Goal: Task Accomplishment & Management: Complete application form

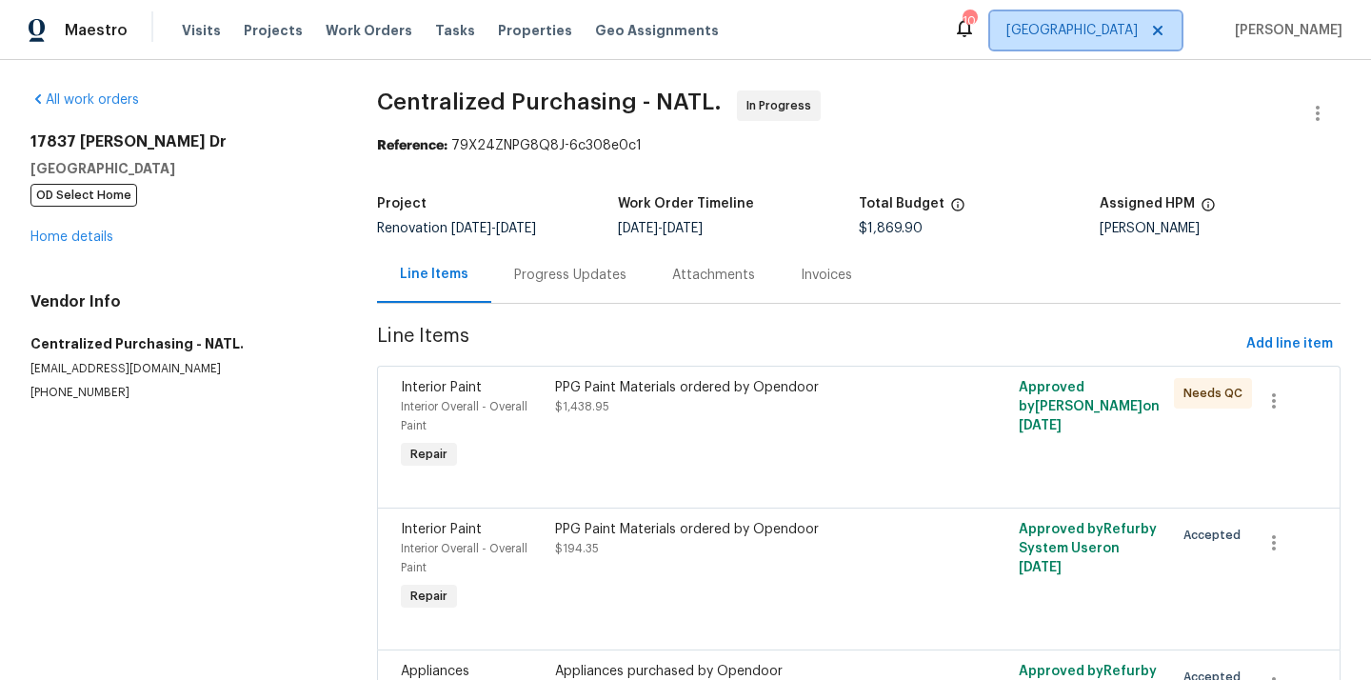
click at [1078, 36] on span "[GEOGRAPHIC_DATA]" at bounding box center [1072, 30] width 131 height 19
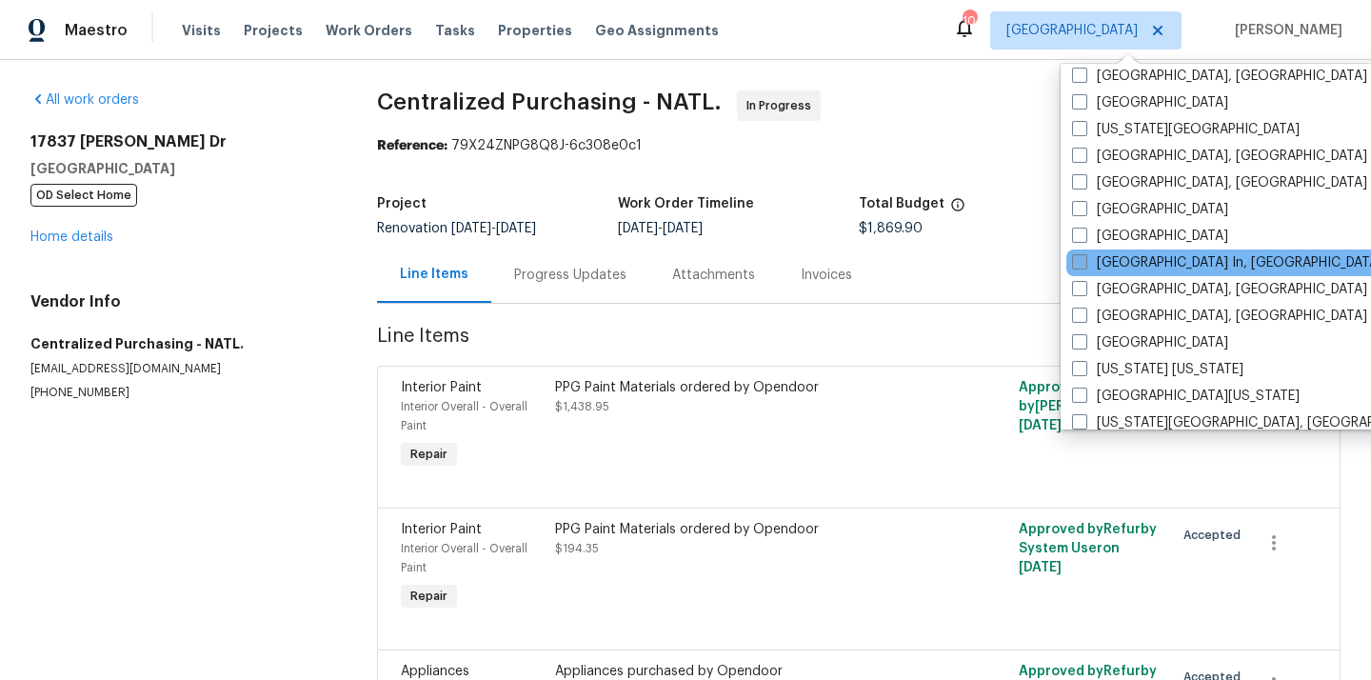
scroll to position [707, 0]
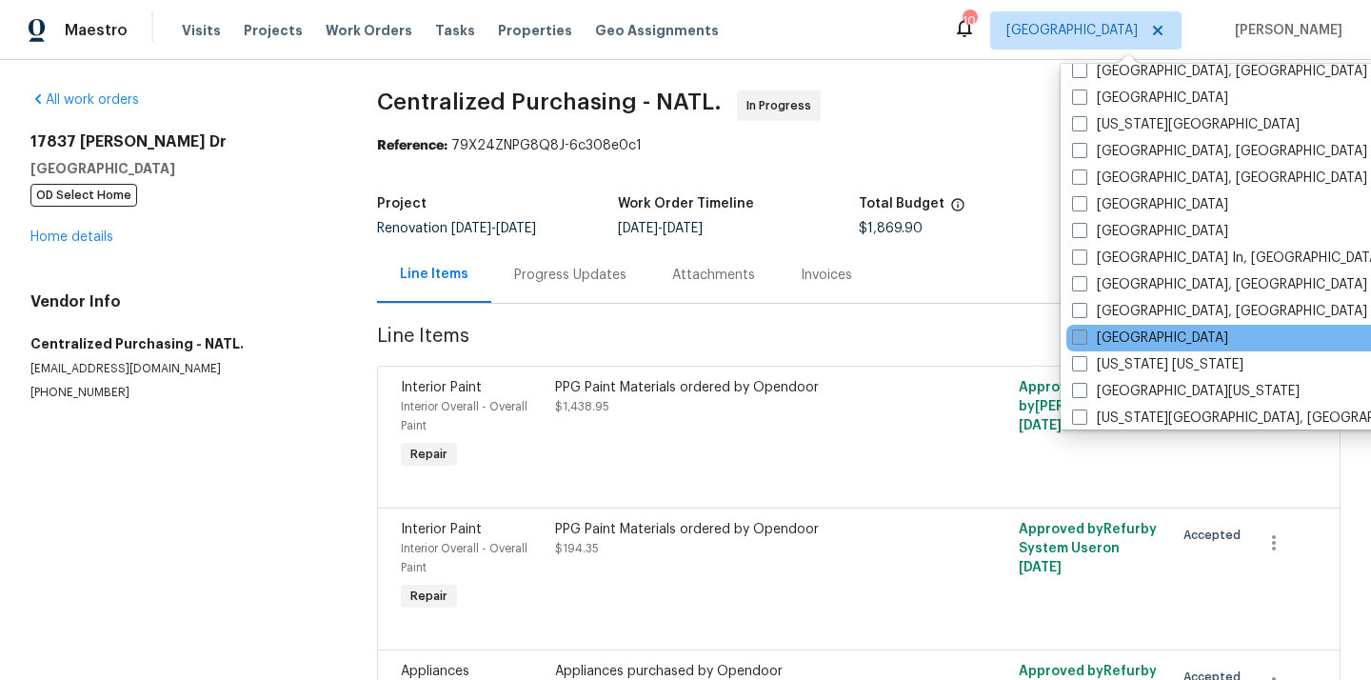
click at [1122, 343] on label "[GEOGRAPHIC_DATA]" at bounding box center [1150, 338] width 156 height 19
click at [1085, 341] on input "[GEOGRAPHIC_DATA]" at bounding box center [1078, 335] width 12 height 12
checkbox input "true"
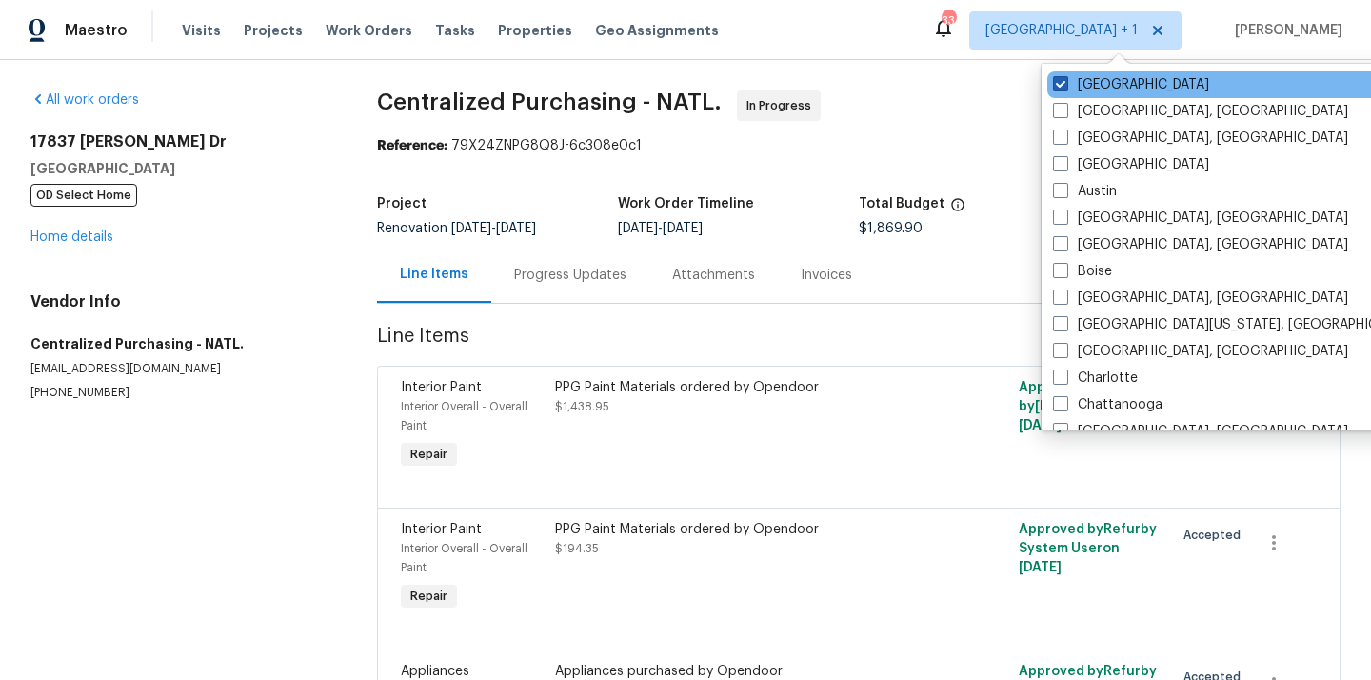
click at [1097, 77] on label "[GEOGRAPHIC_DATA]" at bounding box center [1131, 84] width 156 height 19
click at [1066, 77] on input "[GEOGRAPHIC_DATA]" at bounding box center [1059, 81] width 12 height 12
checkbox input "false"
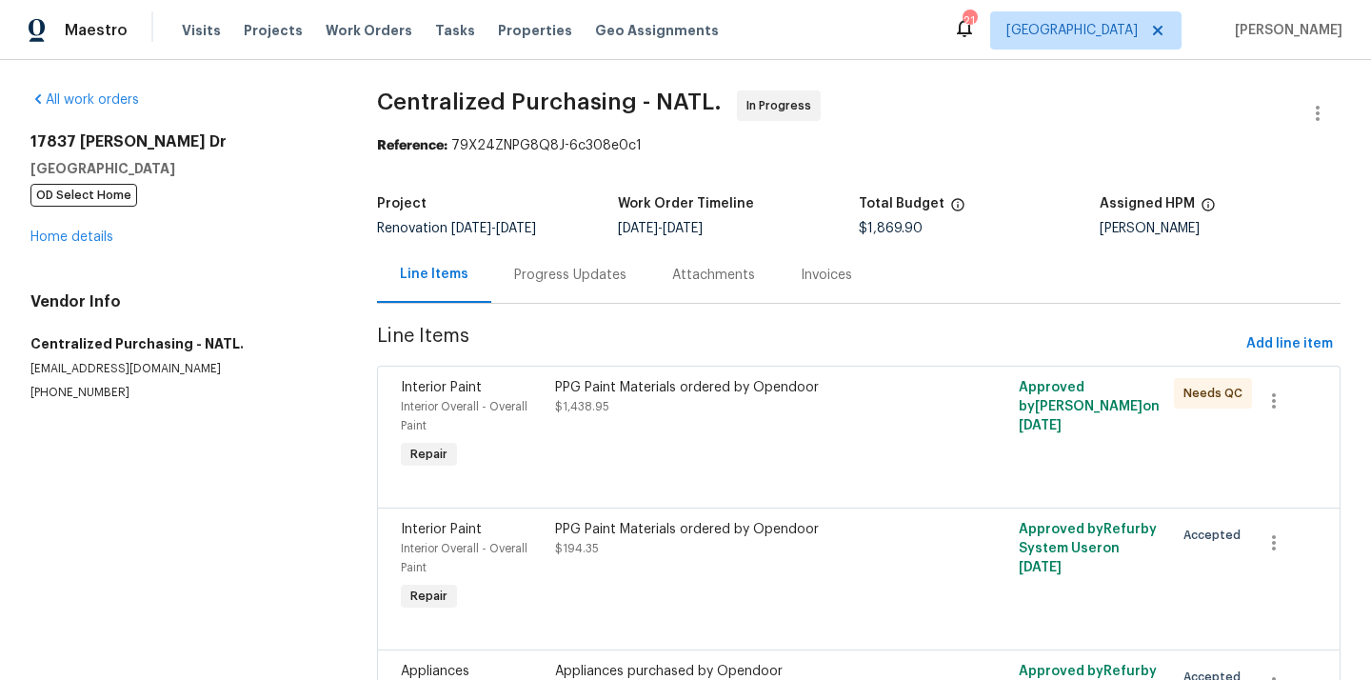
click at [246, 41] on div "Visits Projects Work Orders Tasks Properties Geo Assignments" at bounding box center [462, 30] width 560 height 38
click at [252, 38] on span "Projects" at bounding box center [273, 30] width 59 height 19
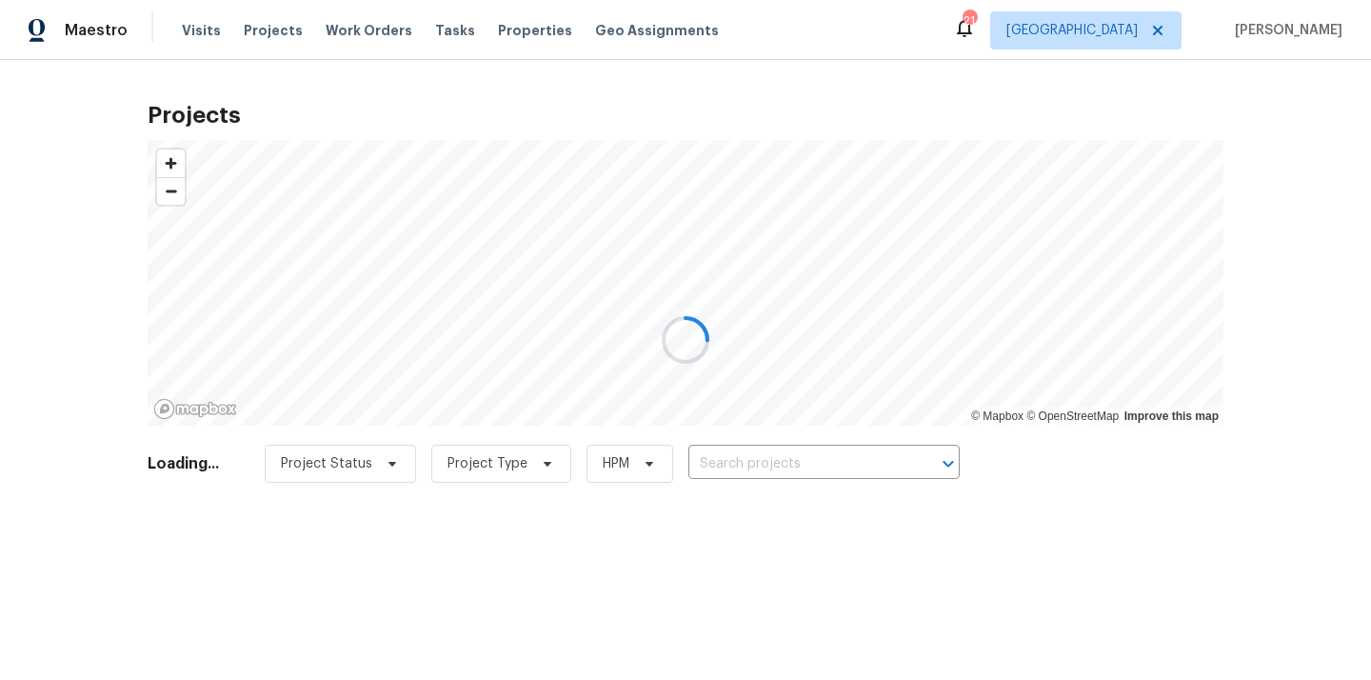
click at [817, 462] on div at bounding box center [685, 340] width 1371 height 680
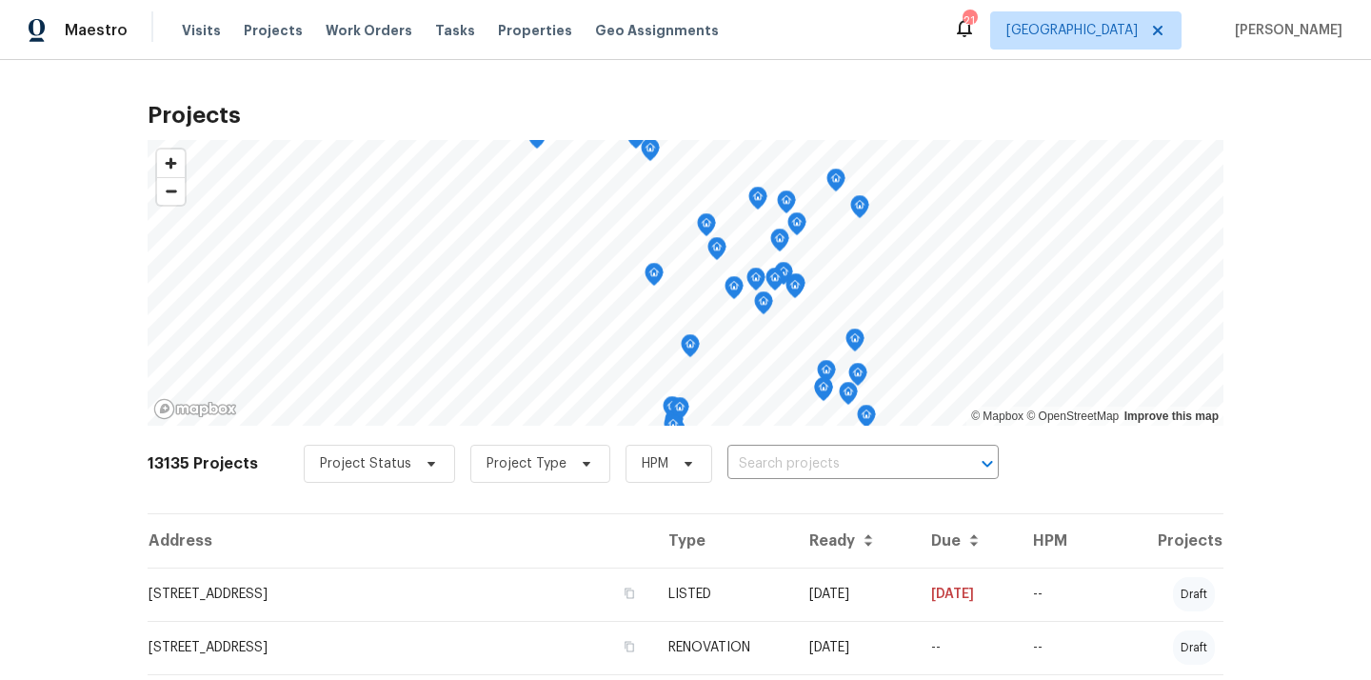
click at [817, 462] on input "text" at bounding box center [837, 465] width 218 height 30
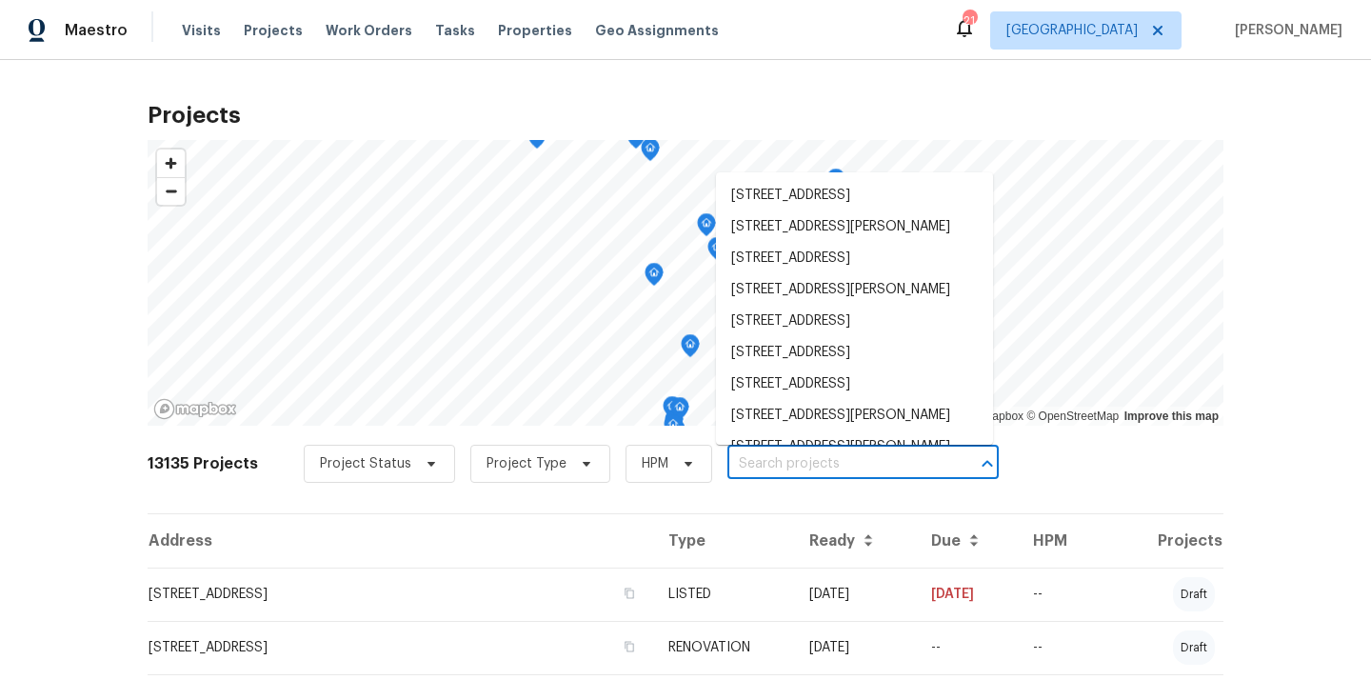
paste input "[STREET_ADDRESS]"
type input "[STREET_ADDRESS]"
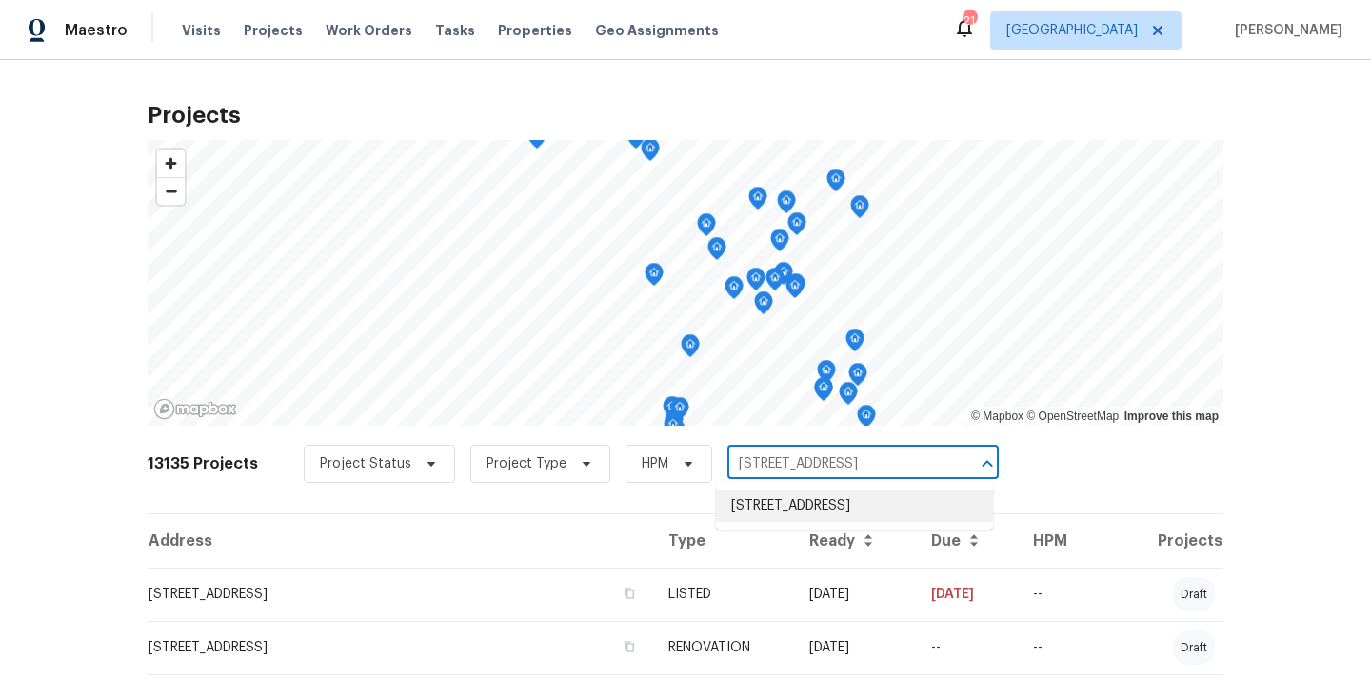
click at [811, 503] on li "[STREET_ADDRESS]" at bounding box center [854, 505] width 277 height 31
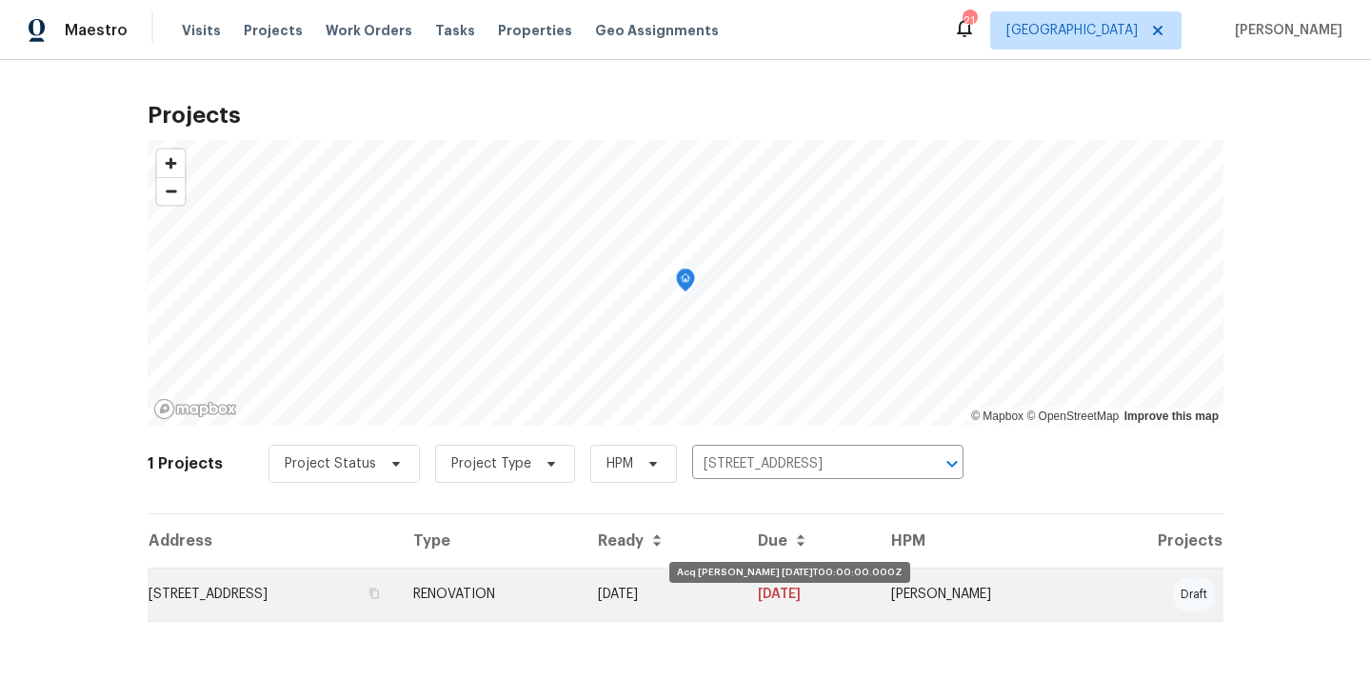
click at [719, 589] on td "[DATE]" at bounding box center [663, 594] width 160 height 53
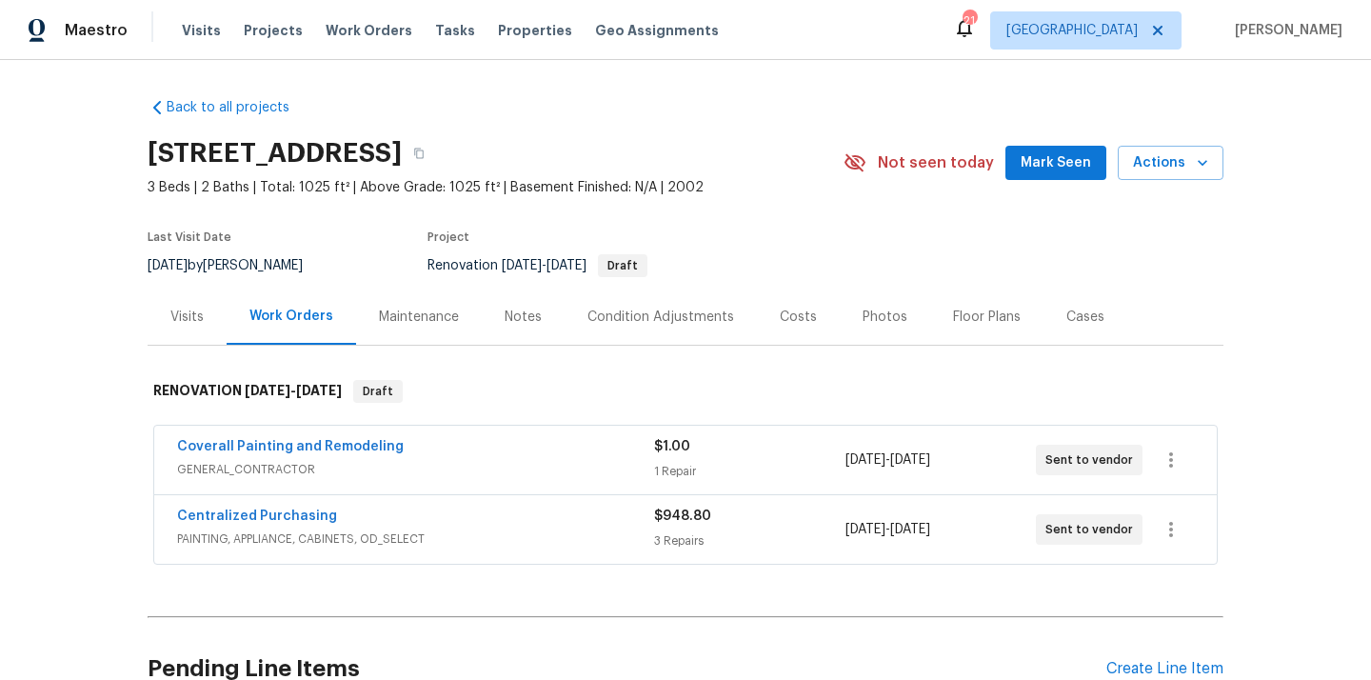
click at [402, 161] on h2 "[STREET_ADDRESS]" at bounding box center [275, 153] width 254 height 19
copy h2 "37040"
click at [276, 513] on link "Centralized Purchasing" at bounding box center [257, 516] width 160 height 13
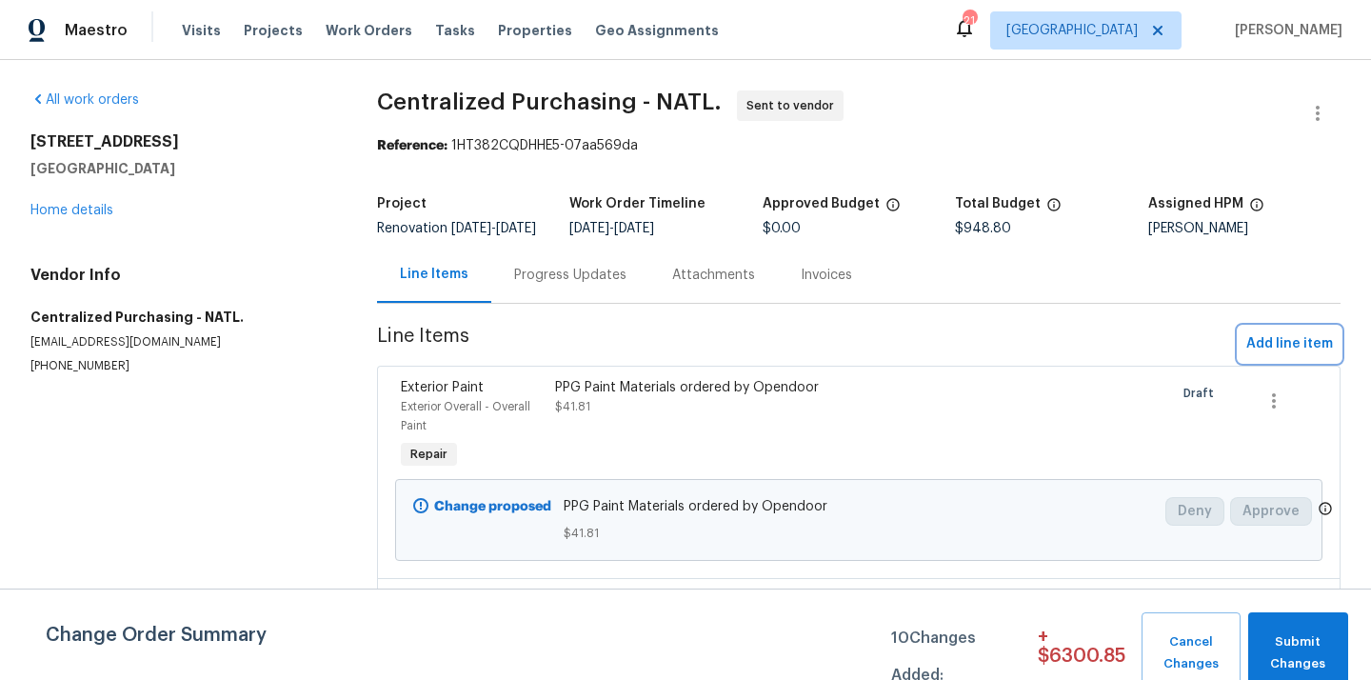
click at [1299, 356] on span "Add line item" at bounding box center [1290, 344] width 87 height 24
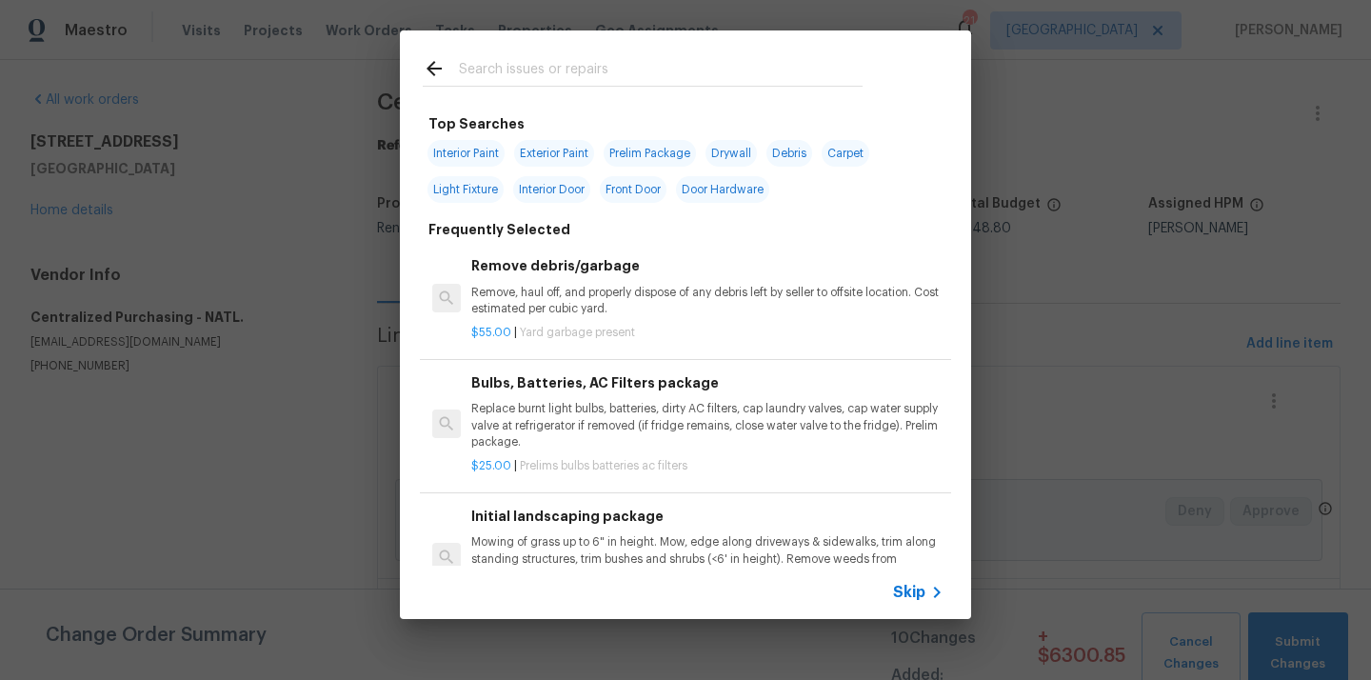
click at [763, 80] on input "text" at bounding box center [661, 71] width 404 height 29
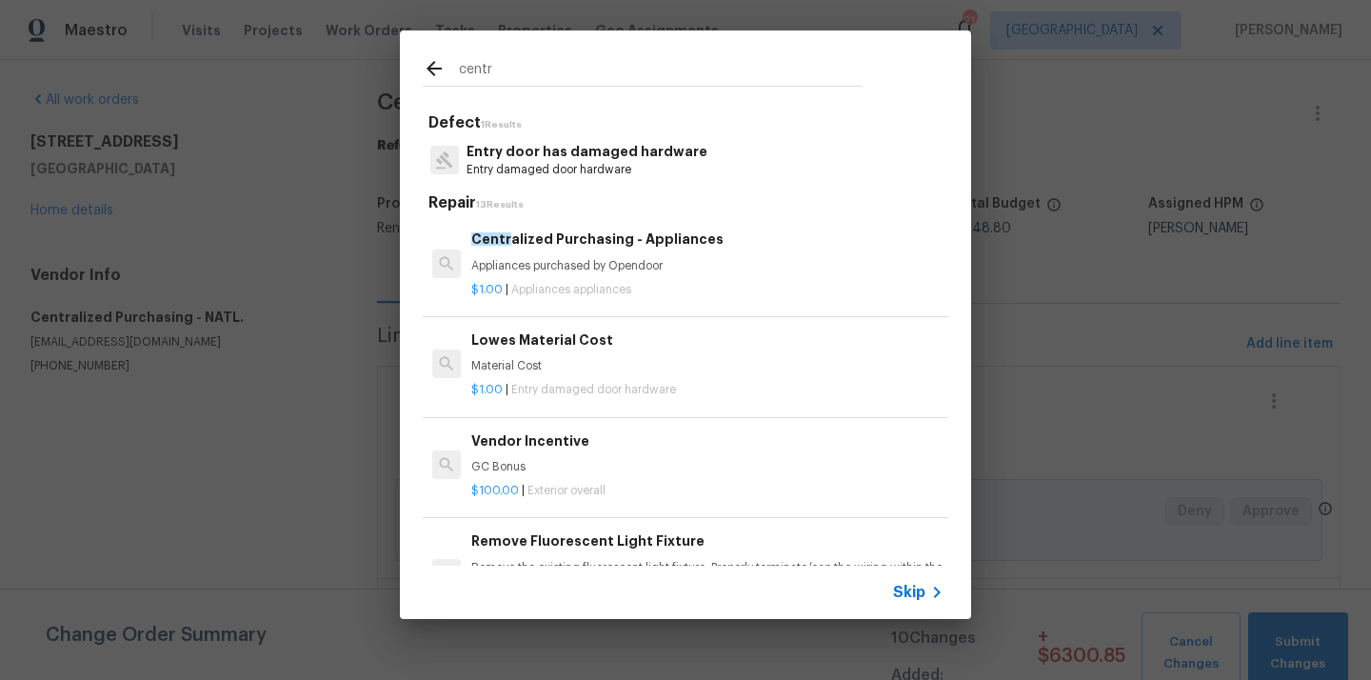
type input "centr"
click at [634, 260] on p "Appliances purchased by Opendoor" at bounding box center [707, 266] width 472 height 16
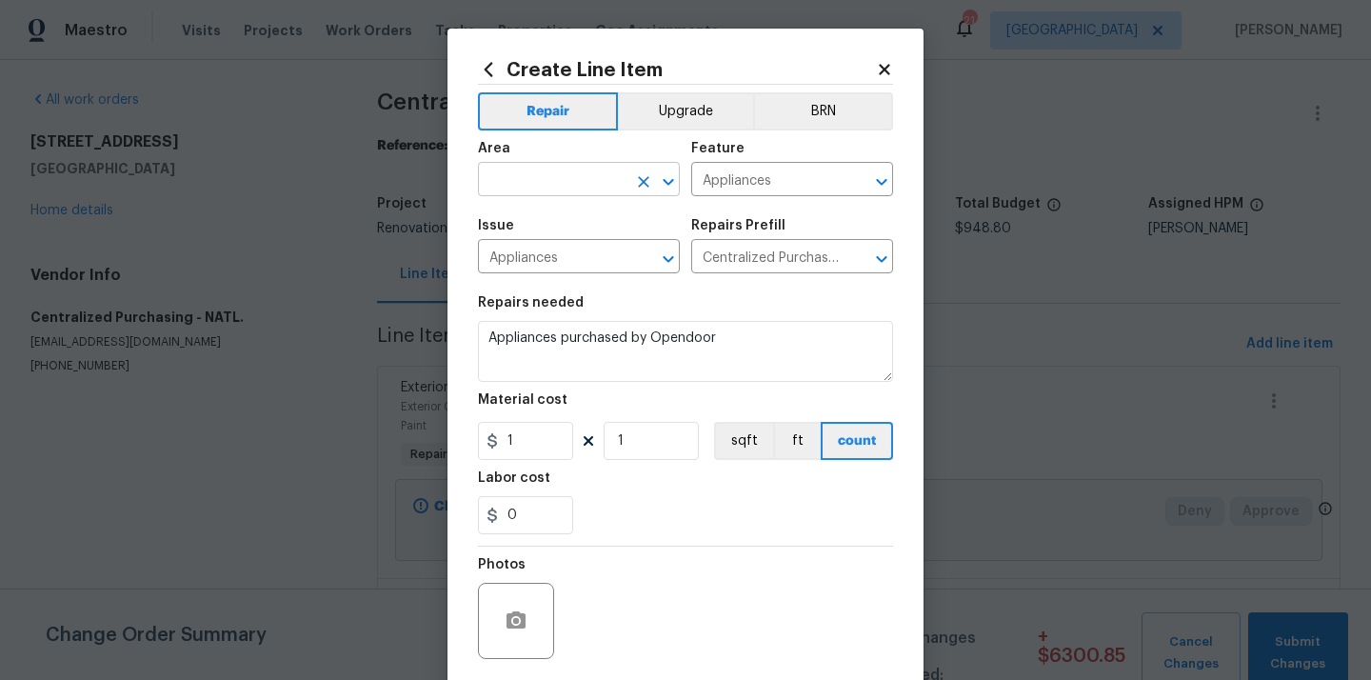
click at [562, 181] on input "text" at bounding box center [552, 182] width 149 height 30
click at [536, 232] on li "Kitchen" at bounding box center [579, 224] width 202 height 31
type input "Kitchen"
drag, startPoint x: 535, startPoint y: 457, endPoint x: 462, endPoint y: 450, distance: 73.6
click at [462, 451] on div "Create Line Item Repair Upgrade BRN Area Kitchen ​ Feature Appliances ​ Issue A…" at bounding box center [686, 410] width 476 height 763
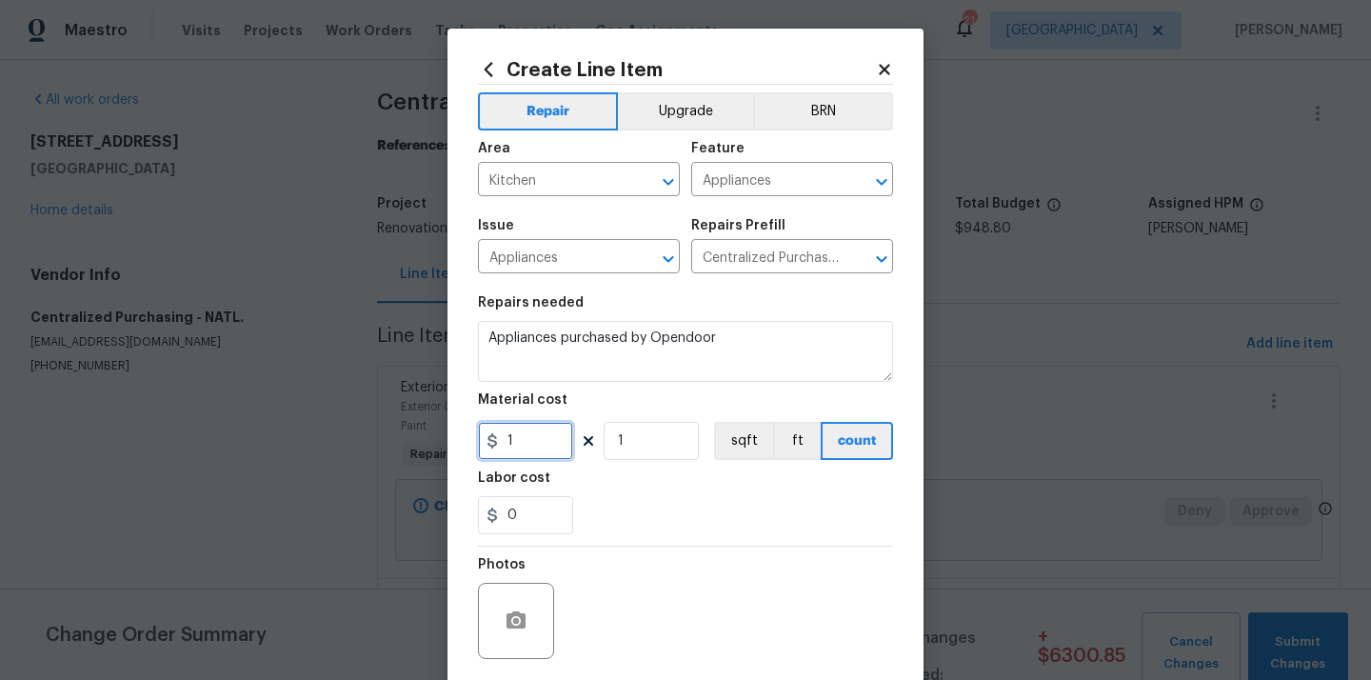
paste input "484.36"
type input "484.36"
click at [709, 544] on section "Repairs needed Appliances purchased by Opendoor Material cost 484.36 1 sqft ft …" at bounding box center [685, 415] width 415 height 261
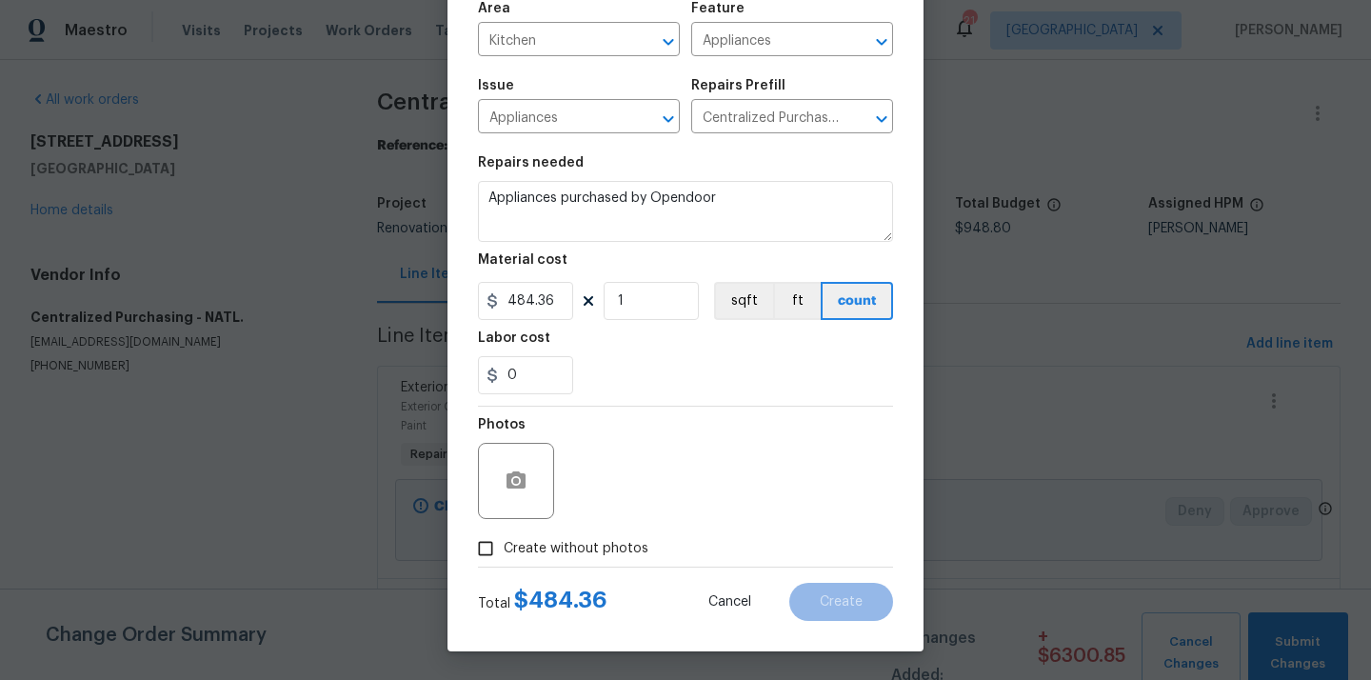
click at [599, 544] on span "Create without photos" at bounding box center [576, 549] width 145 height 20
click at [504, 544] on input "Create without photos" at bounding box center [486, 548] width 36 height 36
checkbox input "true"
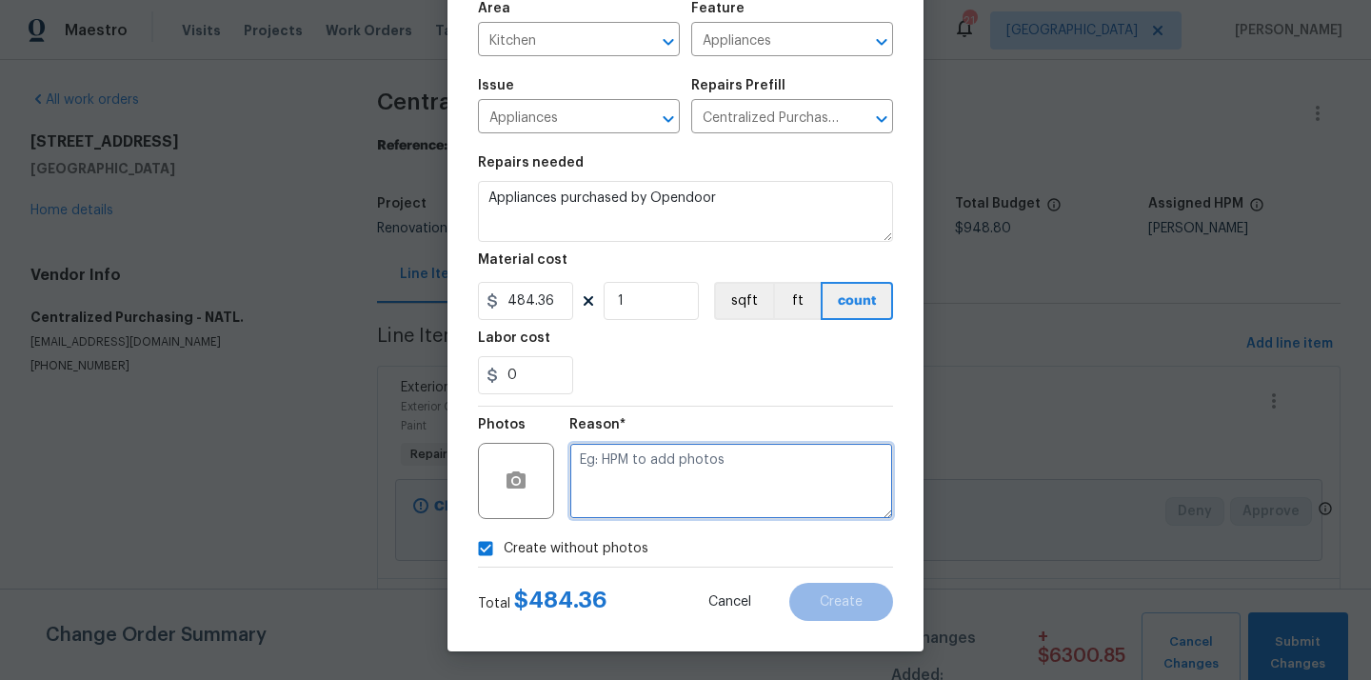
click at [637, 452] on textarea at bounding box center [732, 481] width 324 height 76
type textarea "N/A"
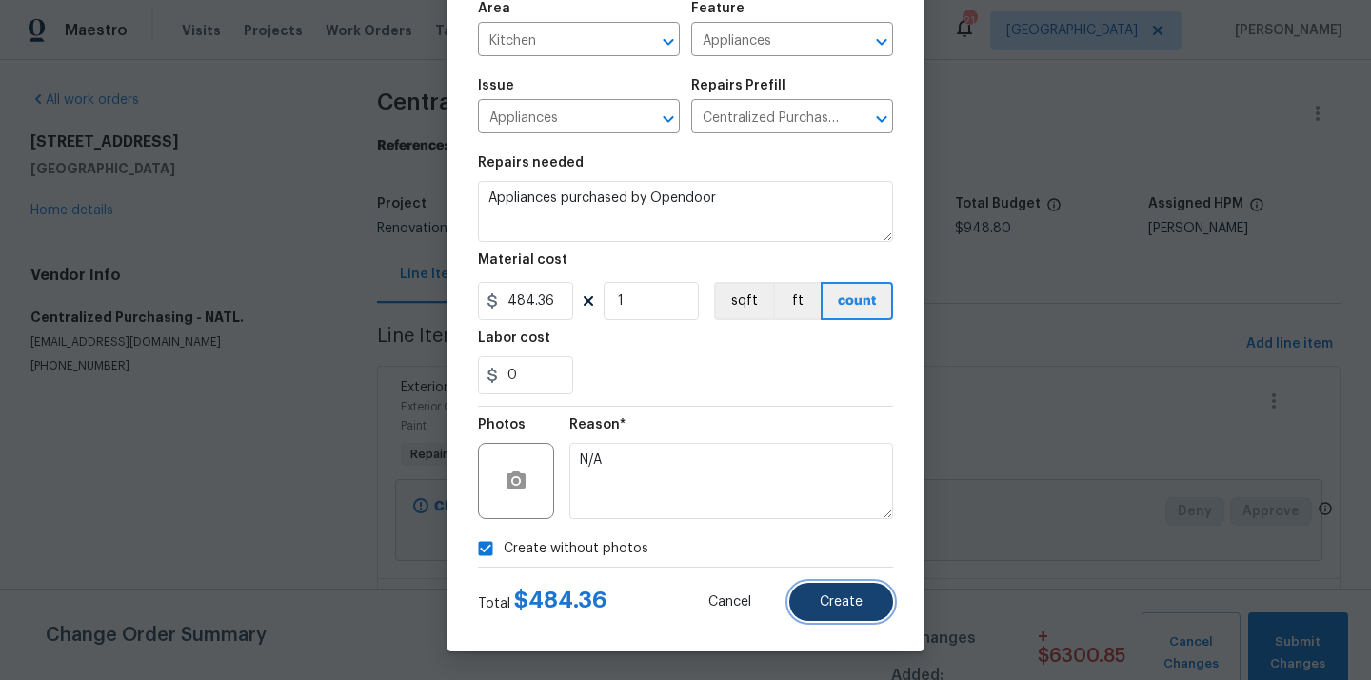
click at [844, 590] on button "Create" at bounding box center [842, 602] width 104 height 38
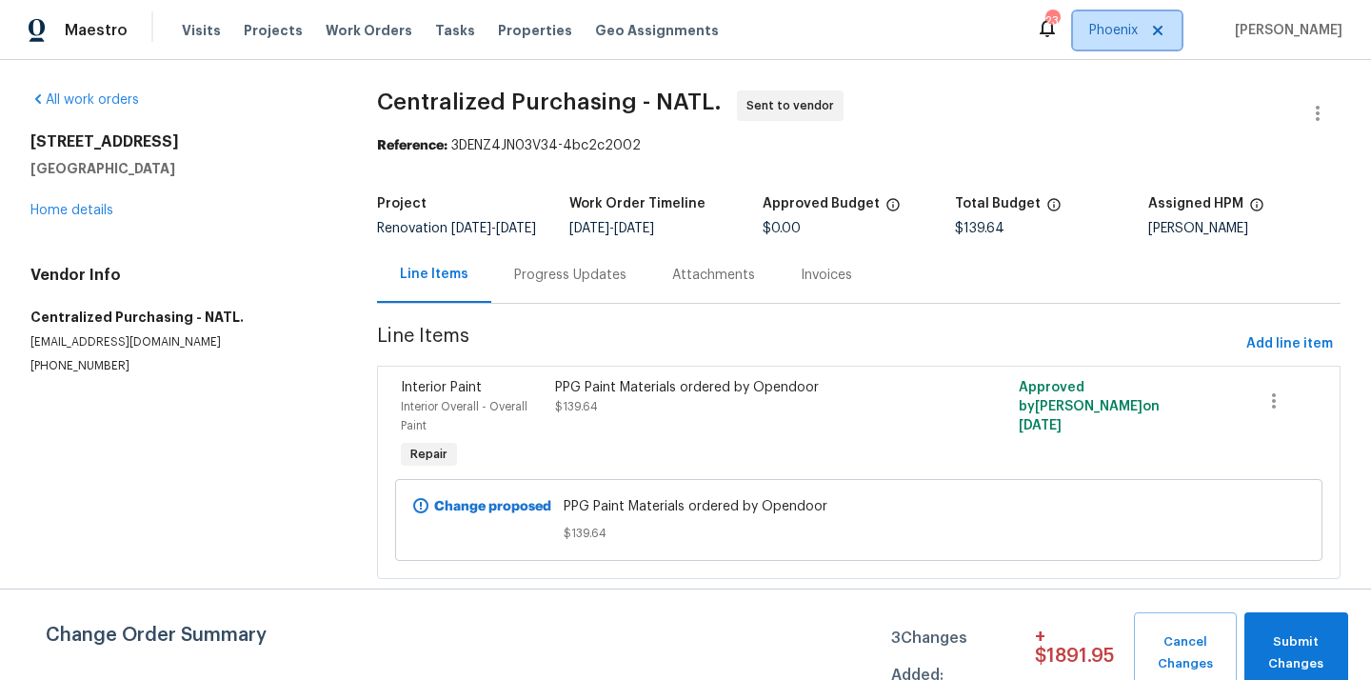
click at [1122, 38] on span "Phoenix" at bounding box center [1114, 30] width 49 height 19
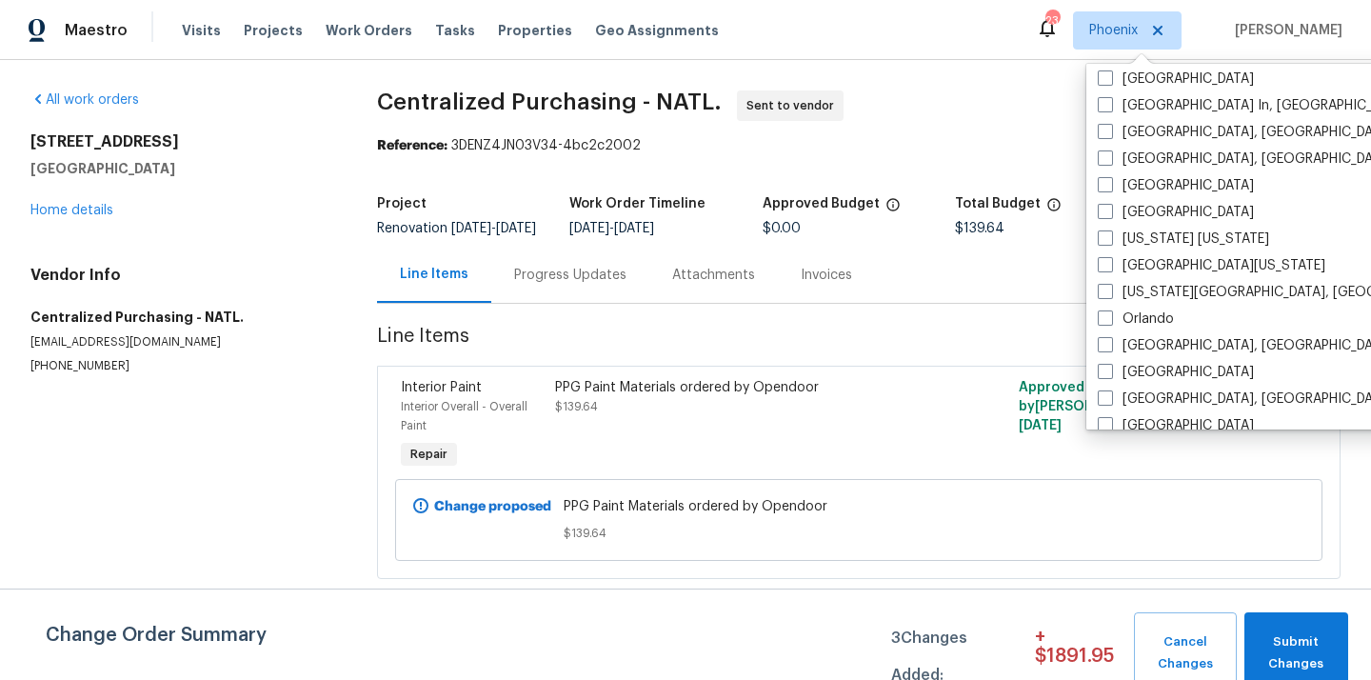
scroll to position [870, 0]
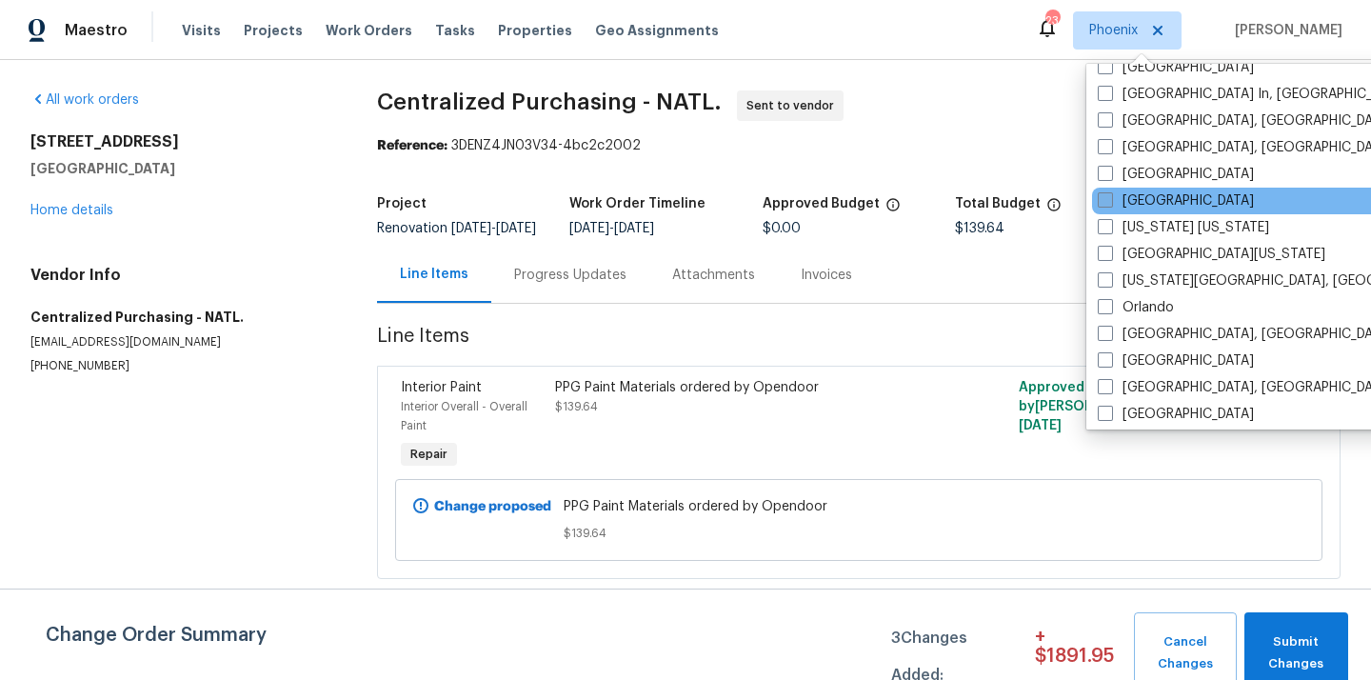
click at [1139, 207] on label "[GEOGRAPHIC_DATA]" at bounding box center [1176, 200] width 156 height 19
click at [1110, 204] on input "[GEOGRAPHIC_DATA]" at bounding box center [1104, 197] width 12 height 12
checkbox input "true"
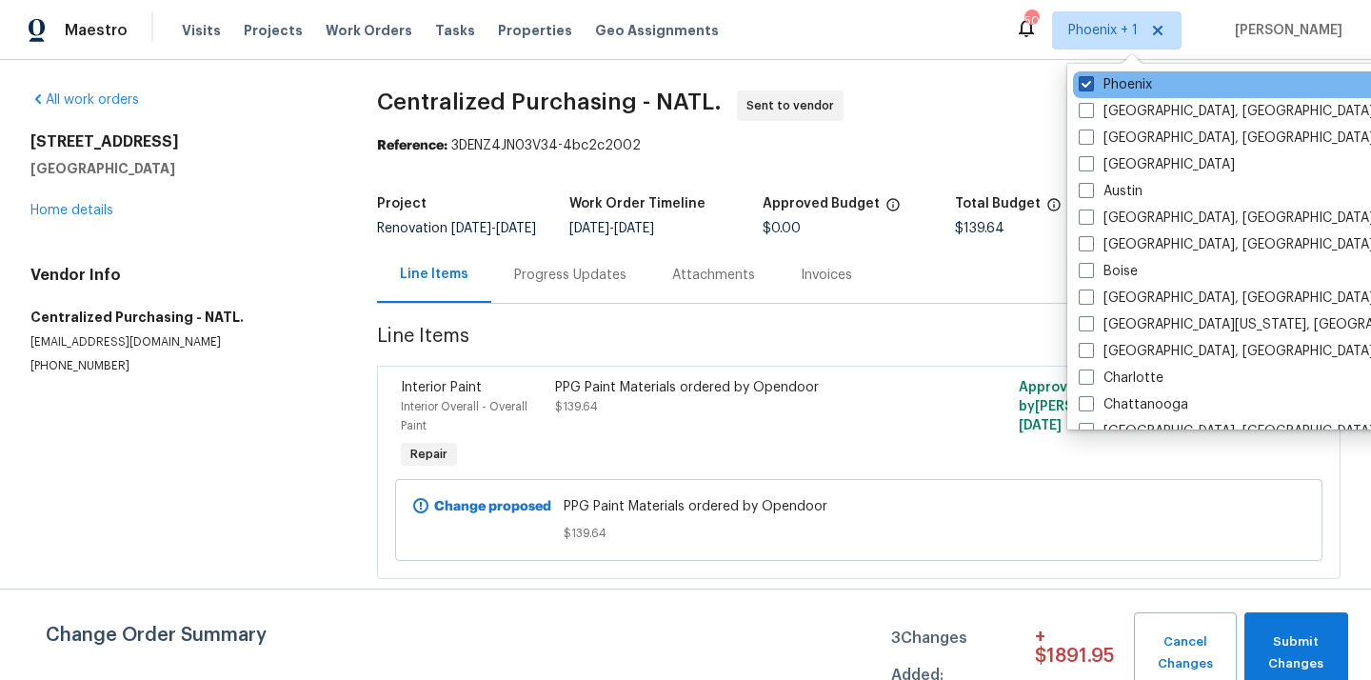
click at [1113, 81] on label "Phoenix" at bounding box center [1115, 84] width 73 height 19
click at [1091, 81] on input "Phoenix" at bounding box center [1085, 81] width 12 height 12
checkbox input "false"
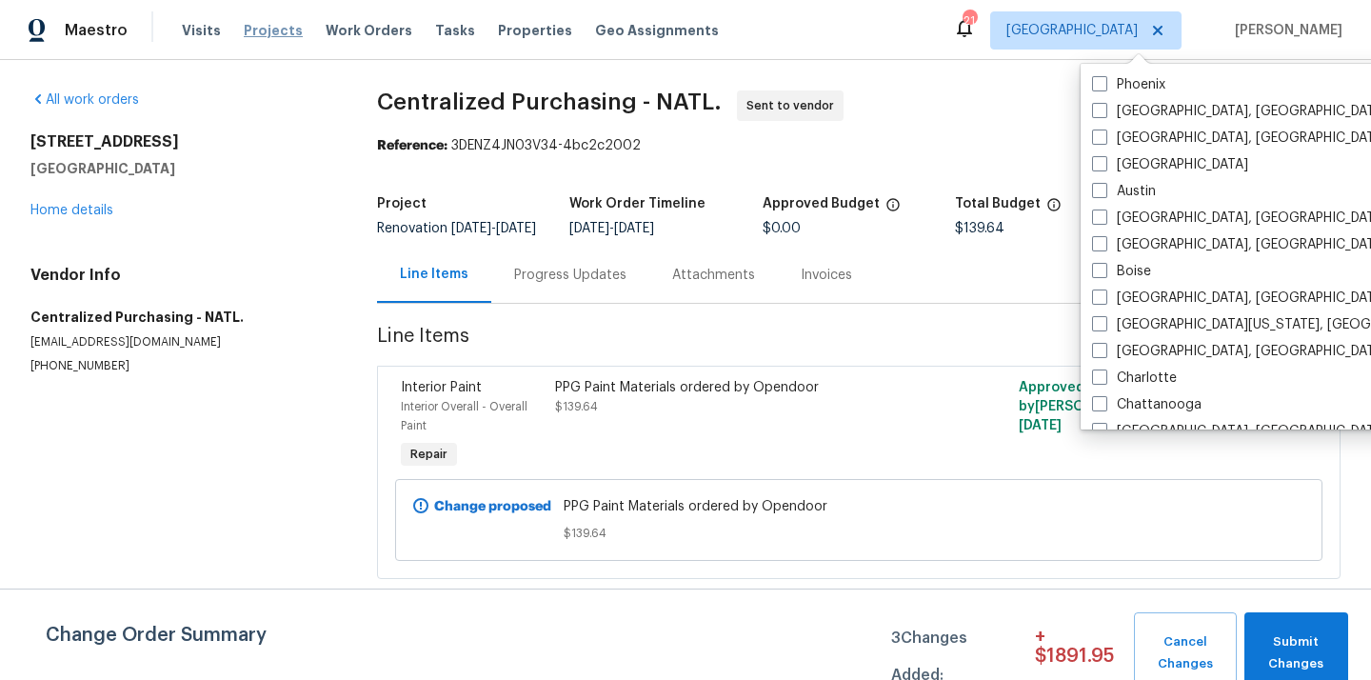
click at [274, 37] on span "Projects" at bounding box center [273, 30] width 59 height 19
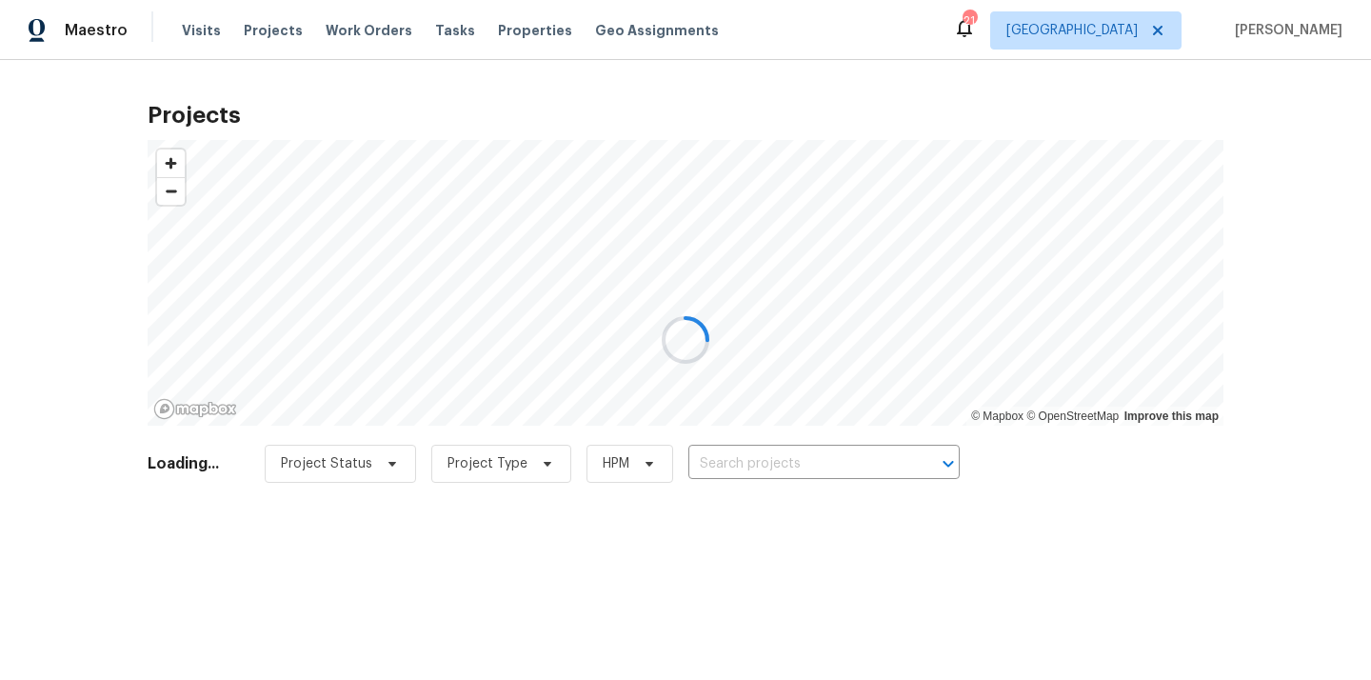
click at [802, 450] on div at bounding box center [685, 340] width 1371 height 680
click at [829, 461] on div at bounding box center [685, 340] width 1371 height 680
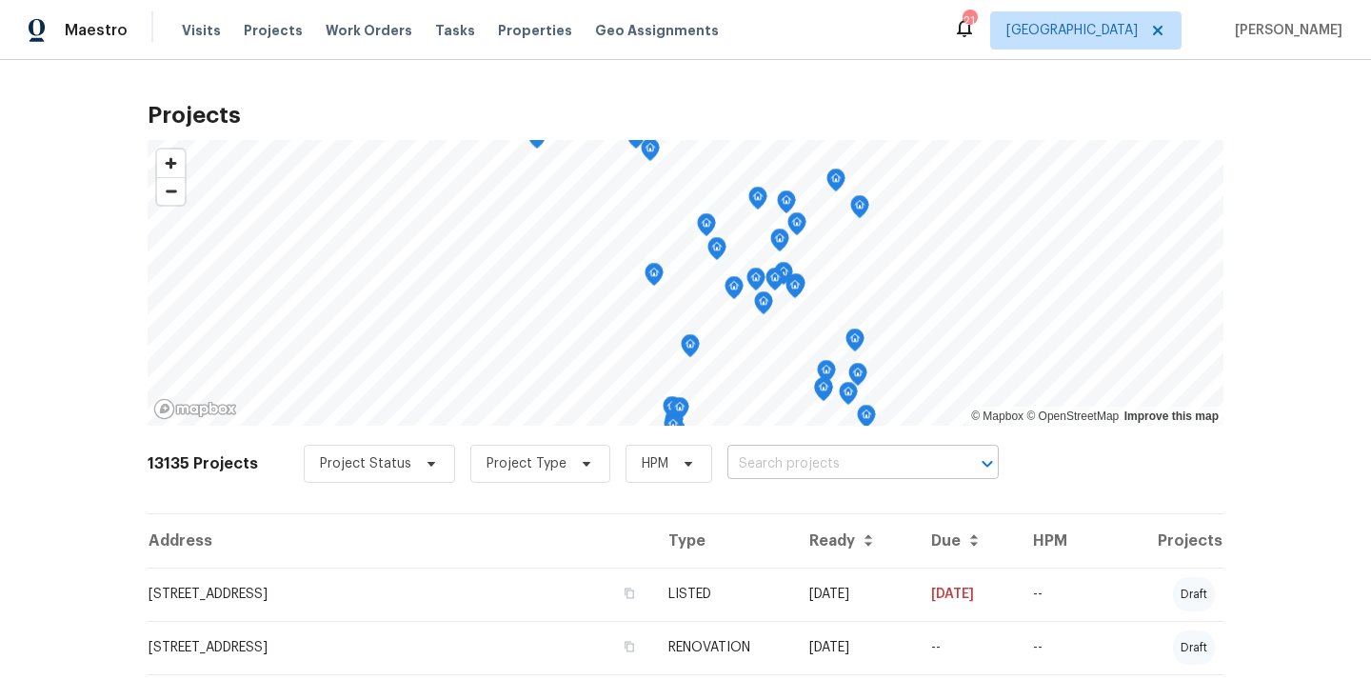
click at [823, 459] on input "text" at bounding box center [837, 465] width 218 height 30
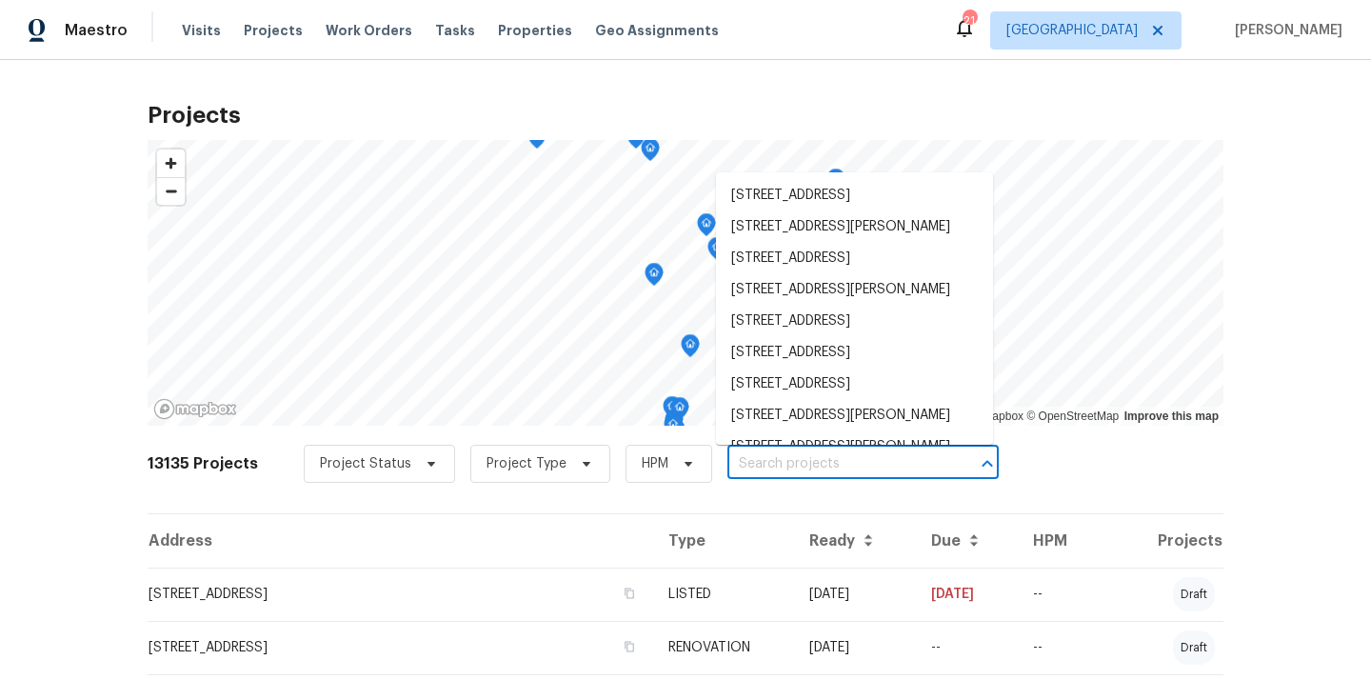
paste input "[STREET_ADDRESS]"
type input "[STREET_ADDRESS]"
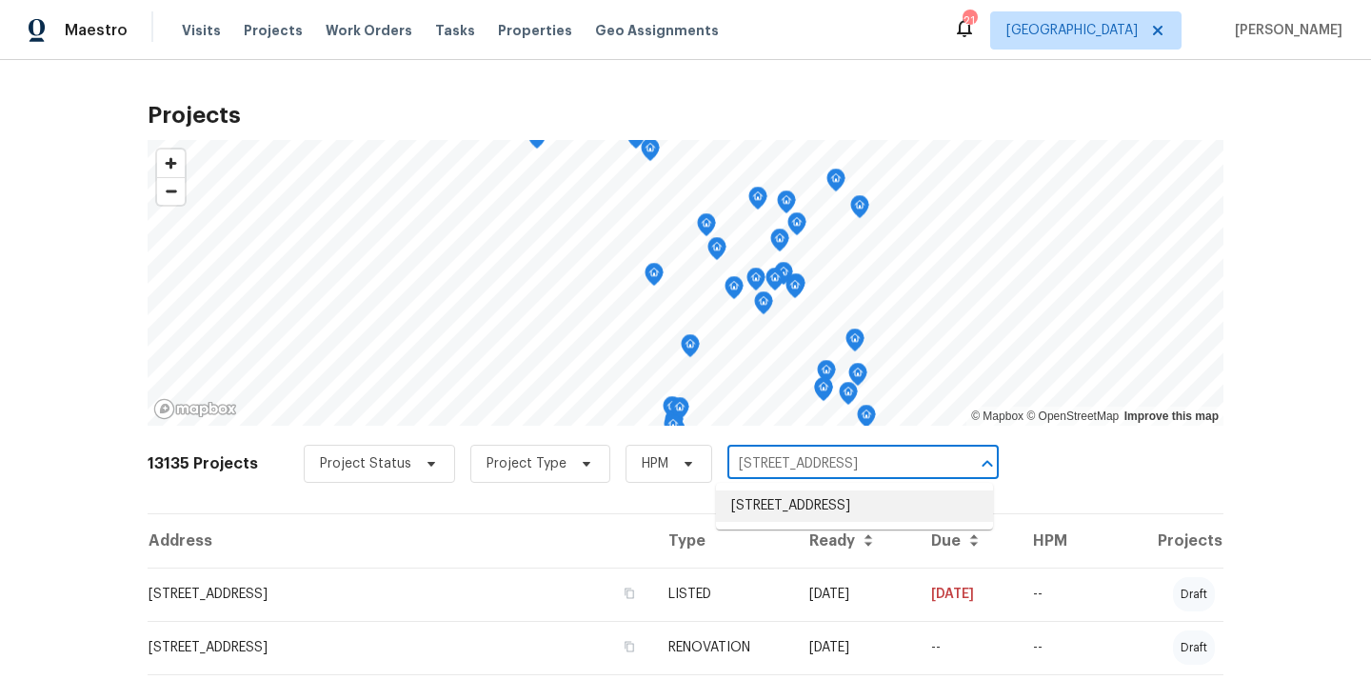
click at [825, 500] on li "[STREET_ADDRESS]" at bounding box center [854, 505] width 277 height 31
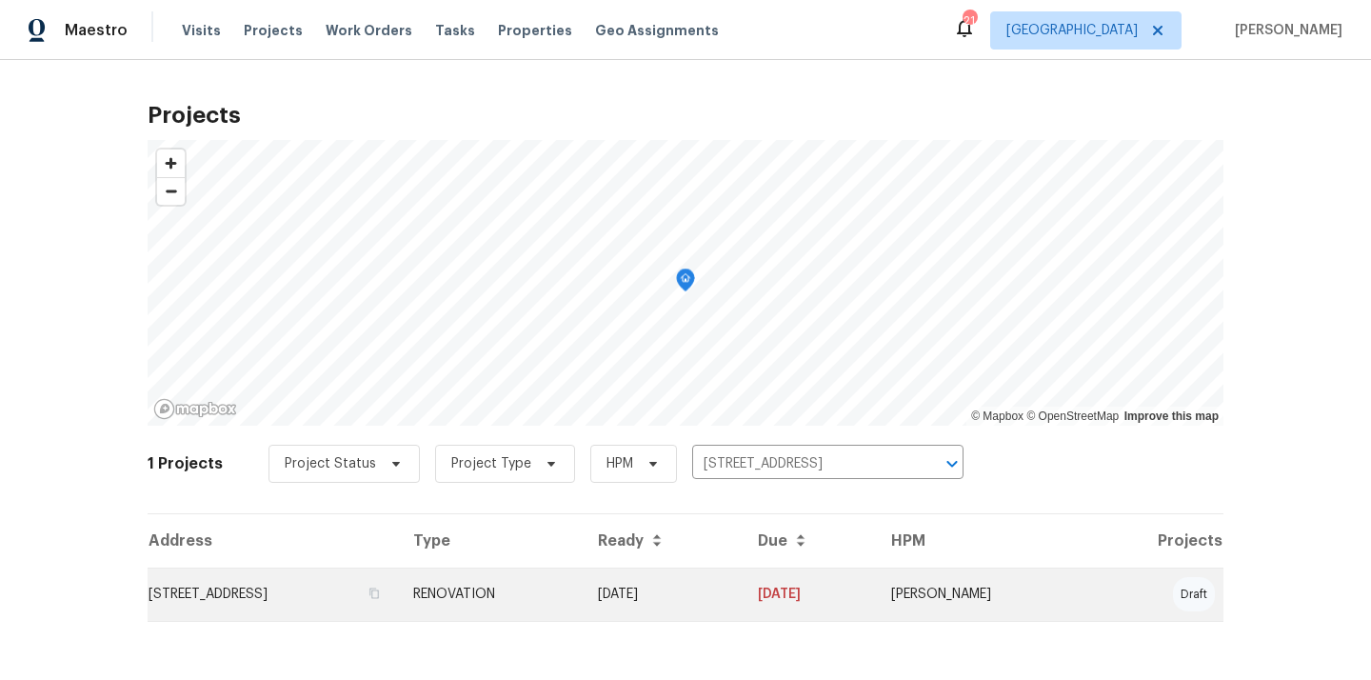
click at [583, 600] on td "RENOVATION" at bounding box center [490, 594] width 185 height 53
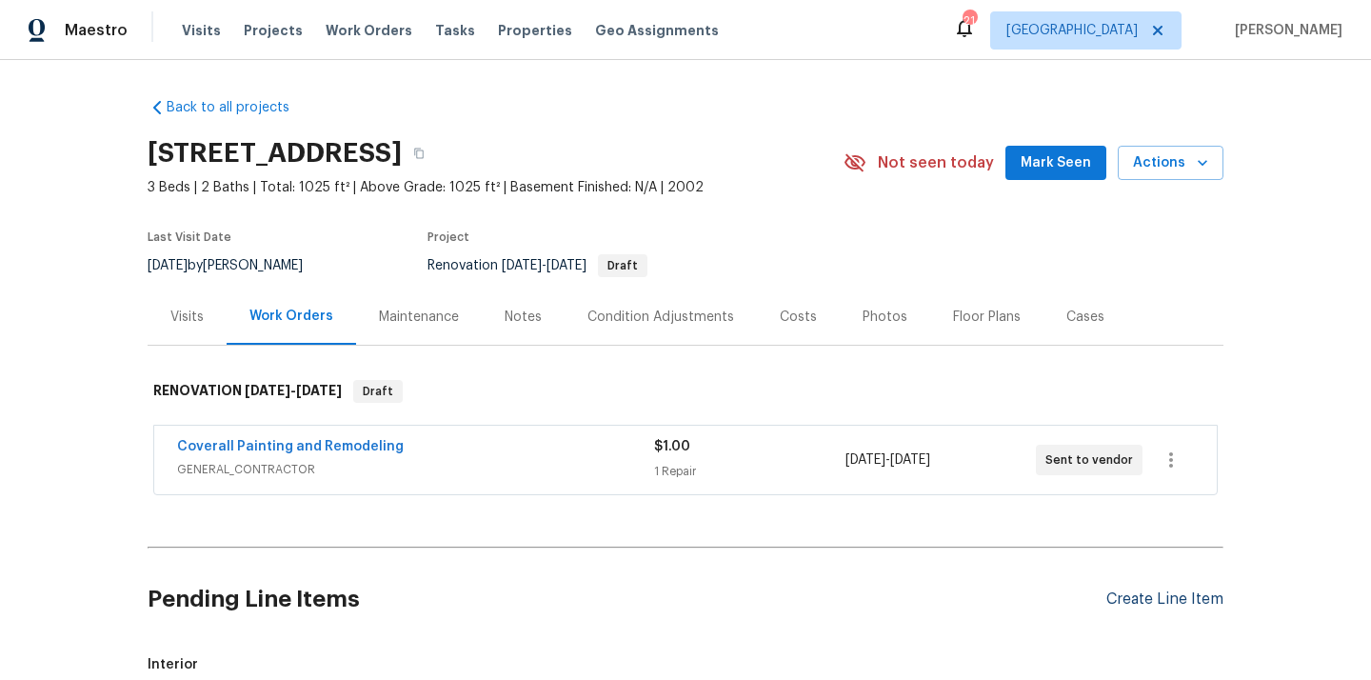
click at [1193, 600] on div "Create Line Item" at bounding box center [1165, 599] width 117 height 18
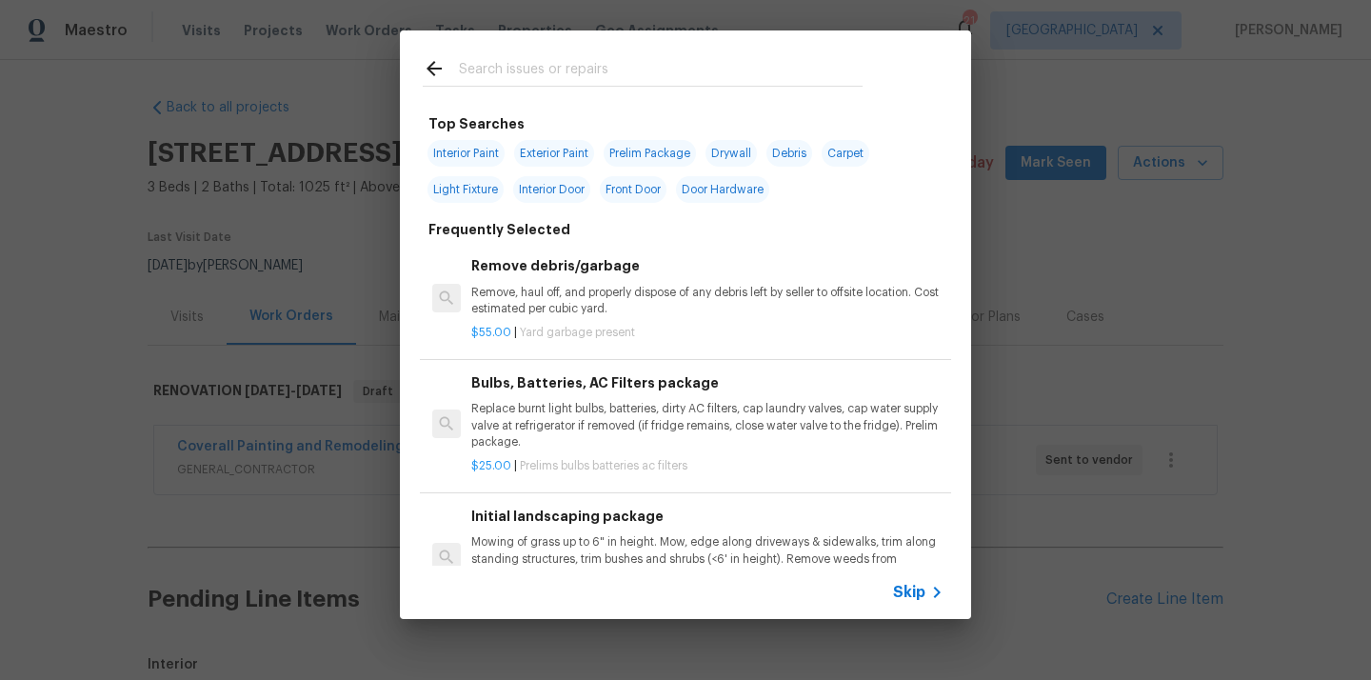
click at [717, 71] on input "text" at bounding box center [661, 71] width 404 height 29
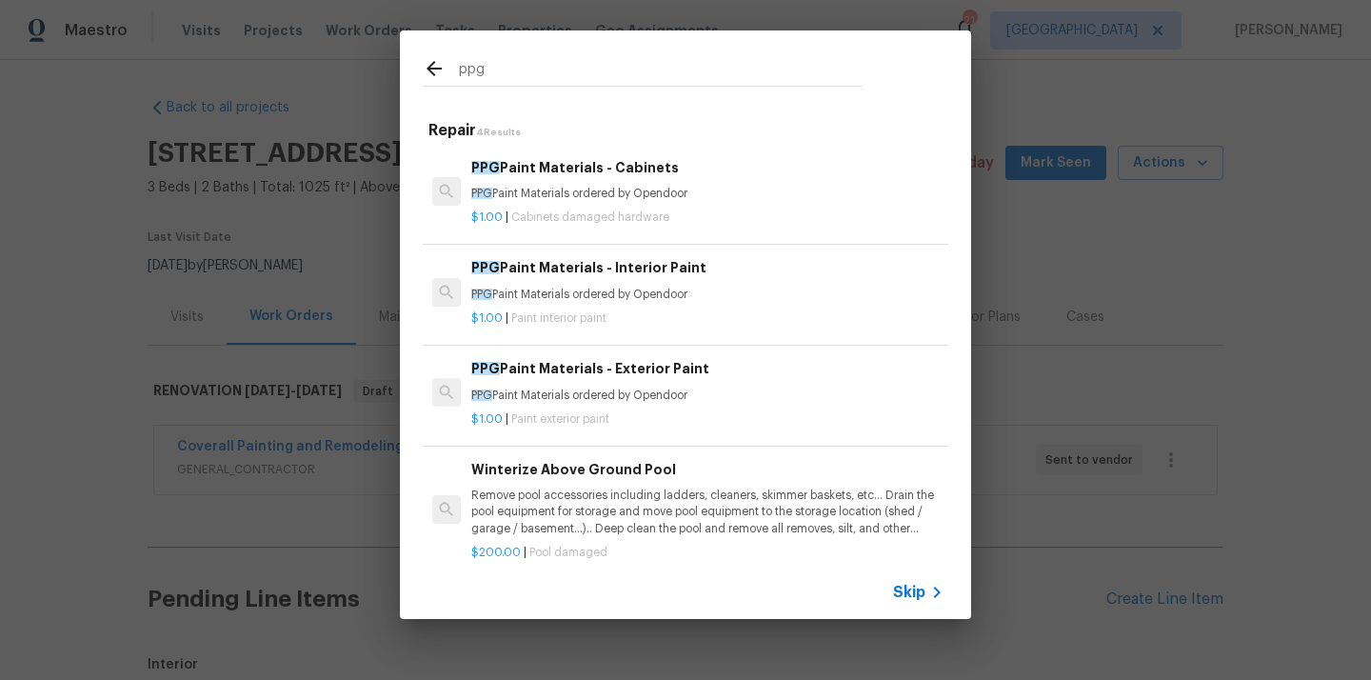
type input "ppg"
click at [602, 174] on h6 "PPG Paint Materials - Cabinets" at bounding box center [707, 167] width 472 height 21
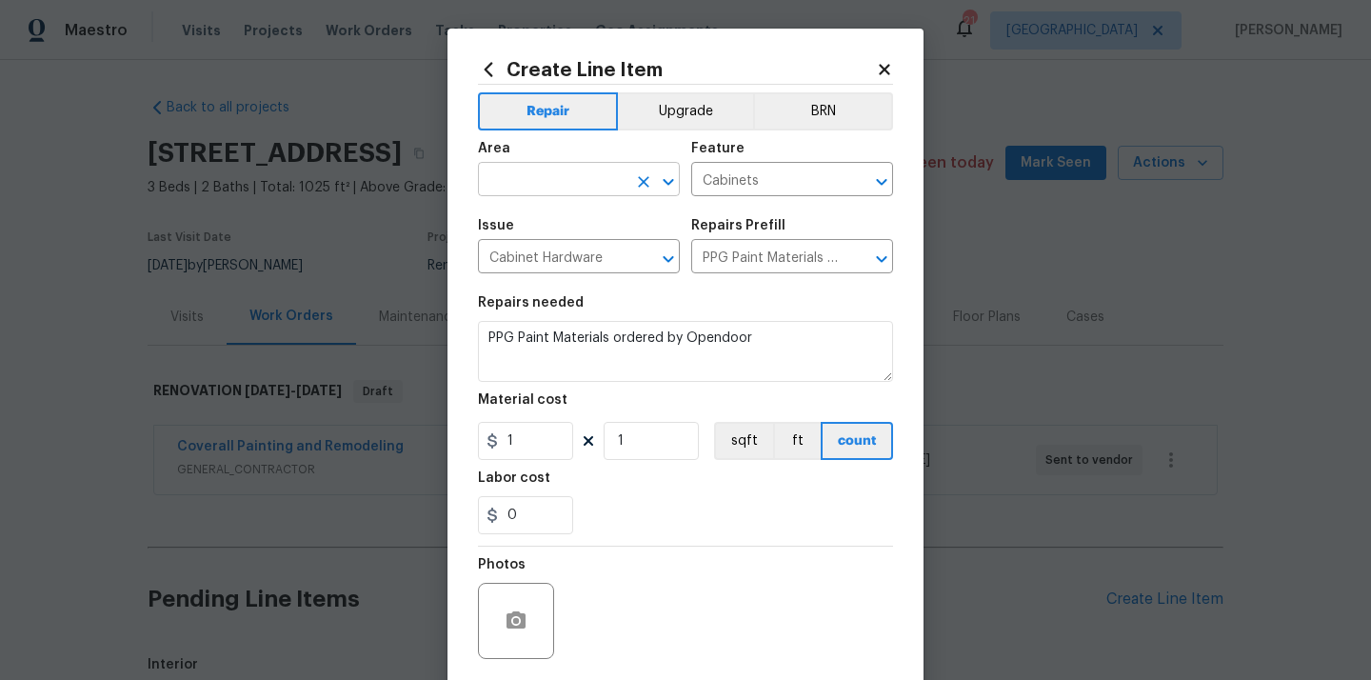
click at [562, 173] on input "text" at bounding box center [552, 182] width 149 height 30
click at [548, 214] on li "Kitchen" at bounding box center [579, 224] width 202 height 31
type input "Kitchen"
drag, startPoint x: 519, startPoint y: 449, endPoint x: 478, endPoint y: 449, distance: 41.0
click at [482, 449] on input "1" at bounding box center [525, 441] width 95 height 38
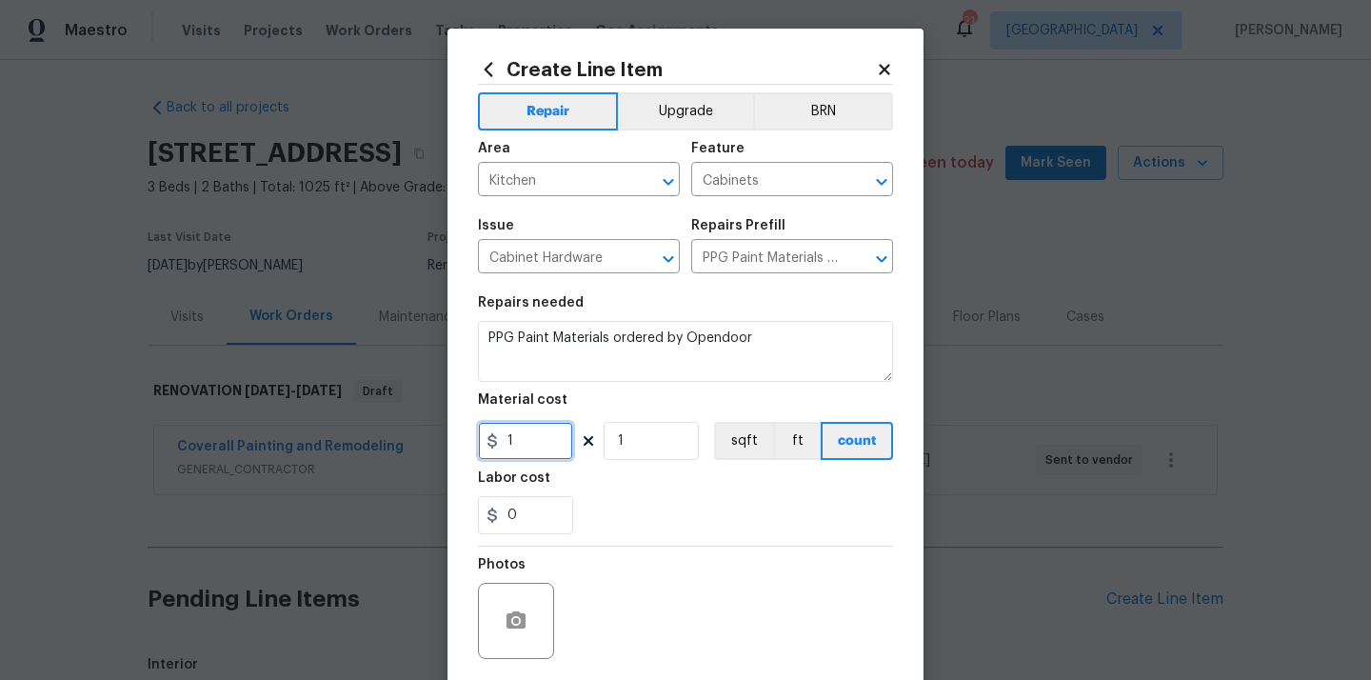
paste input "260.39"
type input "260.39"
click at [555, 481] on div "Labor cost" at bounding box center [685, 483] width 415 height 25
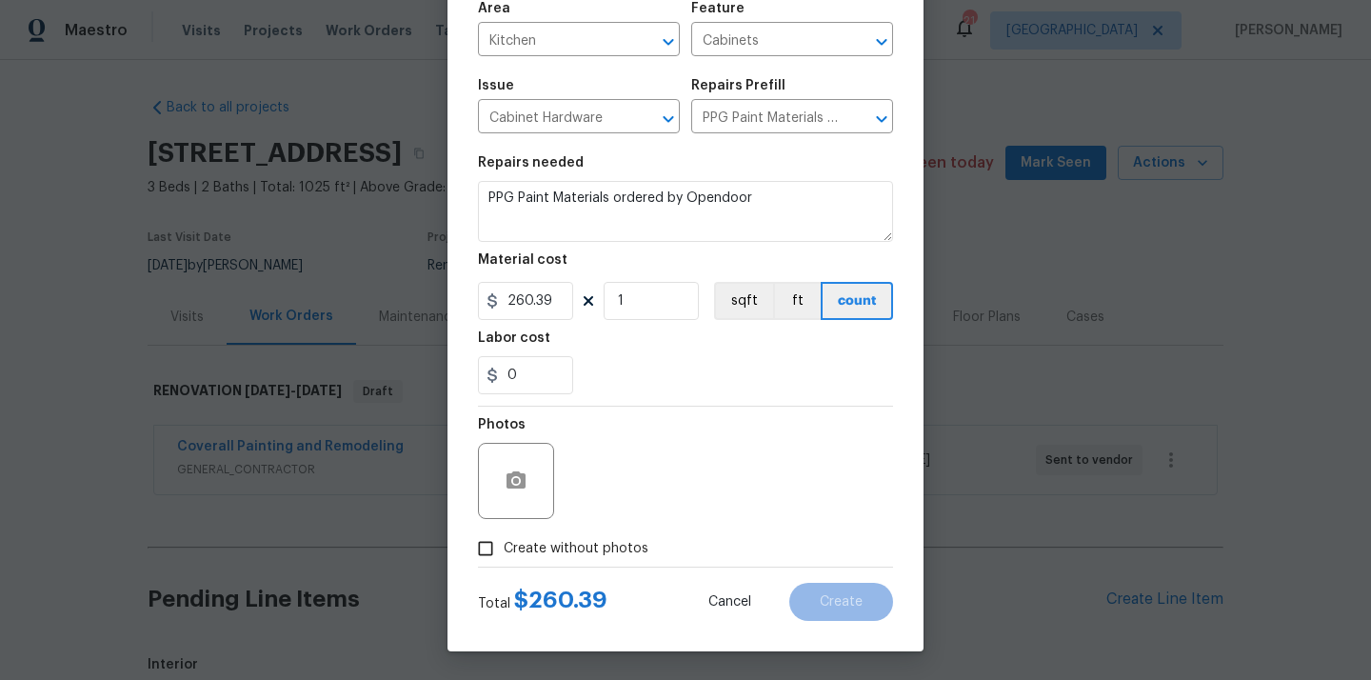
click at [551, 531] on label "Create without photos" at bounding box center [558, 548] width 181 height 36
click at [504, 531] on input "Create without photos" at bounding box center [486, 548] width 36 height 36
checkbox input "true"
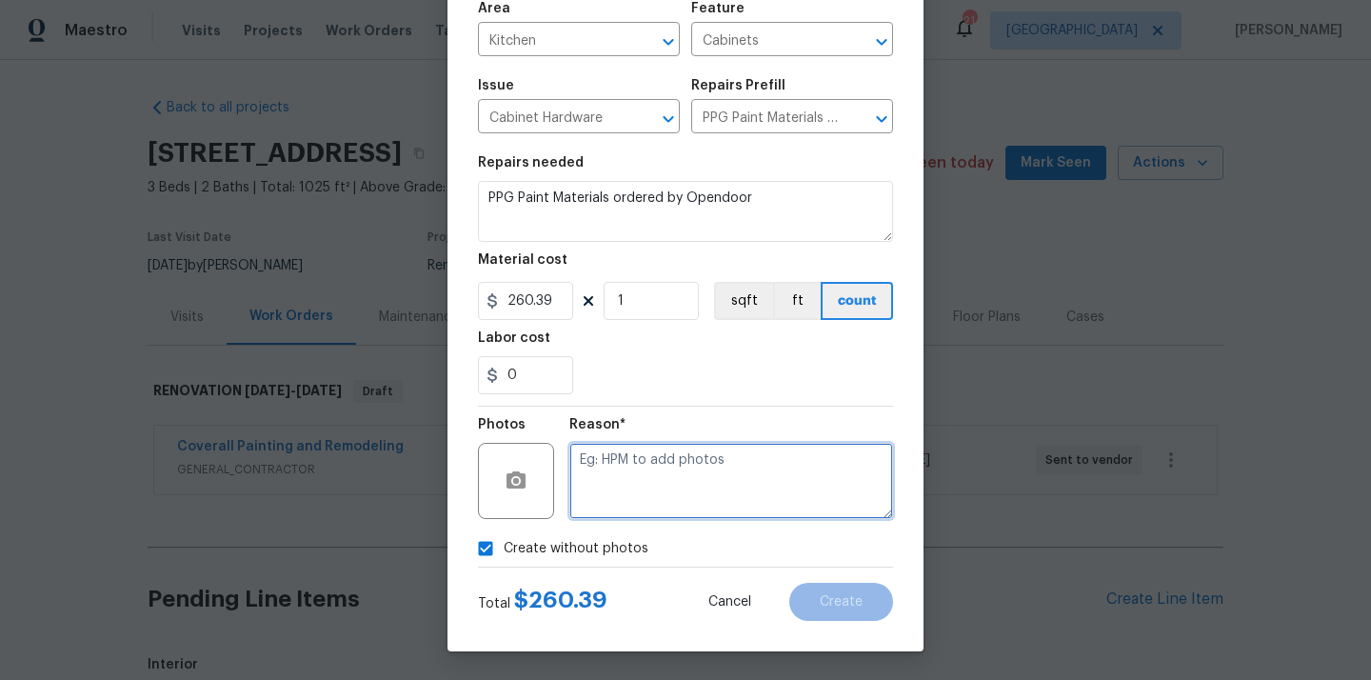
click at [600, 504] on textarea at bounding box center [732, 481] width 324 height 76
type textarea "N/A"
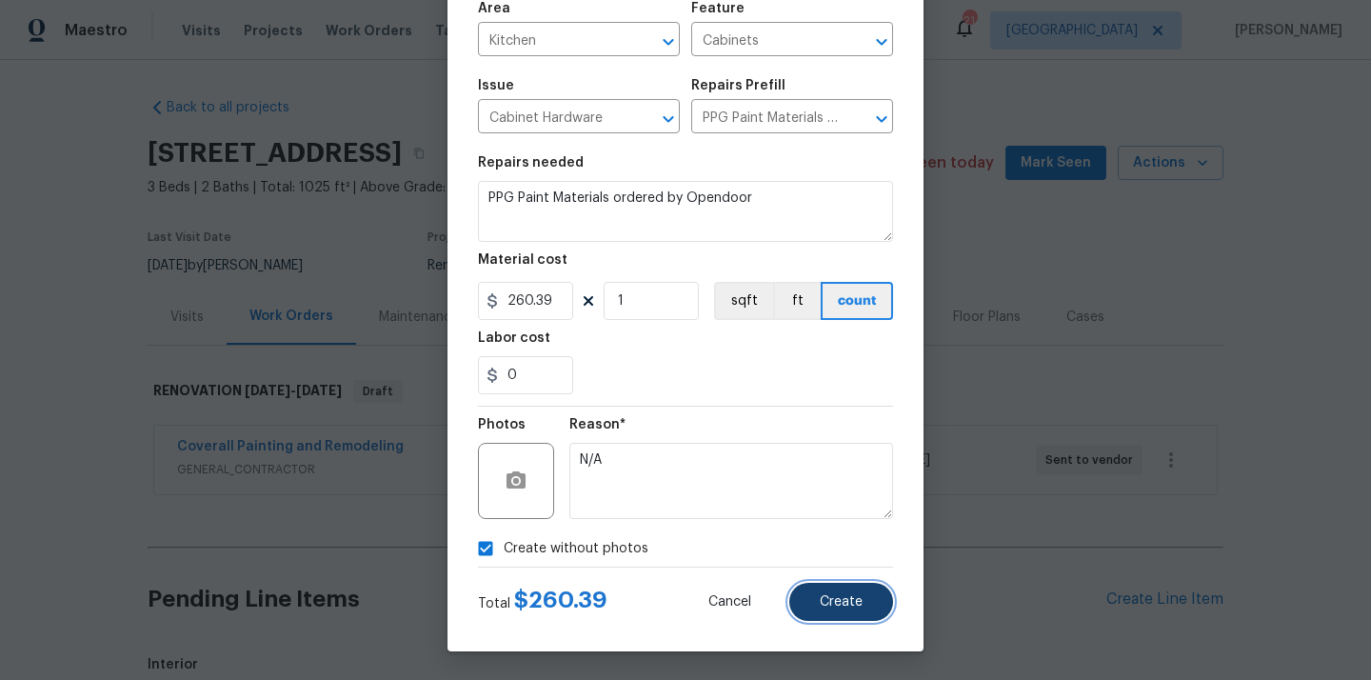
click at [844, 597] on span "Create" at bounding box center [841, 602] width 43 height 14
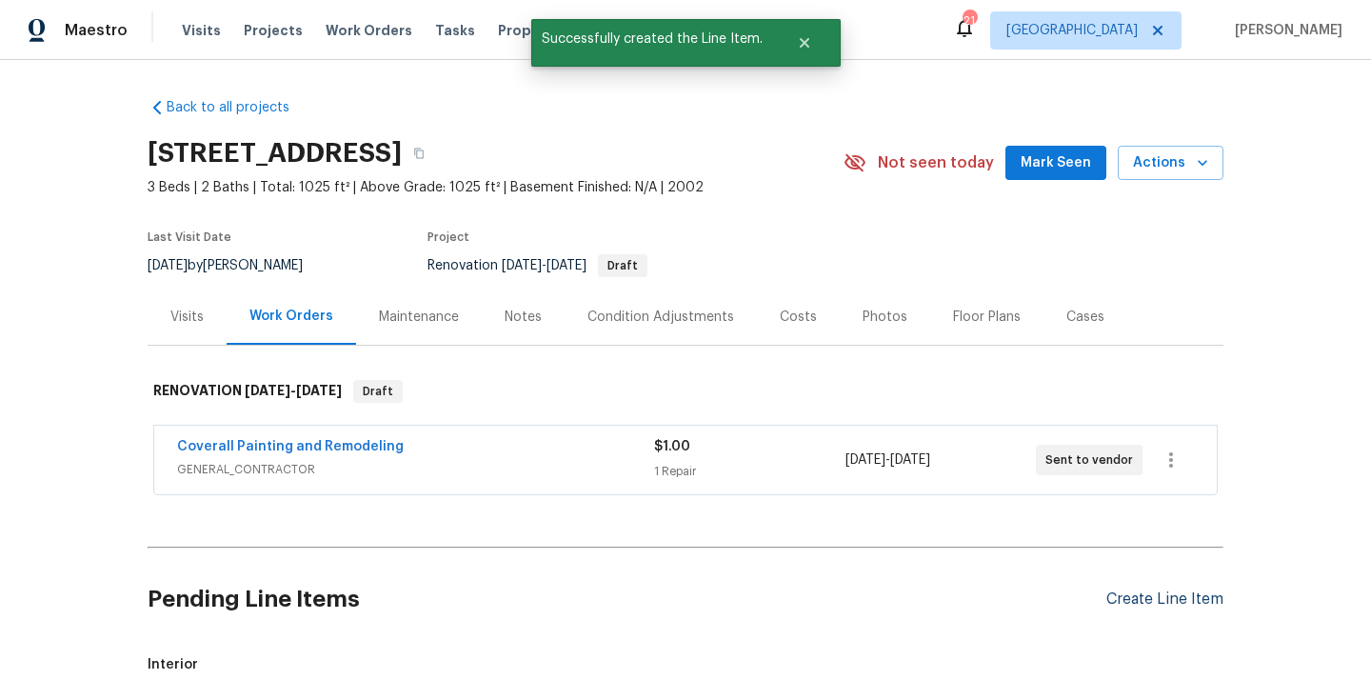
click at [1158, 601] on div "Create Line Item" at bounding box center [1165, 599] width 117 height 18
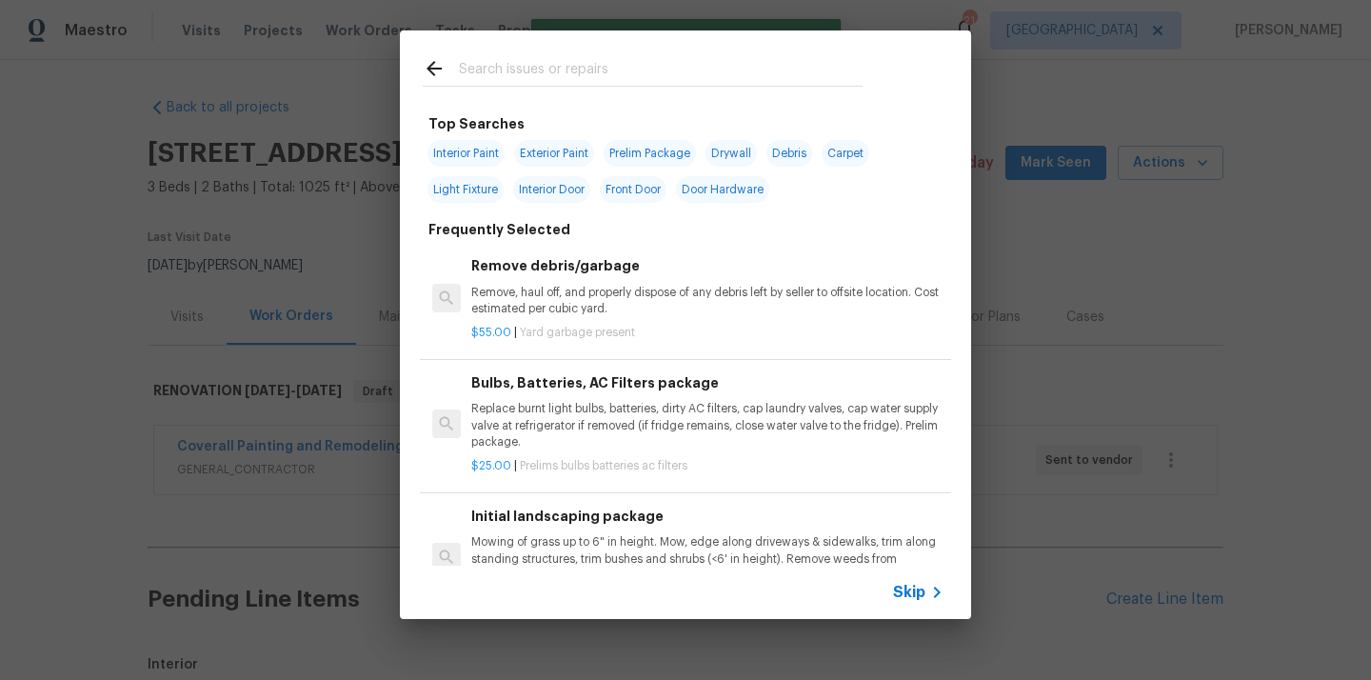
click at [789, 75] on input "text" at bounding box center [661, 71] width 404 height 29
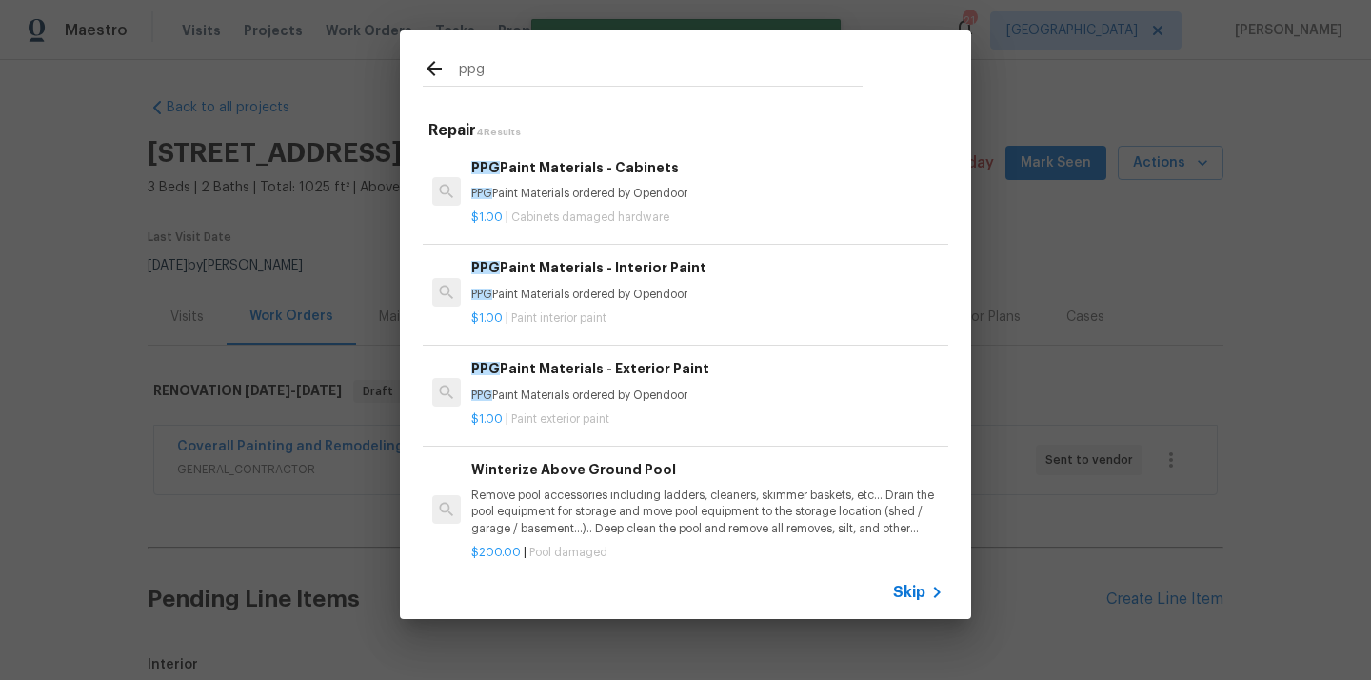
type input "ppg"
click at [704, 310] on p "$1.00 | Paint interior paint" at bounding box center [707, 318] width 472 height 16
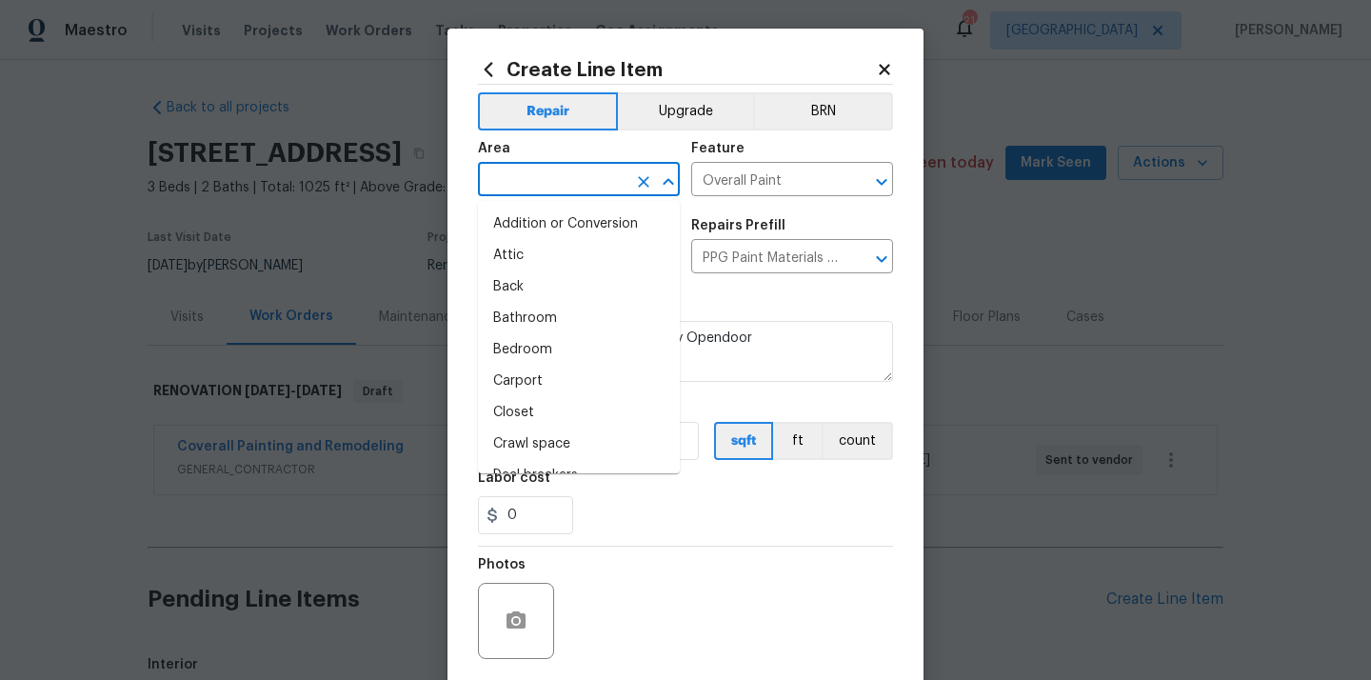
click at [610, 167] on input "text" at bounding box center [552, 182] width 149 height 30
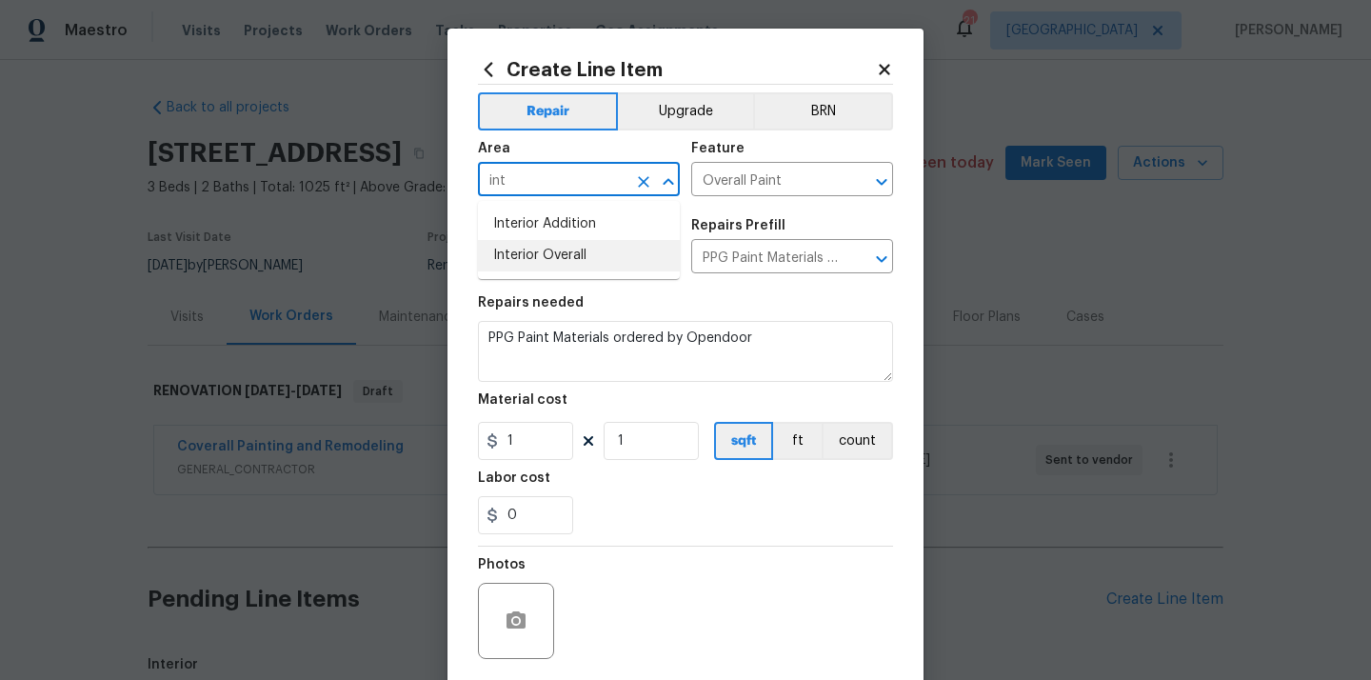
click at [577, 257] on li "Interior Overall" at bounding box center [579, 255] width 202 height 31
type input "Interior Overall"
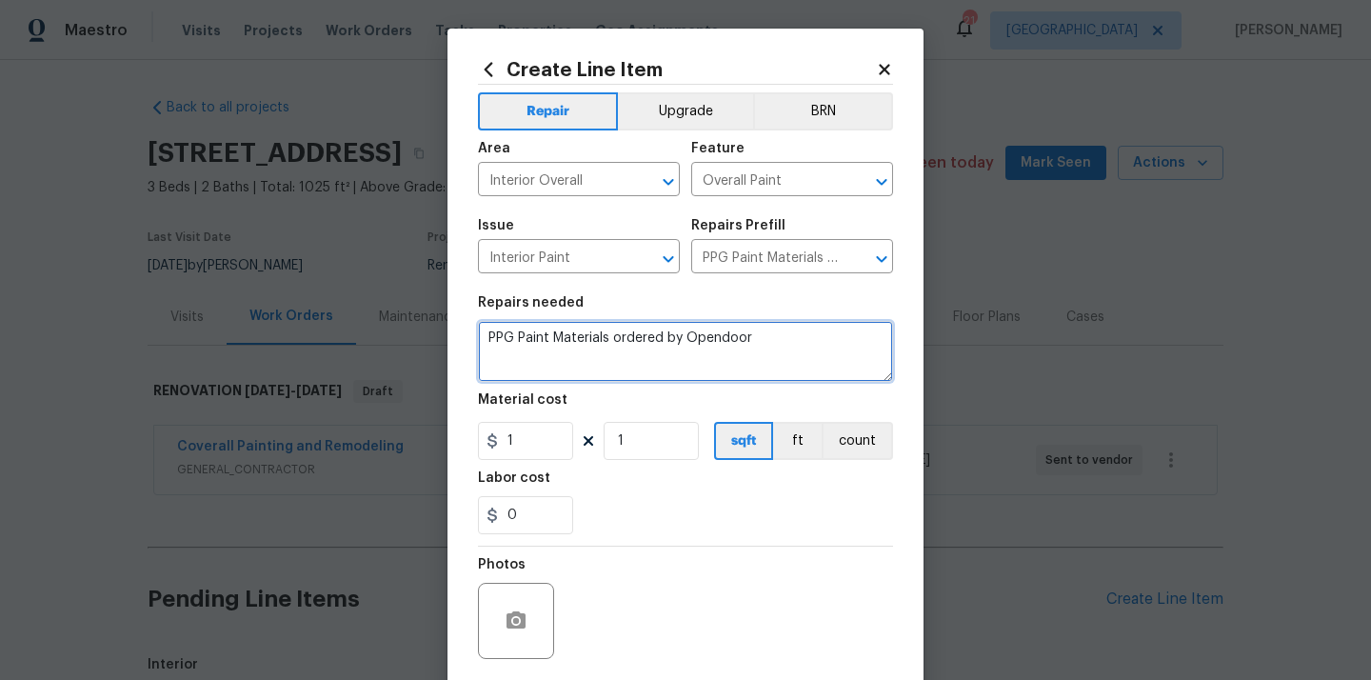
click at [548, 353] on textarea "PPG Paint Materials ordered by Opendoor" at bounding box center [685, 351] width 415 height 61
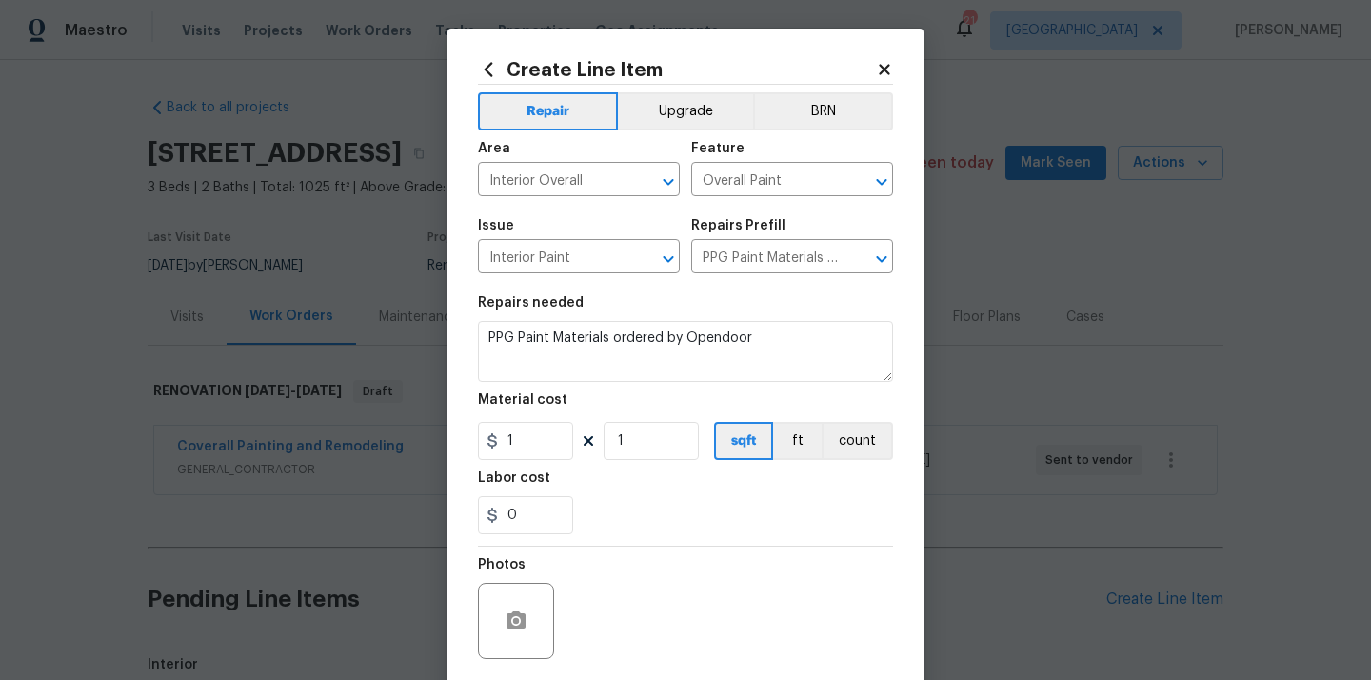
click at [534, 417] on div "Material cost" at bounding box center [685, 405] width 415 height 25
drag, startPoint x: 530, startPoint y: 436, endPoint x: 431, endPoint y: 436, distance: 99.0
click at [431, 436] on div "Create Line Item Repair Upgrade BRN Area Interior Overall ​ Feature Overall Pai…" at bounding box center [685, 340] width 1371 height 680
paste input "646.6"
type input "646.6"
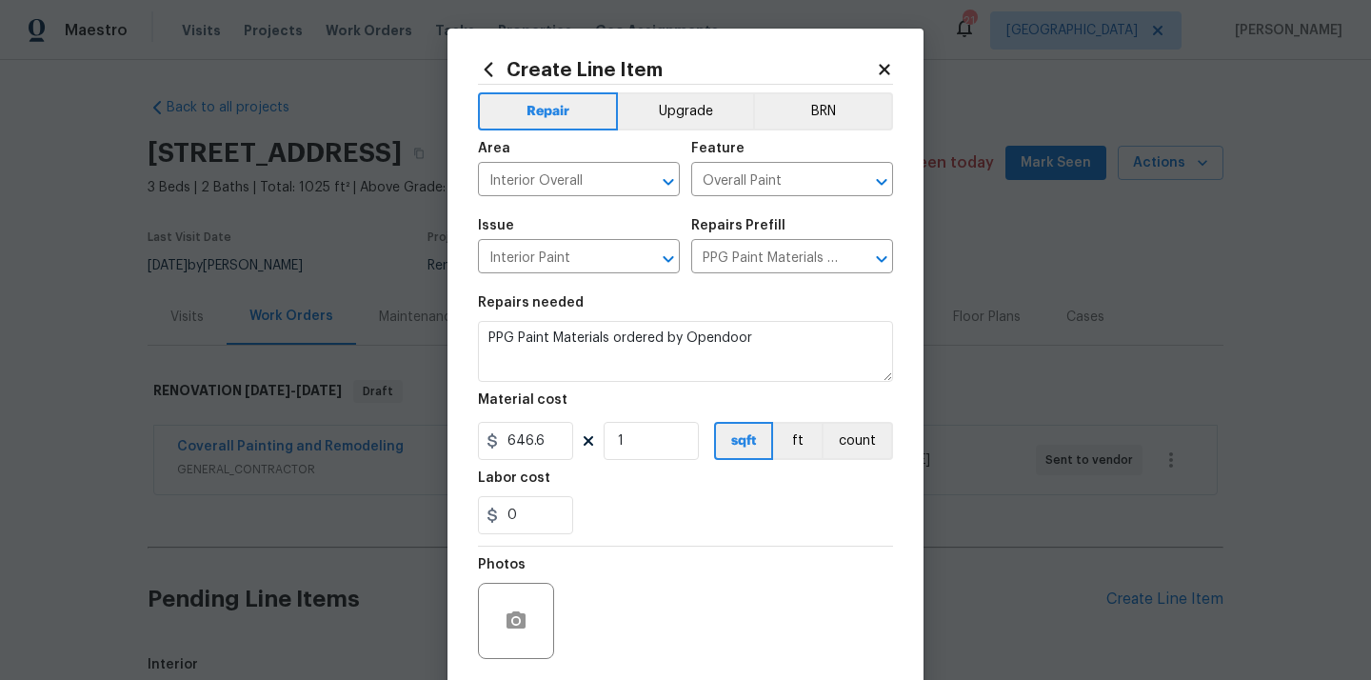
click at [603, 503] on div "0" at bounding box center [685, 515] width 415 height 38
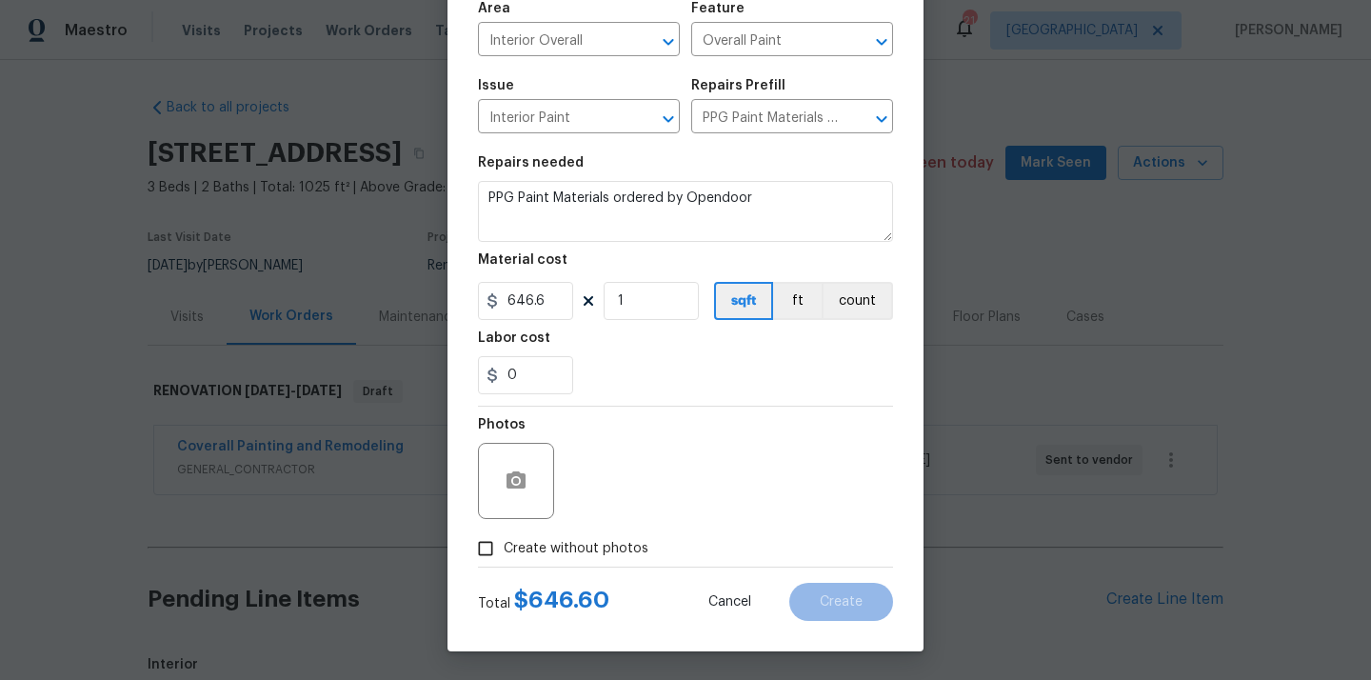
click at [571, 557] on span "Create without photos" at bounding box center [576, 549] width 145 height 20
click at [504, 557] on input "Create without photos" at bounding box center [486, 548] width 36 height 36
checkbox input "true"
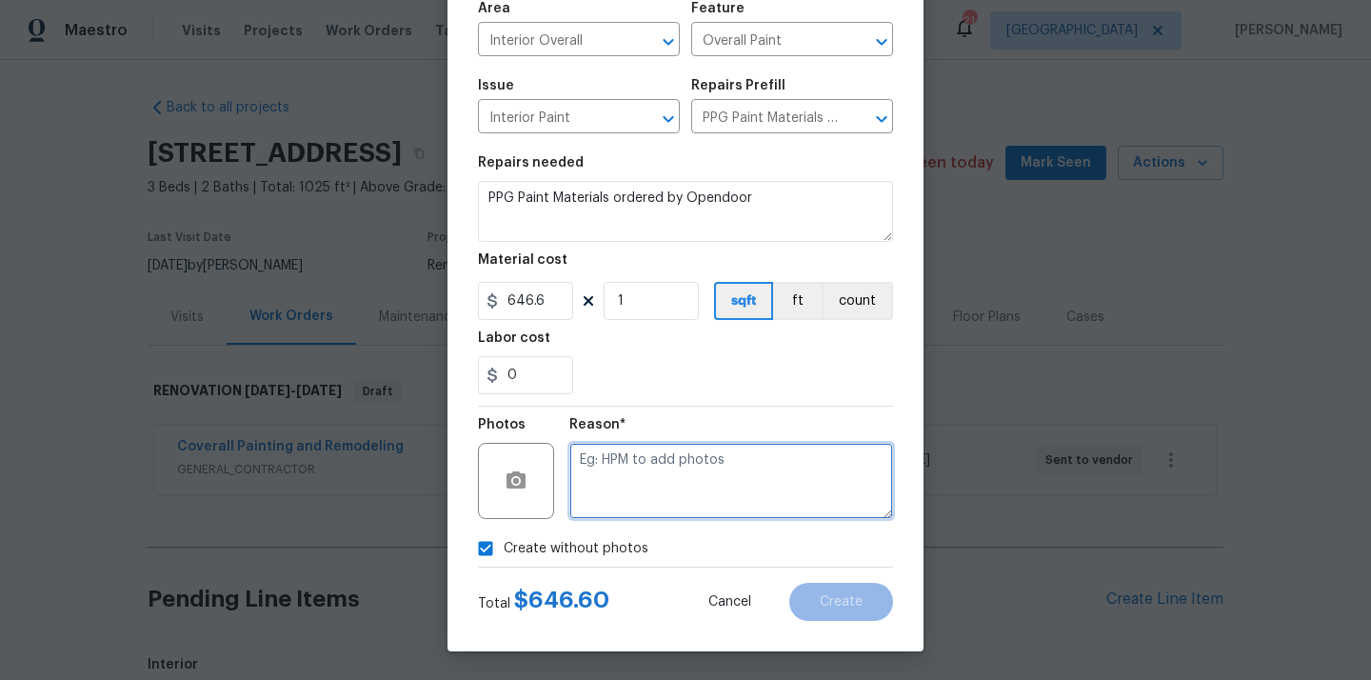
click at [615, 492] on textarea at bounding box center [732, 481] width 324 height 76
type textarea "N/A"
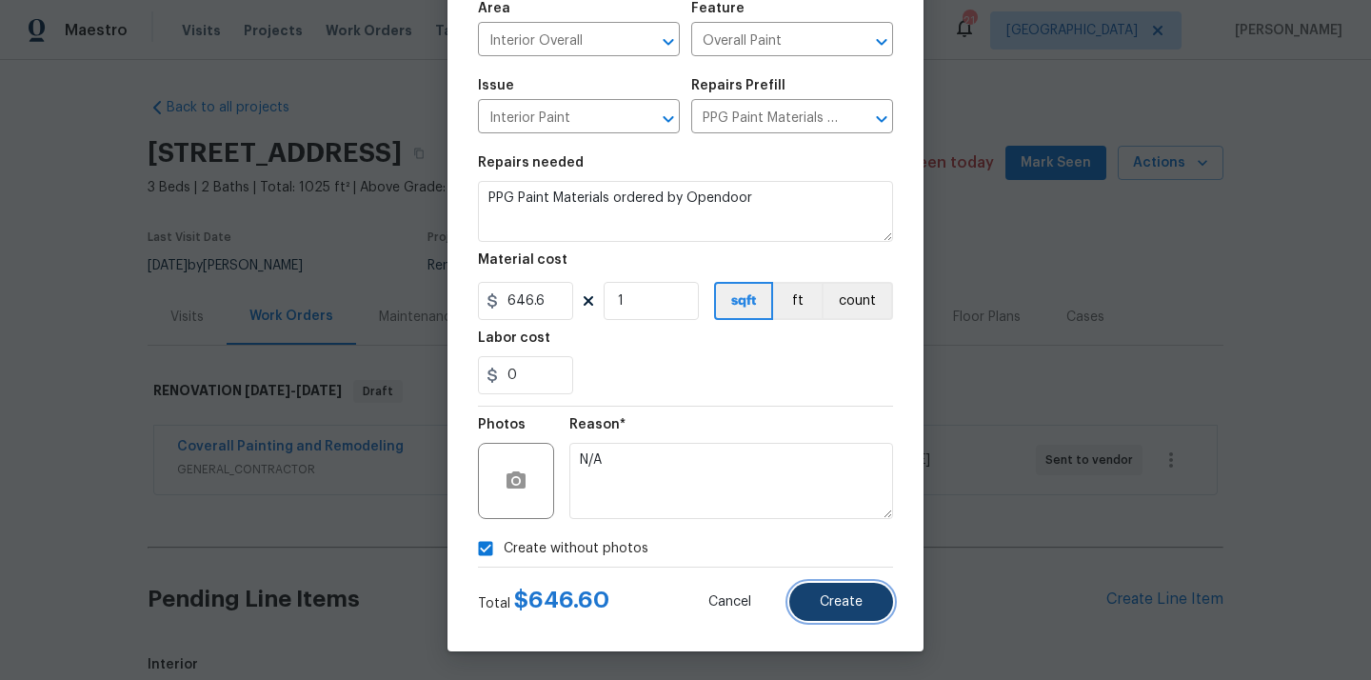
click at [854, 595] on span "Create" at bounding box center [841, 602] width 43 height 14
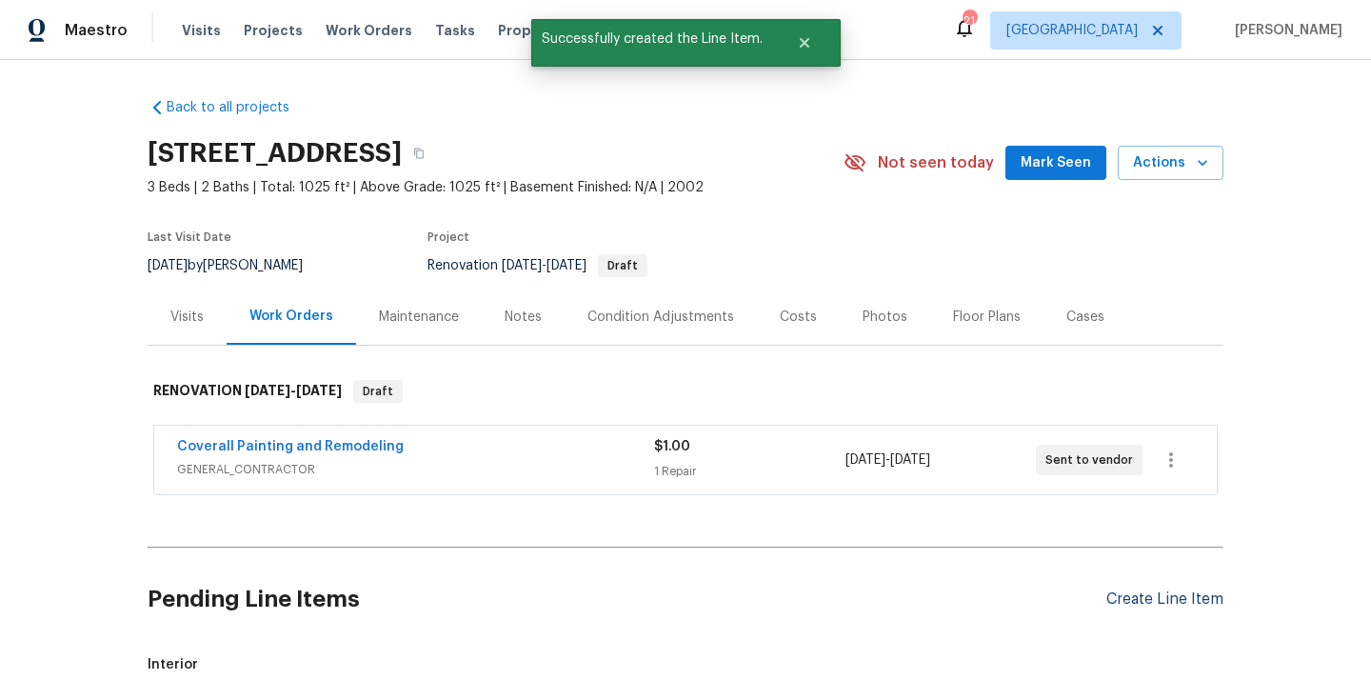
click at [1139, 584] on div "Pending Line Items Create Line Item" at bounding box center [686, 599] width 1076 height 89
click at [1135, 594] on div "Create Line Item" at bounding box center [1165, 599] width 117 height 18
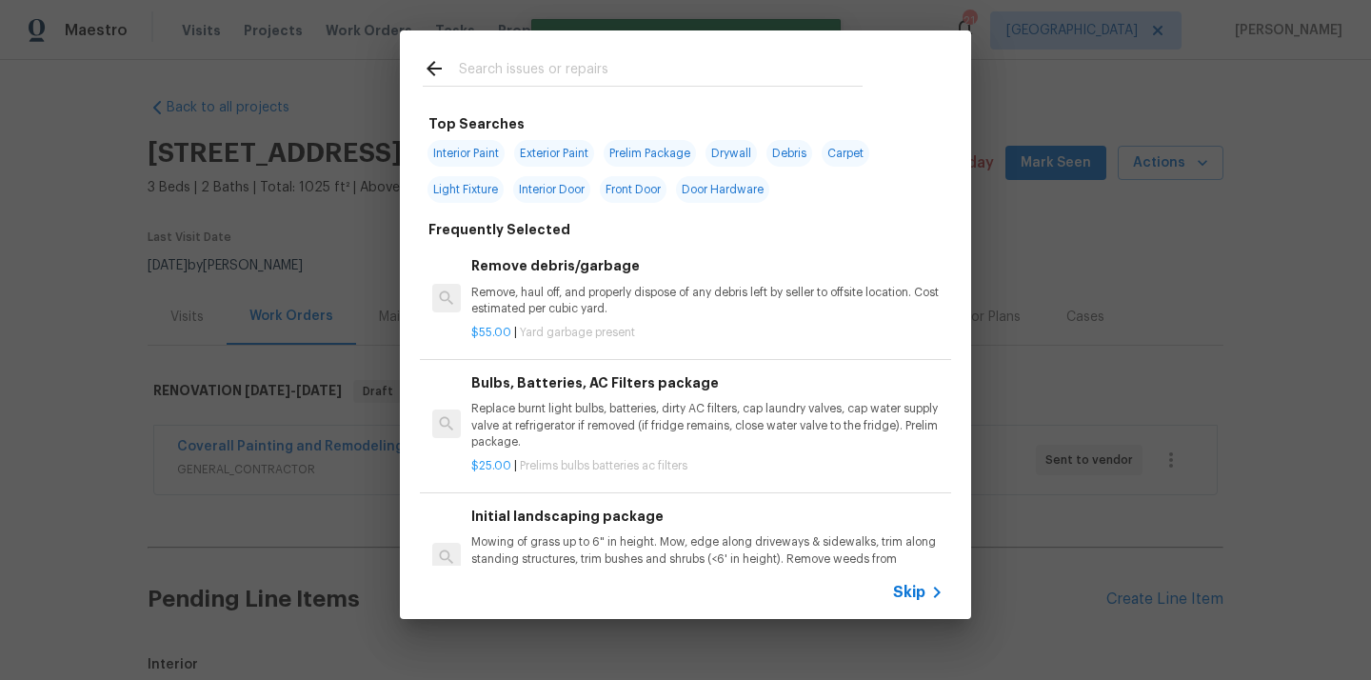
click at [719, 73] on input "text" at bounding box center [661, 71] width 404 height 29
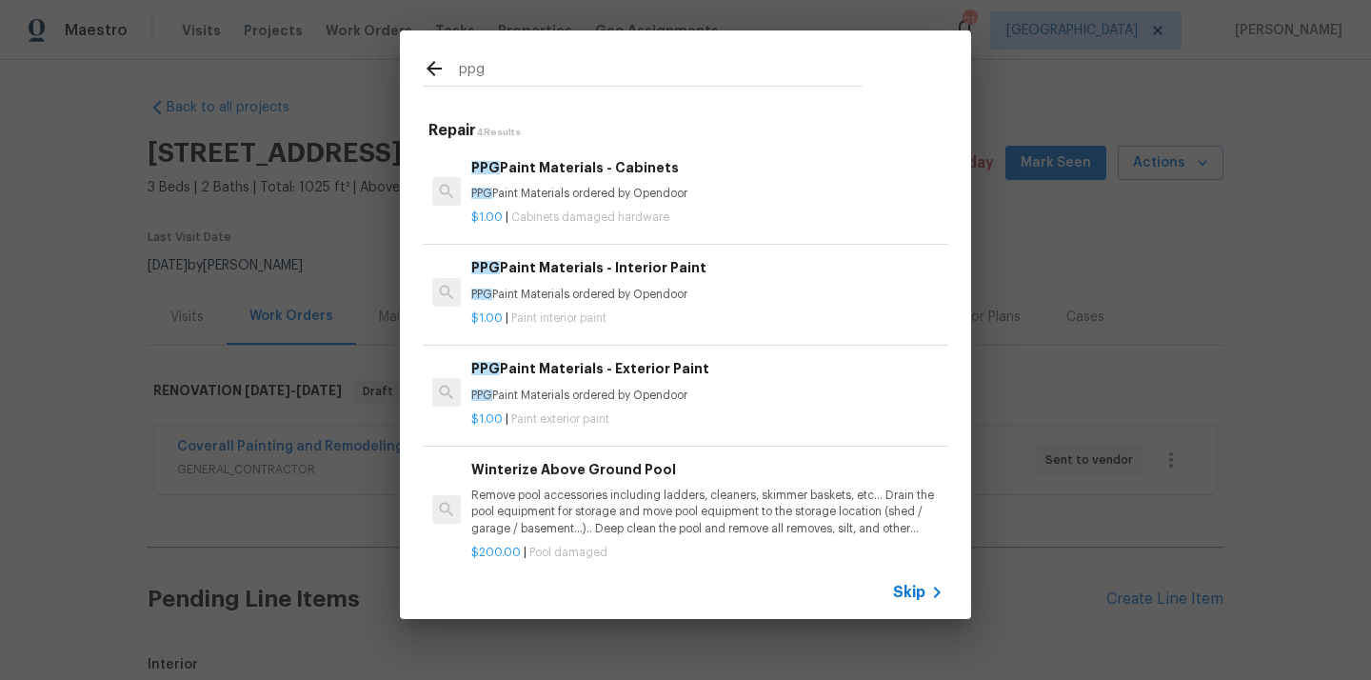
type input "ppg"
click at [647, 363] on h6 "PPG Paint Materials - Exterior Paint" at bounding box center [707, 368] width 472 height 21
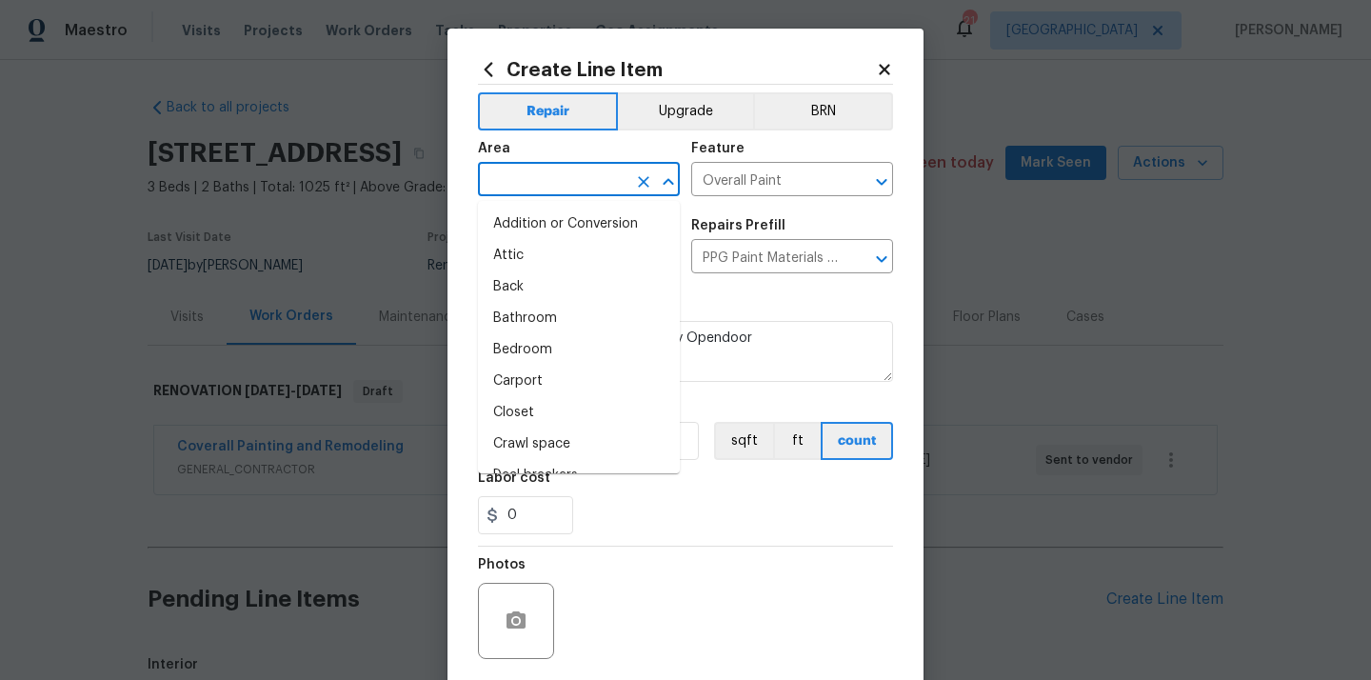
click at [624, 181] on input "text" at bounding box center [552, 182] width 149 height 30
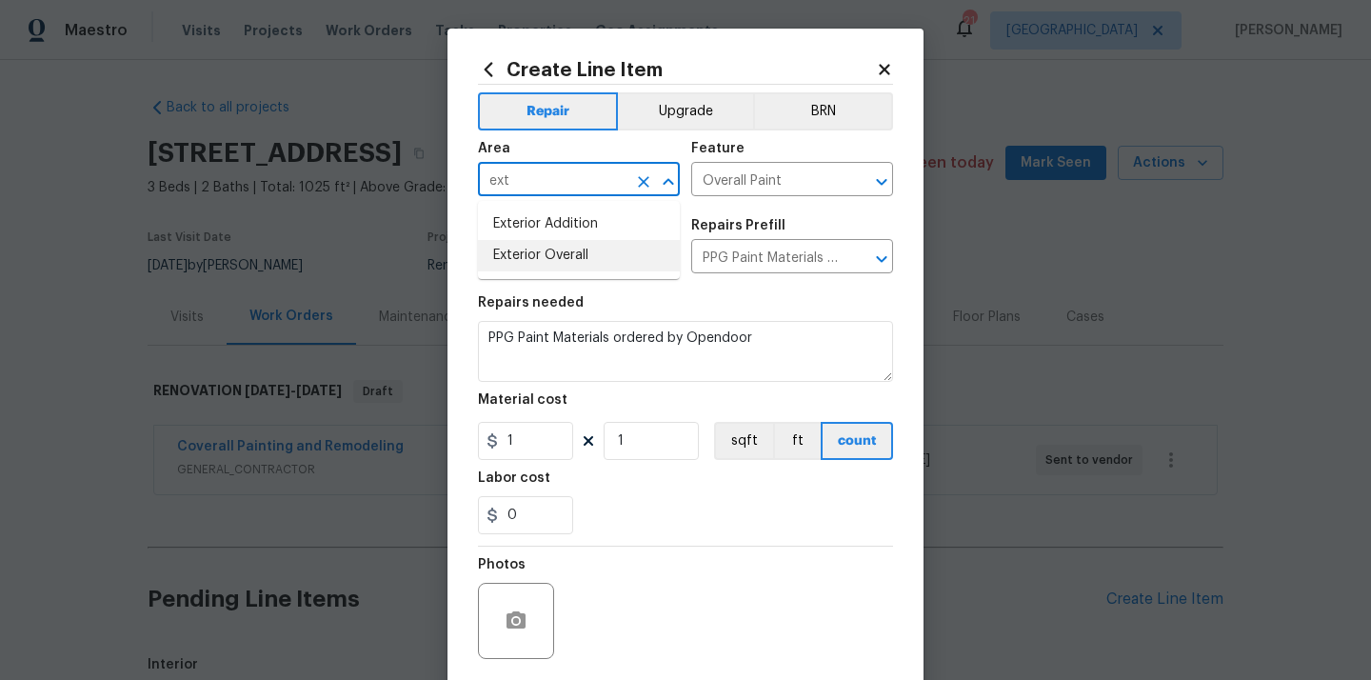
click at [593, 255] on li "Exterior Overall" at bounding box center [579, 255] width 202 height 31
type input "Exterior Overall"
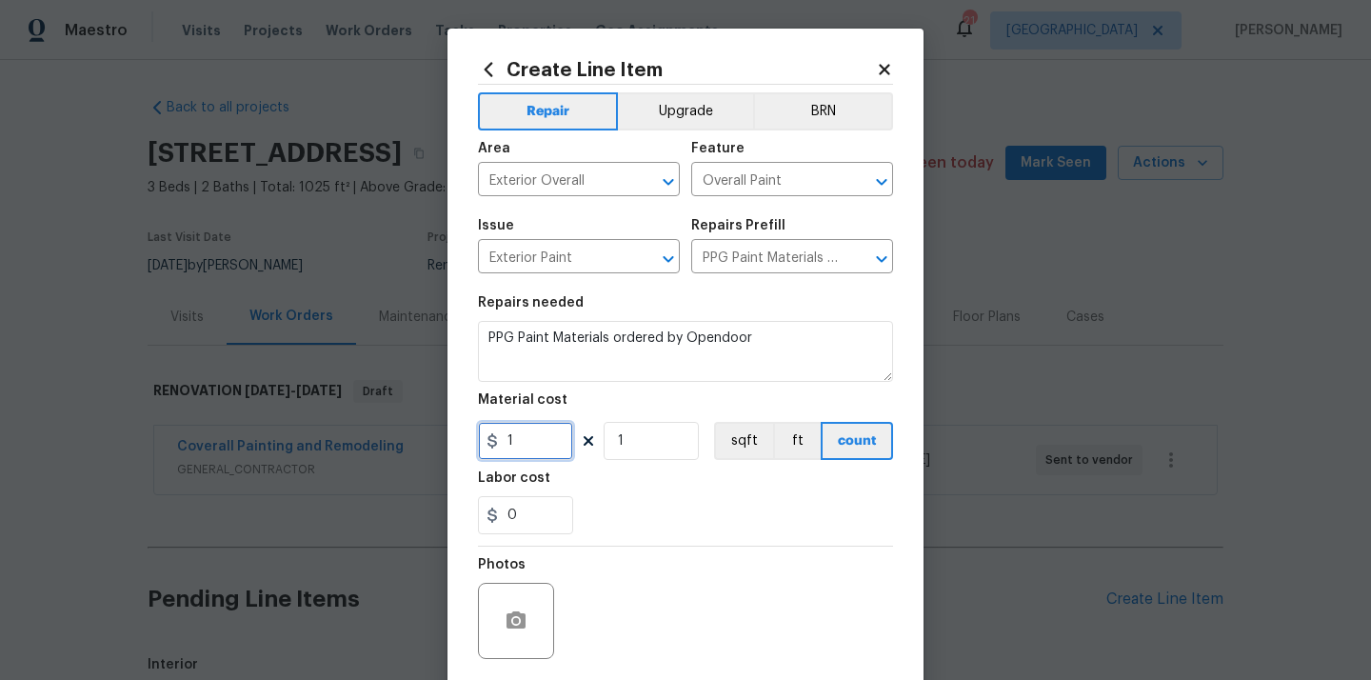
drag, startPoint x: 530, startPoint y: 444, endPoint x: 474, endPoint y: 440, distance: 55.4
click at [474, 440] on div "Create Line Item Repair Upgrade BRN Area Exterior Overall ​ Feature Overall Pai…" at bounding box center [686, 410] width 476 height 763
paste input "41.8"
type input "41.81"
click at [644, 515] on div "0" at bounding box center [685, 515] width 415 height 38
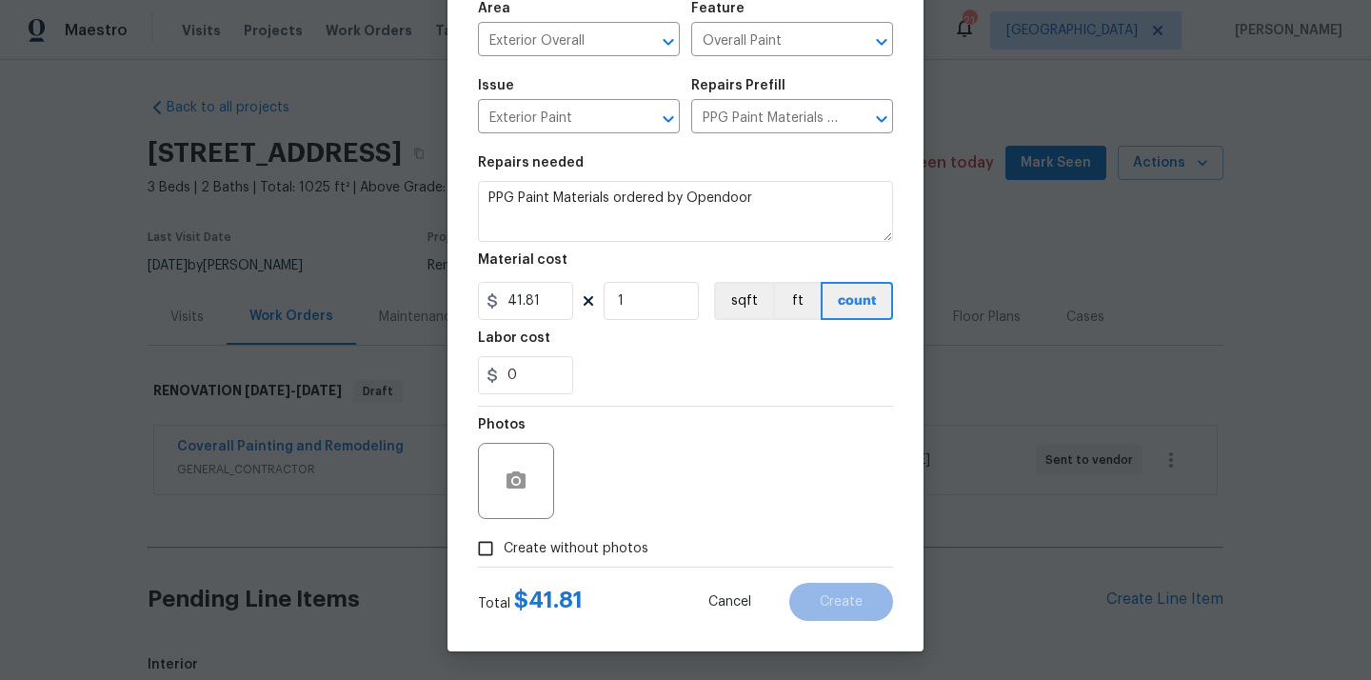
click at [608, 547] on span "Create without photos" at bounding box center [576, 549] width 145 height 20
click at [504, 547] on input "Create without photos" at bounding box center [486, 548] width 36 height 36
checkbox input "true"
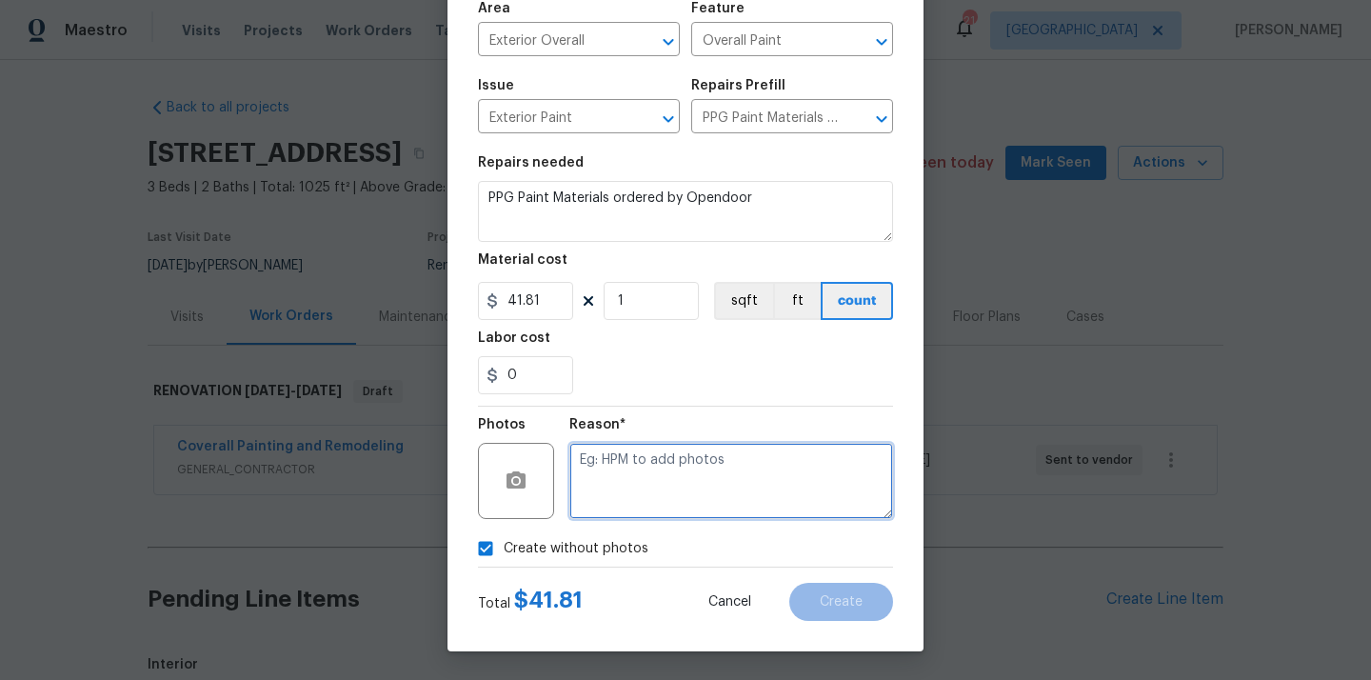
click at [639, 486] on textarea at bounding box center [732, 481] width 324 height 76
type textarea "N/A"
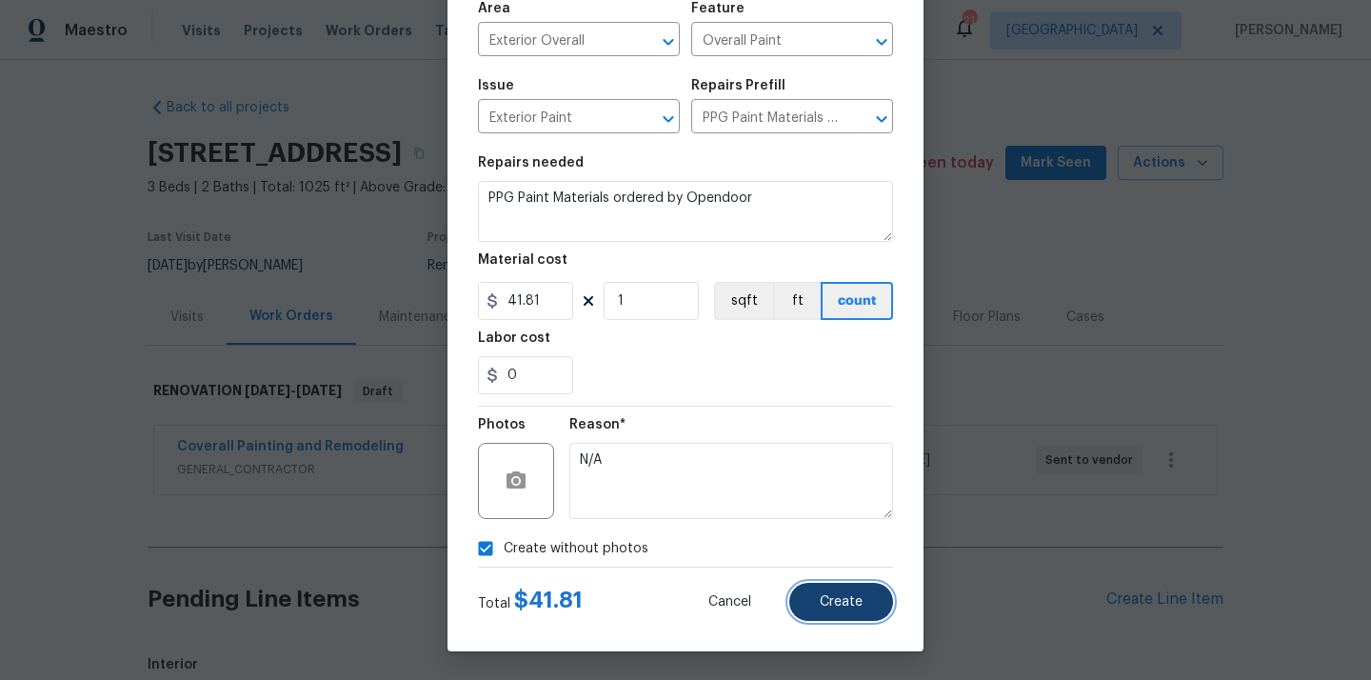
click at [837, 589] on button "Create" at bounding box center [842, 602] width 104 height 38
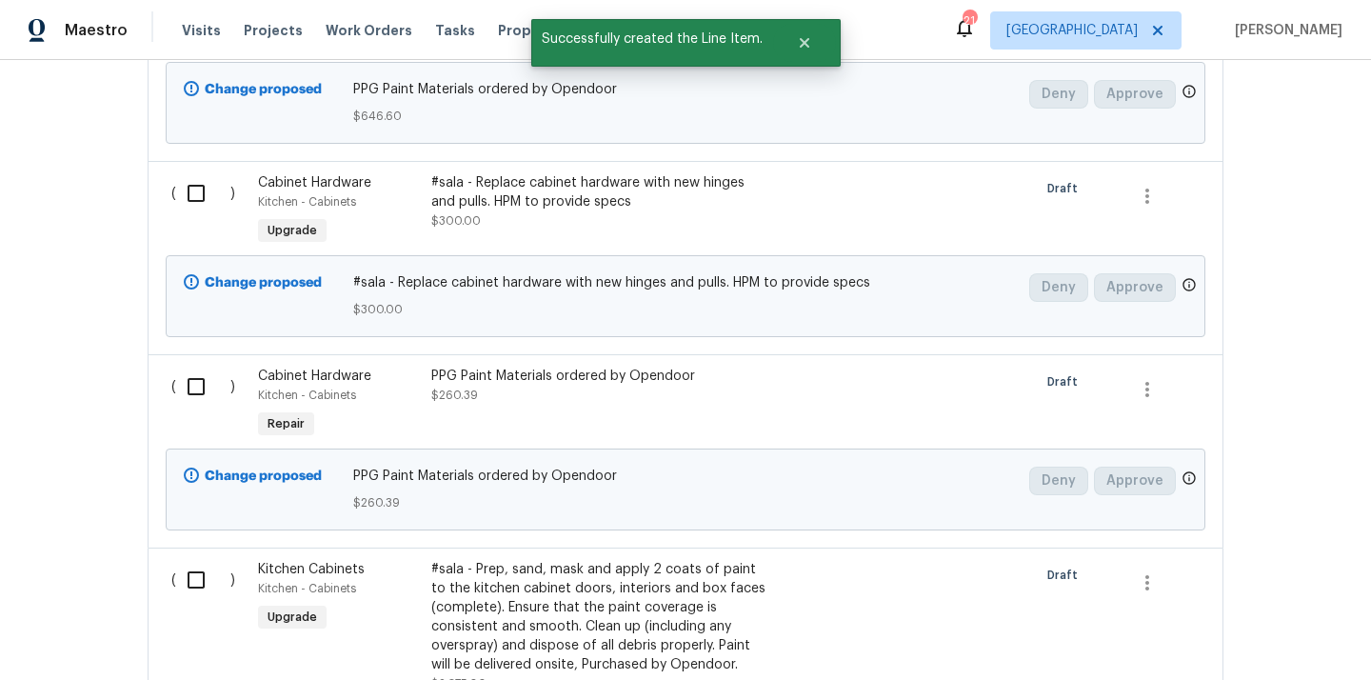
scroll to position [2380, 0]
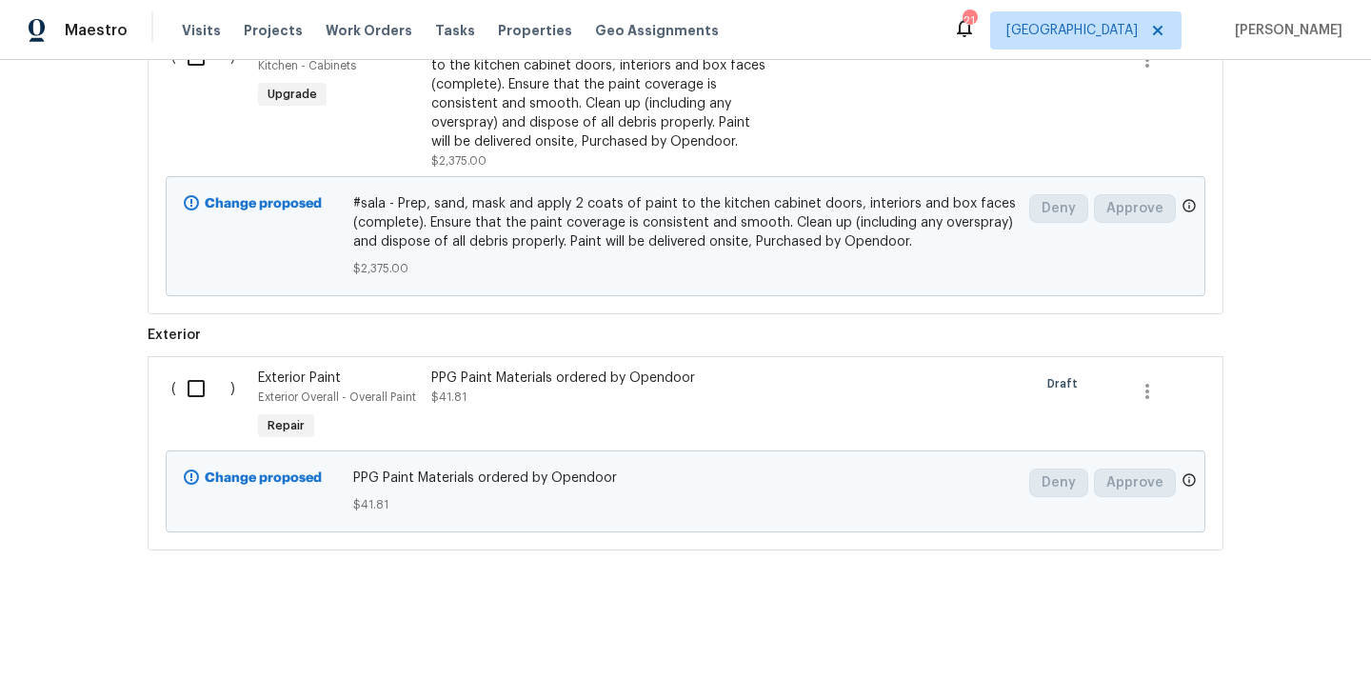
click at [190, 379] on input "checkbox" at bounding box center [203, 389] width 54 height 40
checkbox input "true"
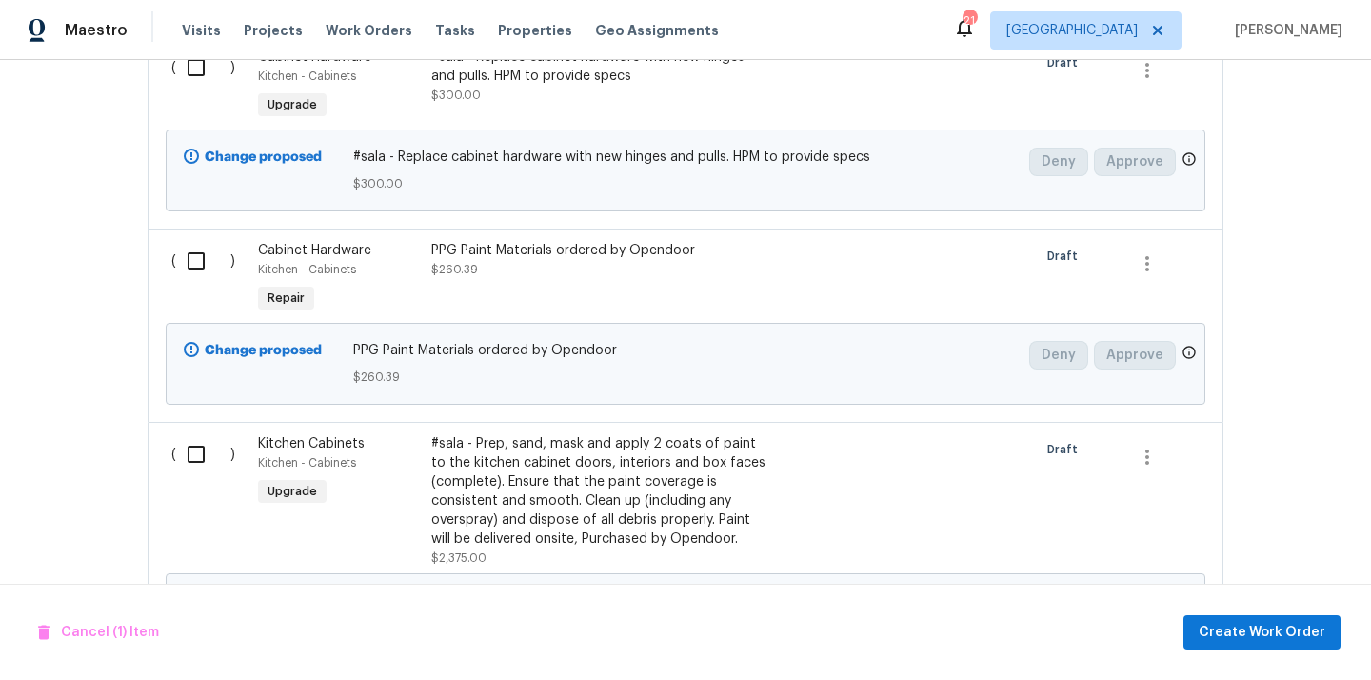
scroll to position [1971, 0]
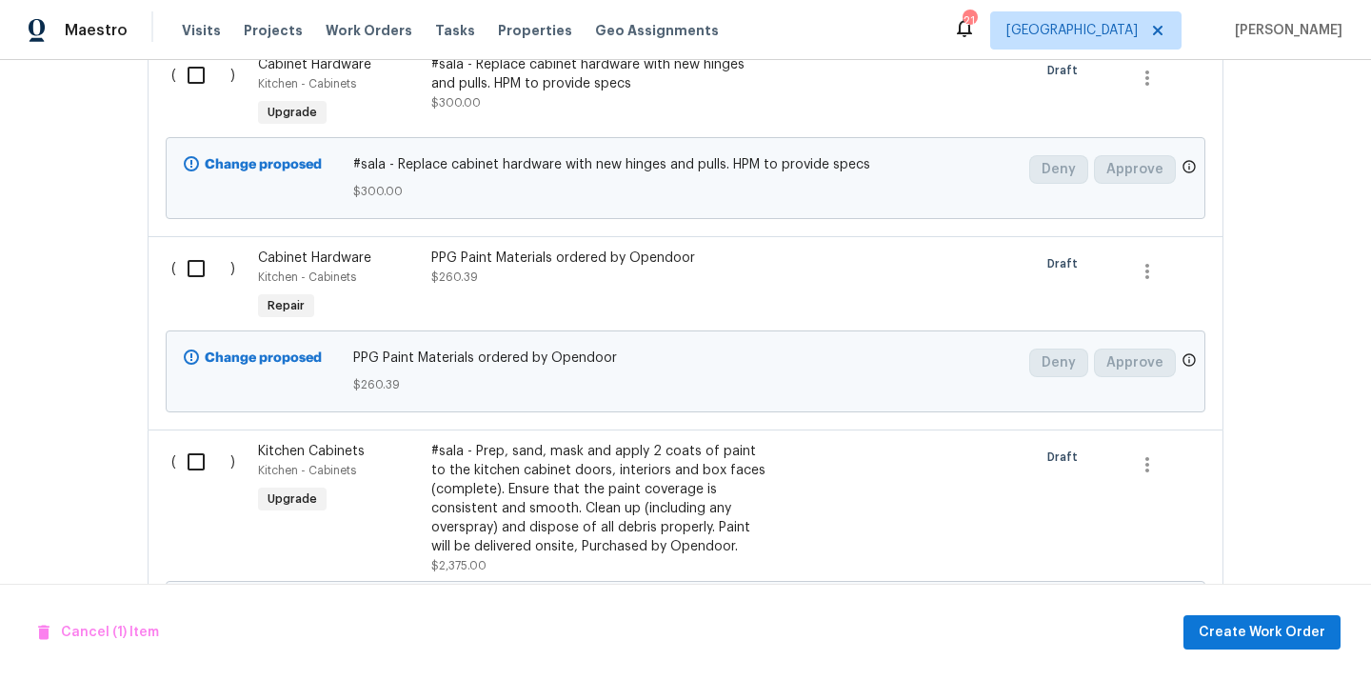
click at [171, 307] on div "( )" at bounding box center [209, 287] width 87 height 88
click at [199, 265] on input "checkbox" at bounding box center [203, 269] width 54 height 40
checkbox input "true"
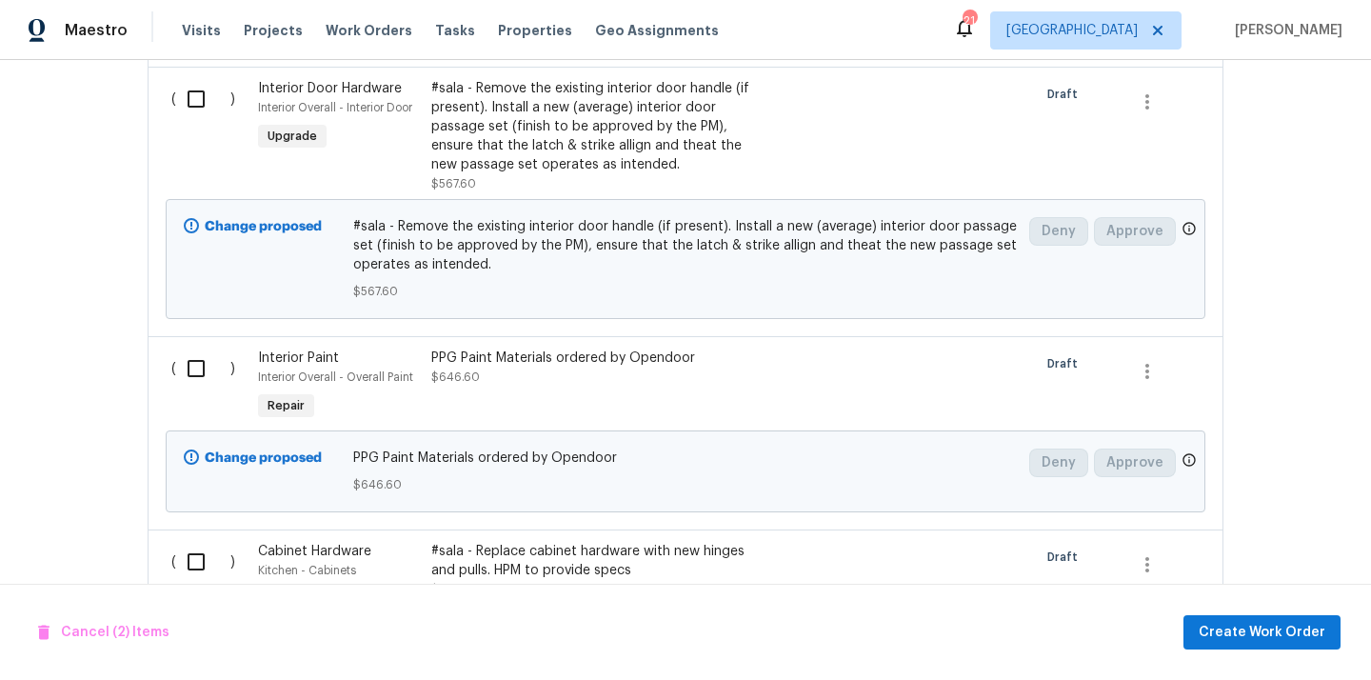
scroll to position [1469, 0]
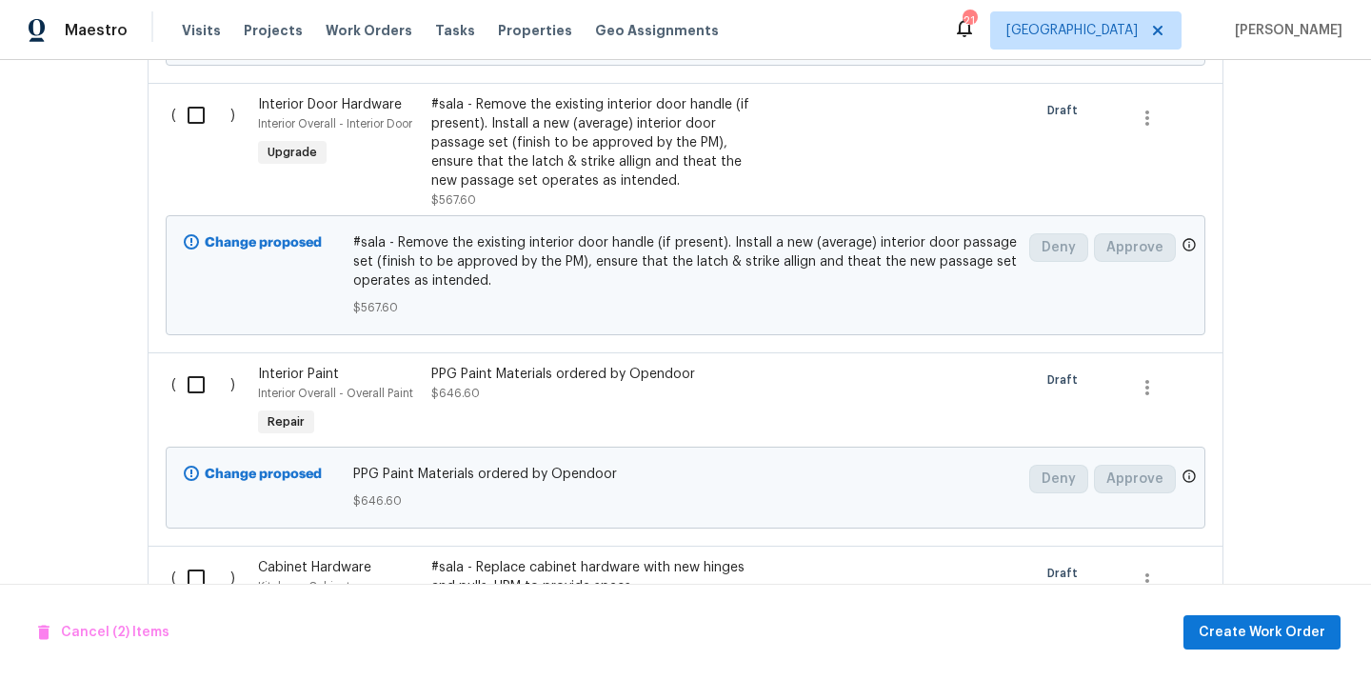
click at [190, 375] on input "checkbox" at bounding box center [203, 385] width 54 height 40
checkbox input "true"
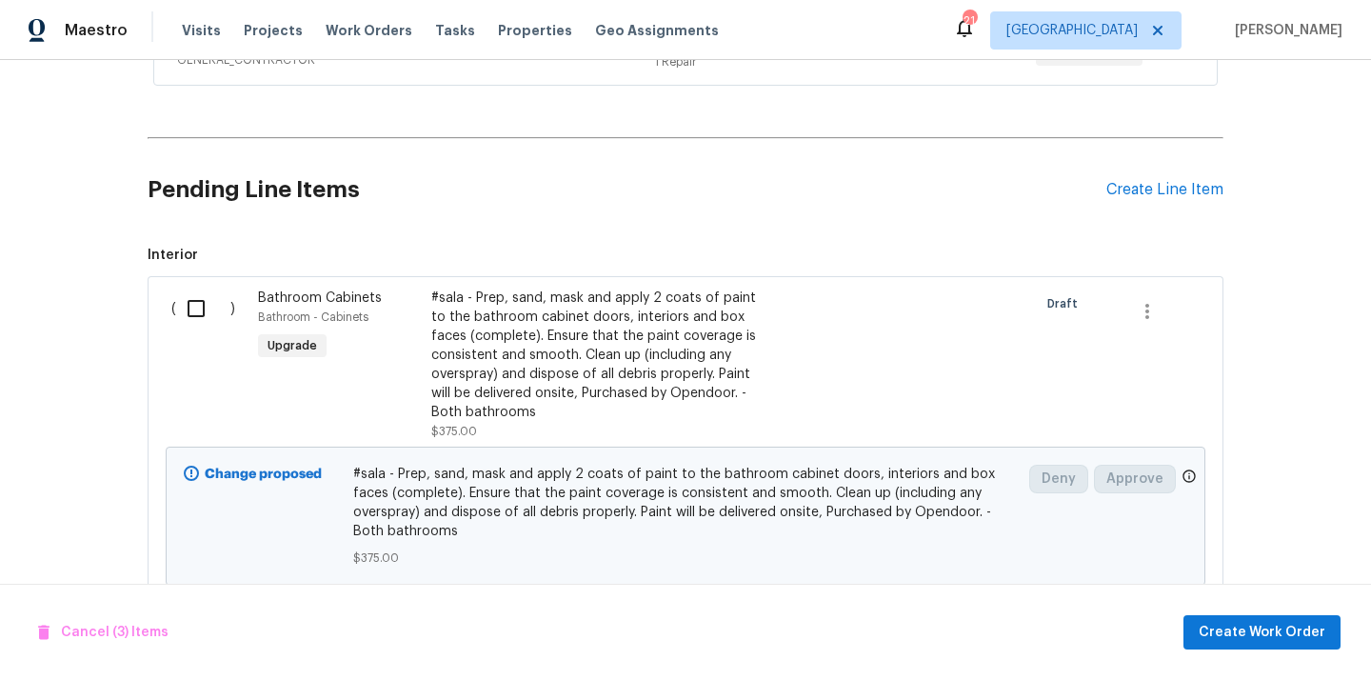
scroll to position [364, 0]
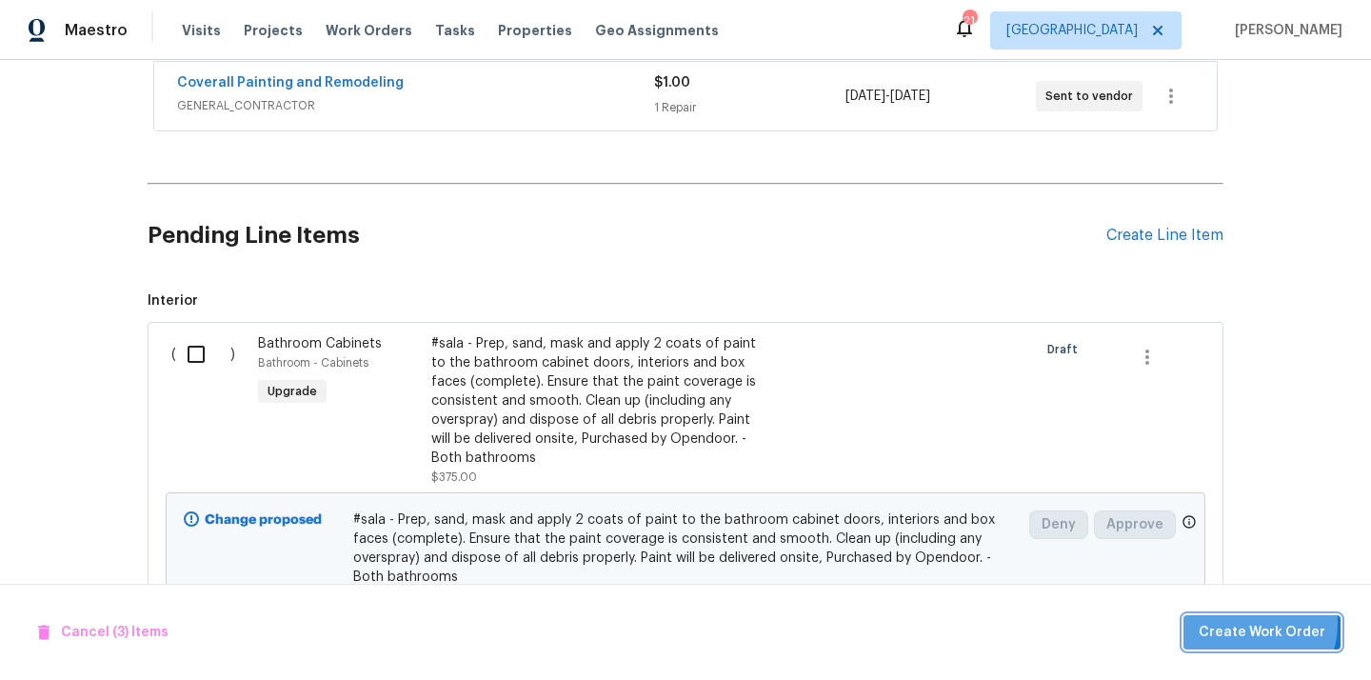
click at [1243, 622] on span "Create Work Order" at bounding box center [1262, 633] width 127 height 24
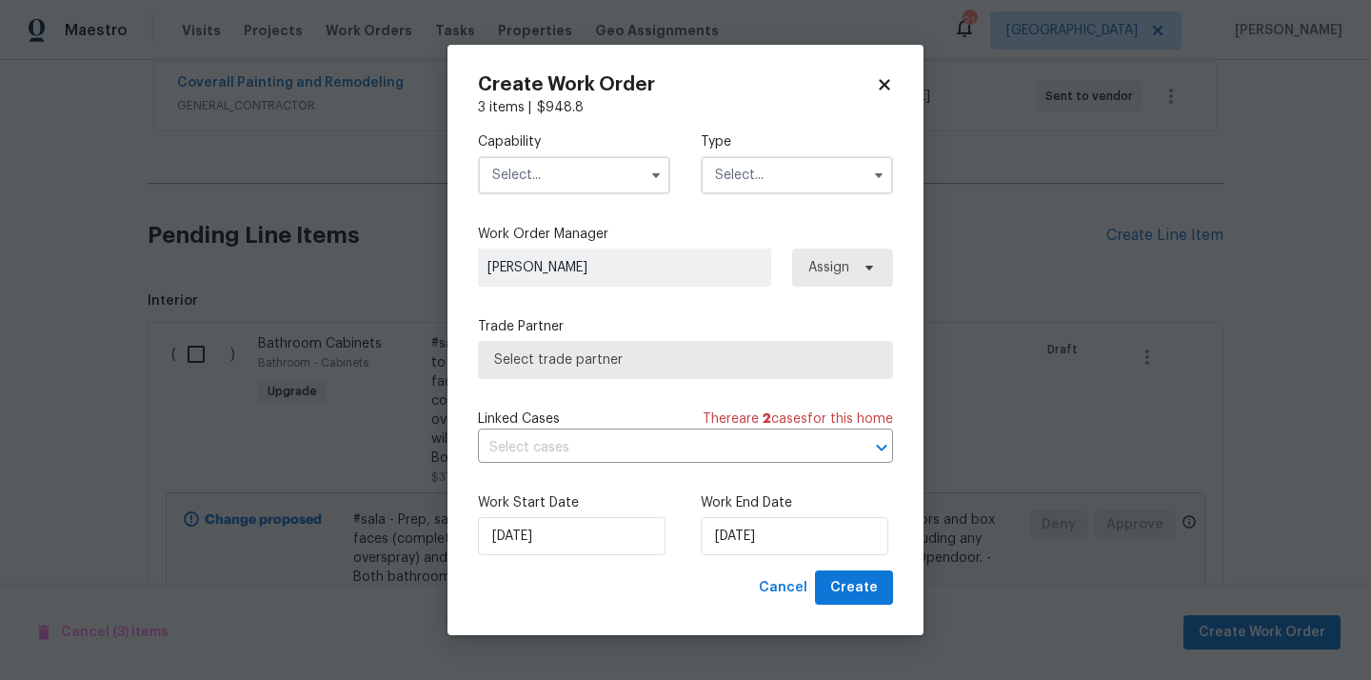
click at [589, 169] on input "text" at bounding box center [574, 175] width 192 height 38
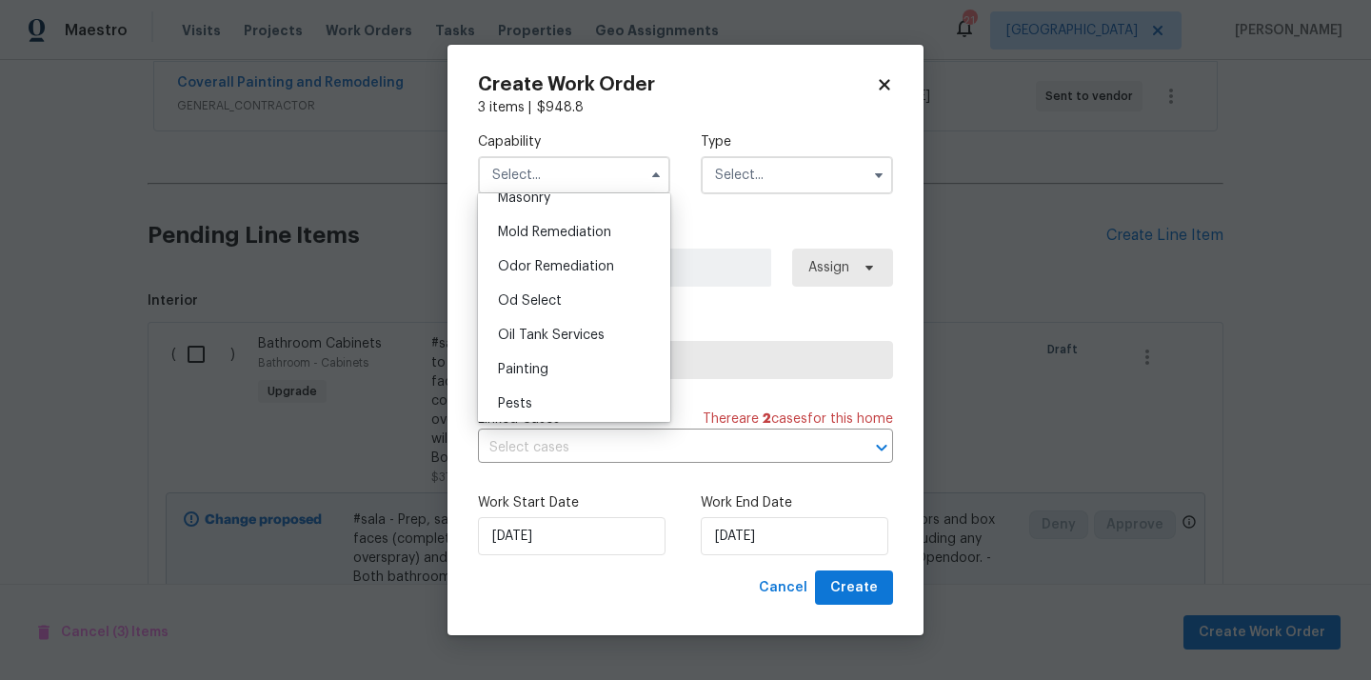
scroll to position [1471, 0]
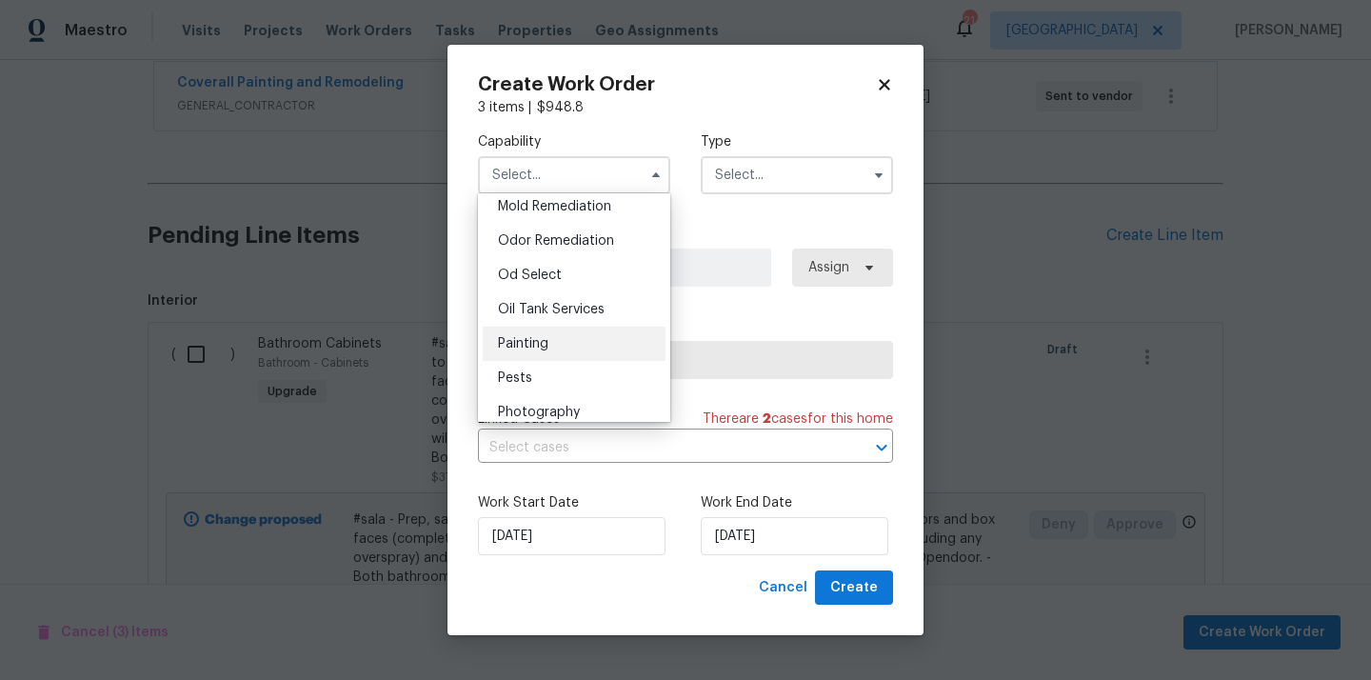
click at [583, 337] on div "Painting" at bounding box center [574, 344] width 183 height 34
type input "Painting"
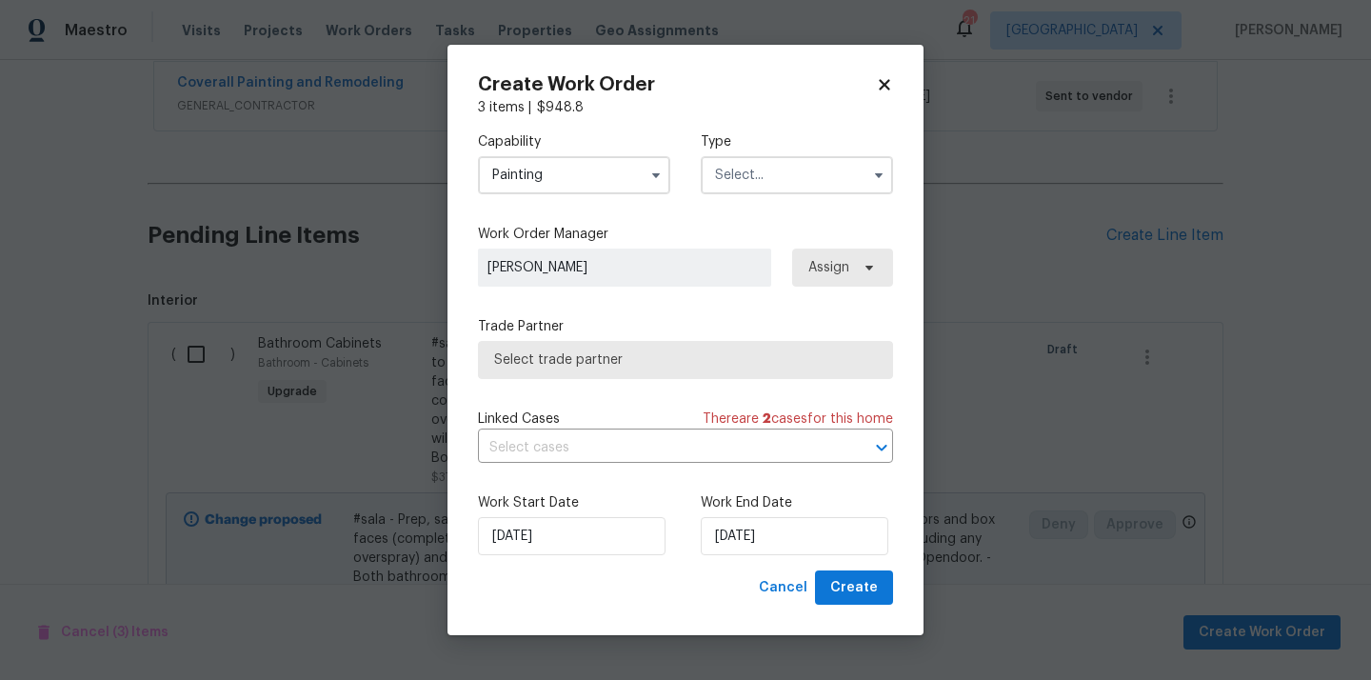
click at [772, 204] on div "Capability Painting Type" at bounding box center [685, 163] width 415 height 92
click at [779, 198] on div "Capability Painting Type" at bounding box center [685, 163] width 415 height 92
click at [780, 158] on input "text" at bounding box center [797, 175] width 192 height 38
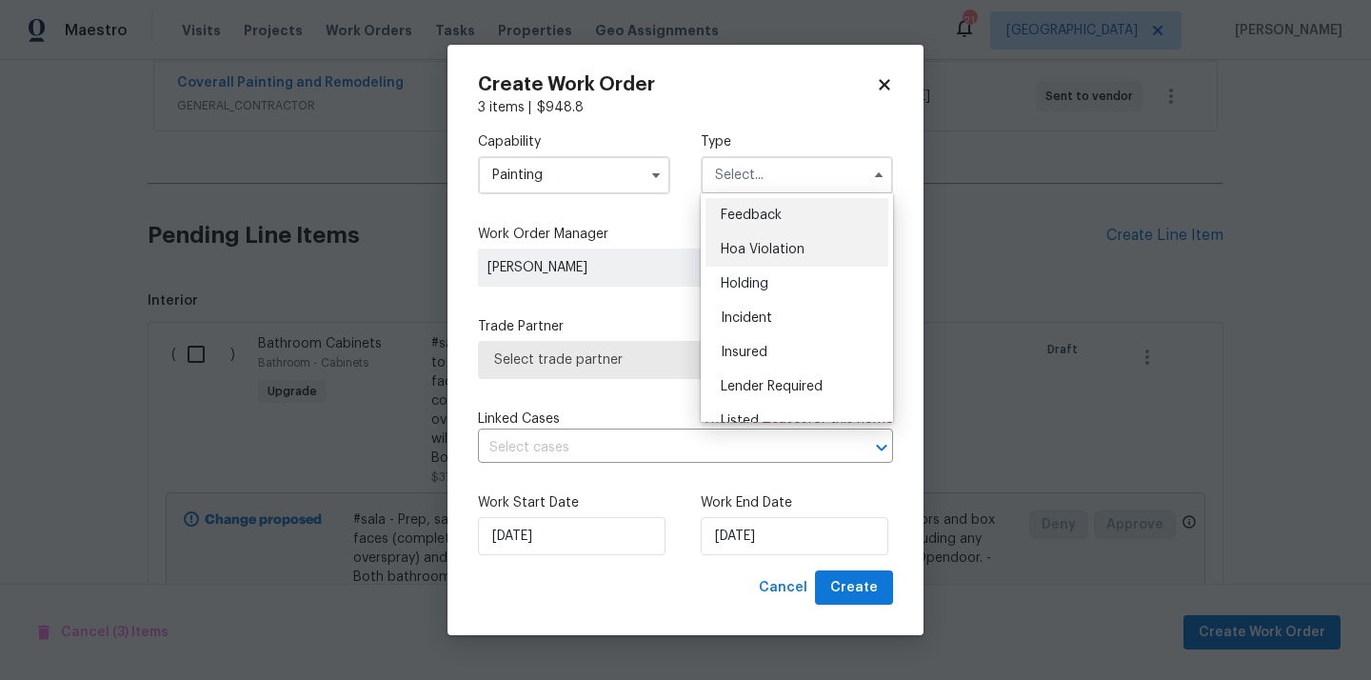
scroll to position [432, 0]
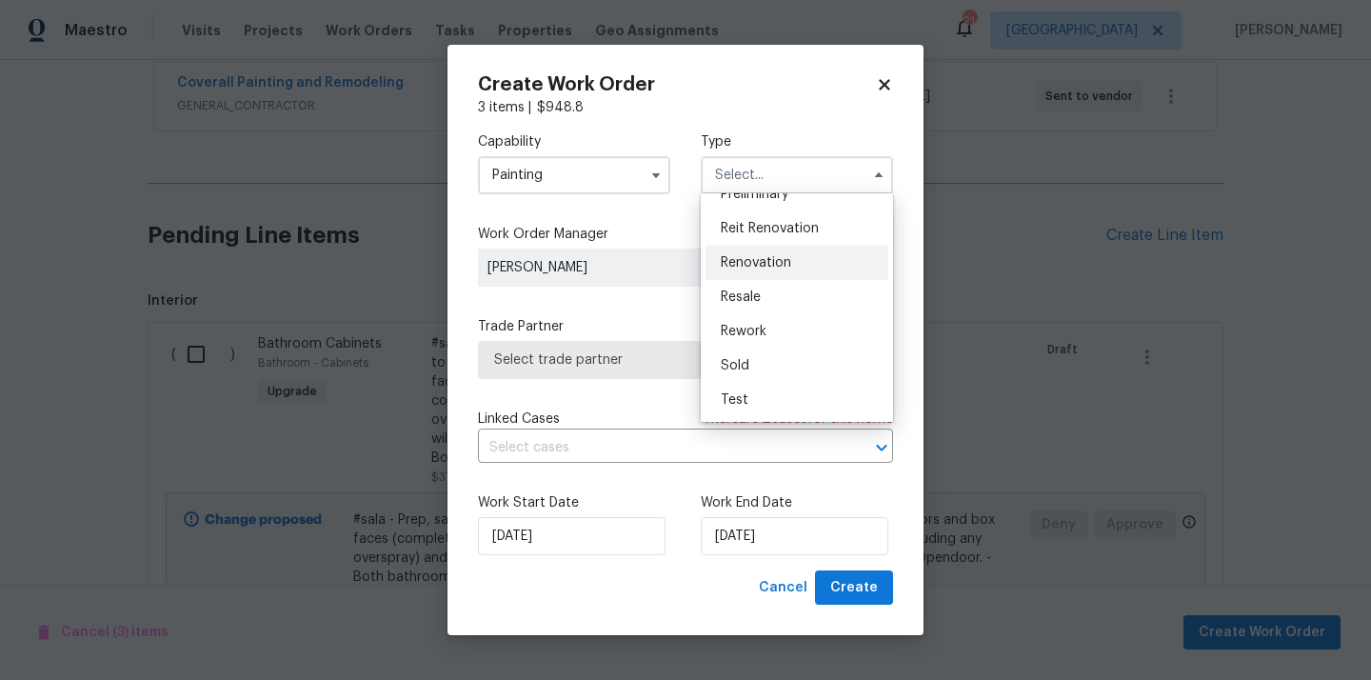
click at [787, 261] on span "Renovation" at bounding box center [756, 262] width 70 height 13
type input "Renovation"
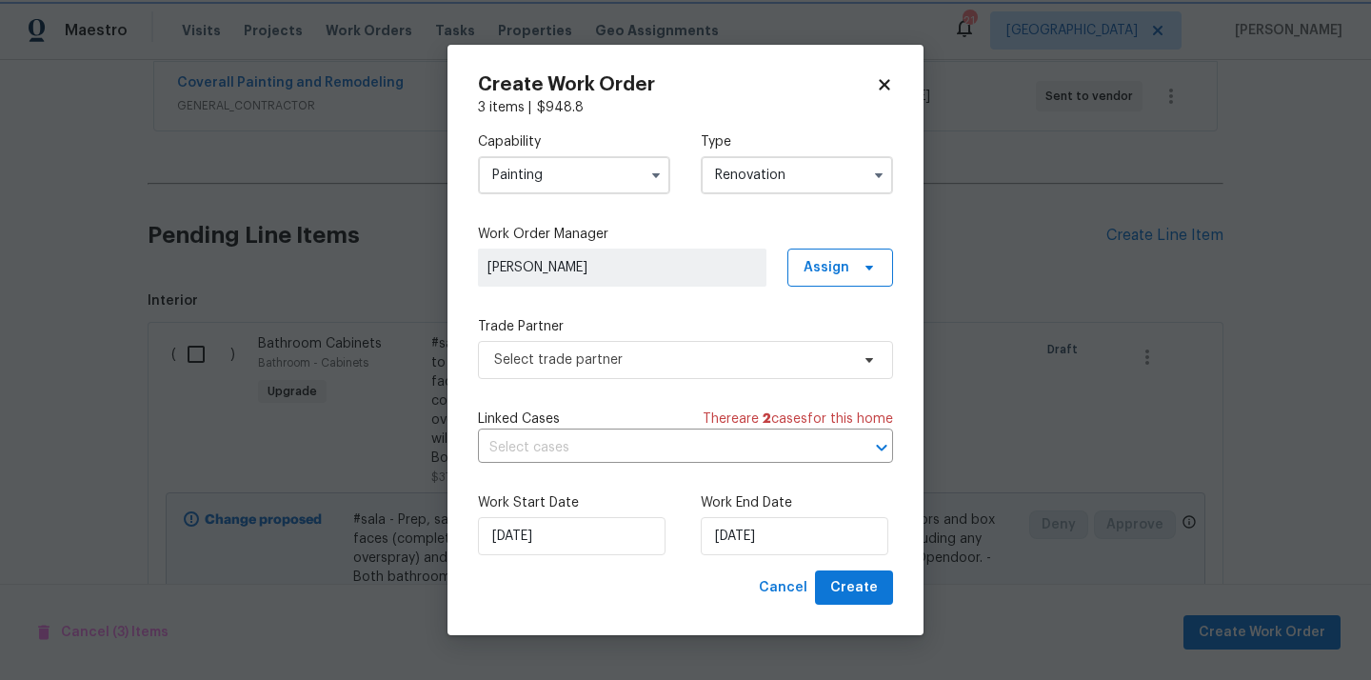
scroll to position [0, 0]
click at [841, 261] on span "Assign" at bounding box center [827, 267] width 46 height 19
click at [835, 342] on div "Assign to me" at bounding box center [843, 347] width 83 height 19
click at [681, 360] on span "Select trade partner" at bounding box center [671, 359] width 355 height 19
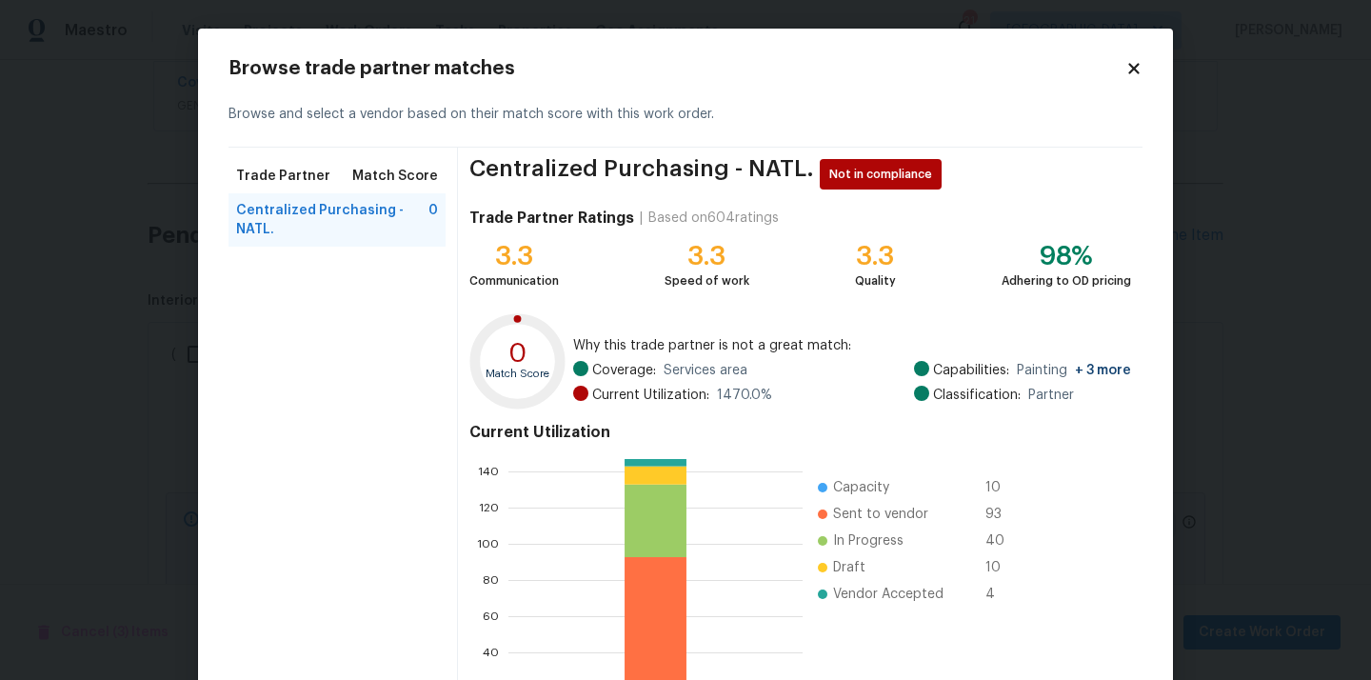
scroll to position [160, 0]
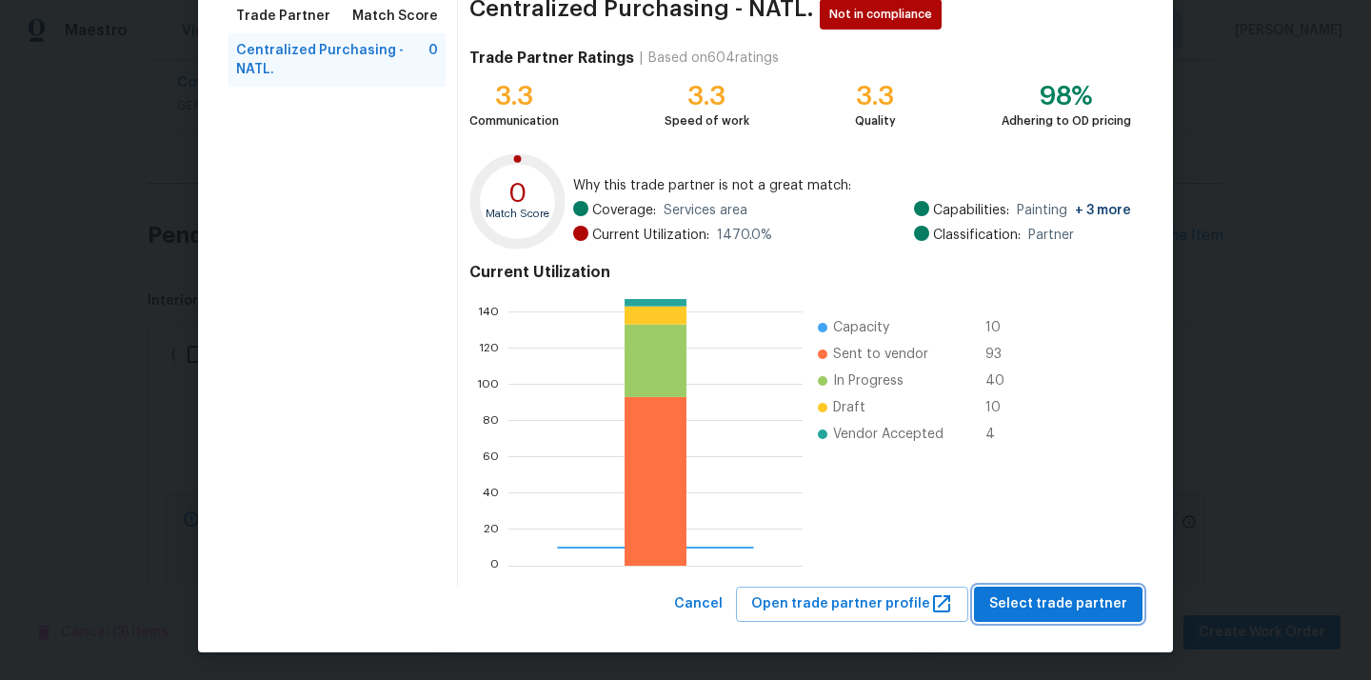
click at [1058, 593] on span "Select trade partner" at bounding box center [1059, 604] width 138 height 24
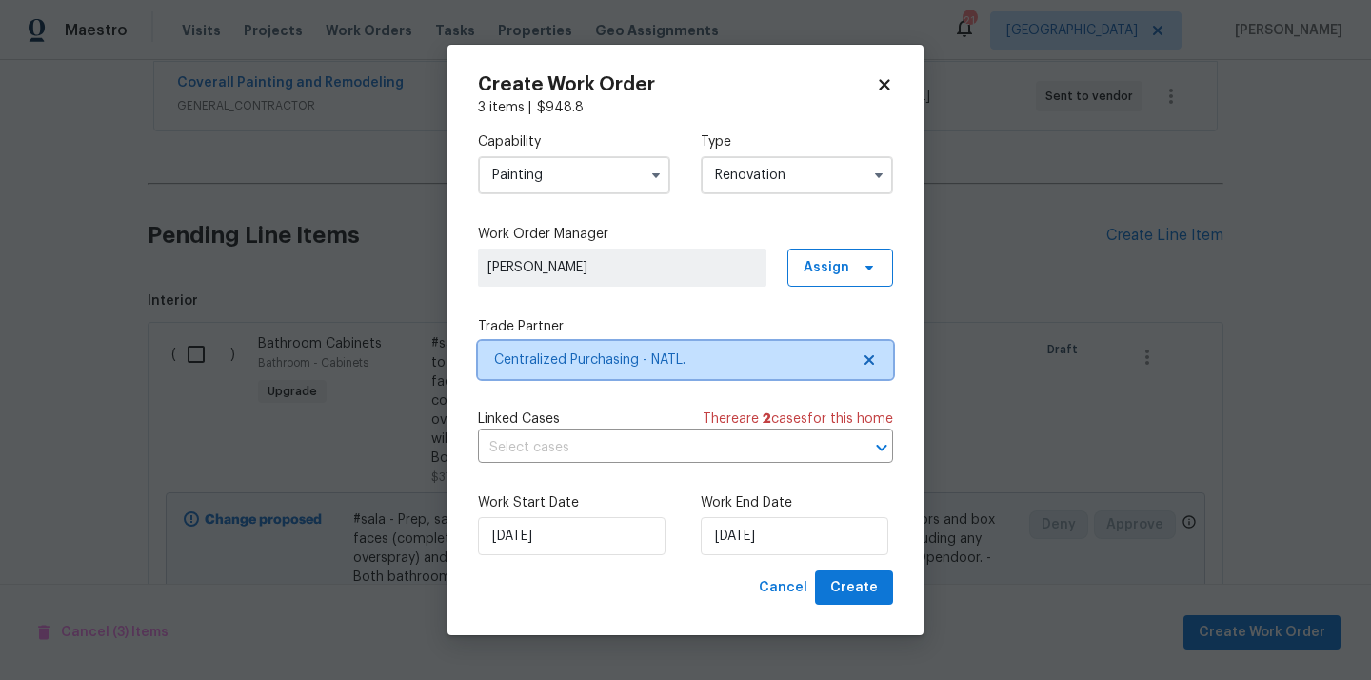
scroll to position [0, 0]
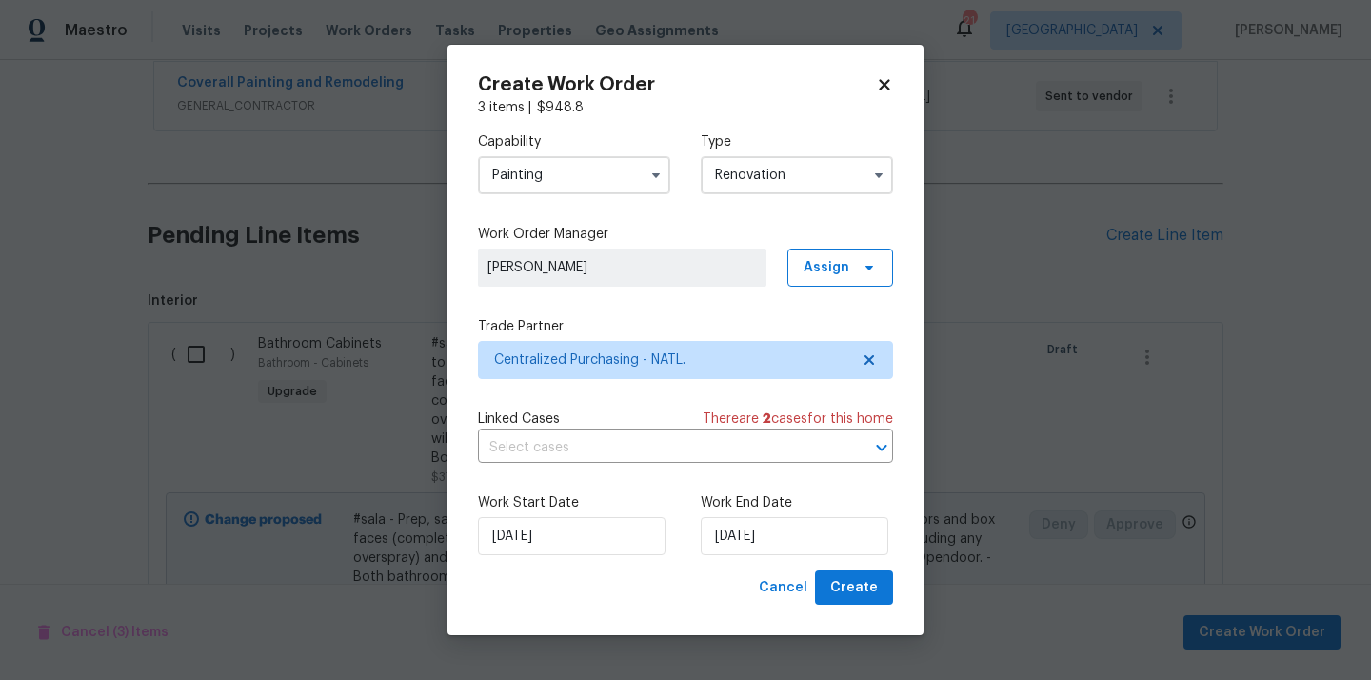
click at [862, 569] on div "Work Start Date 8/27/2025 Work End Date 8/27/2025" at bounding box center [685, 524] width 415 height 92
click at [862, 590] on span "Create" at bounding box center [854, 588] width 48 height 24
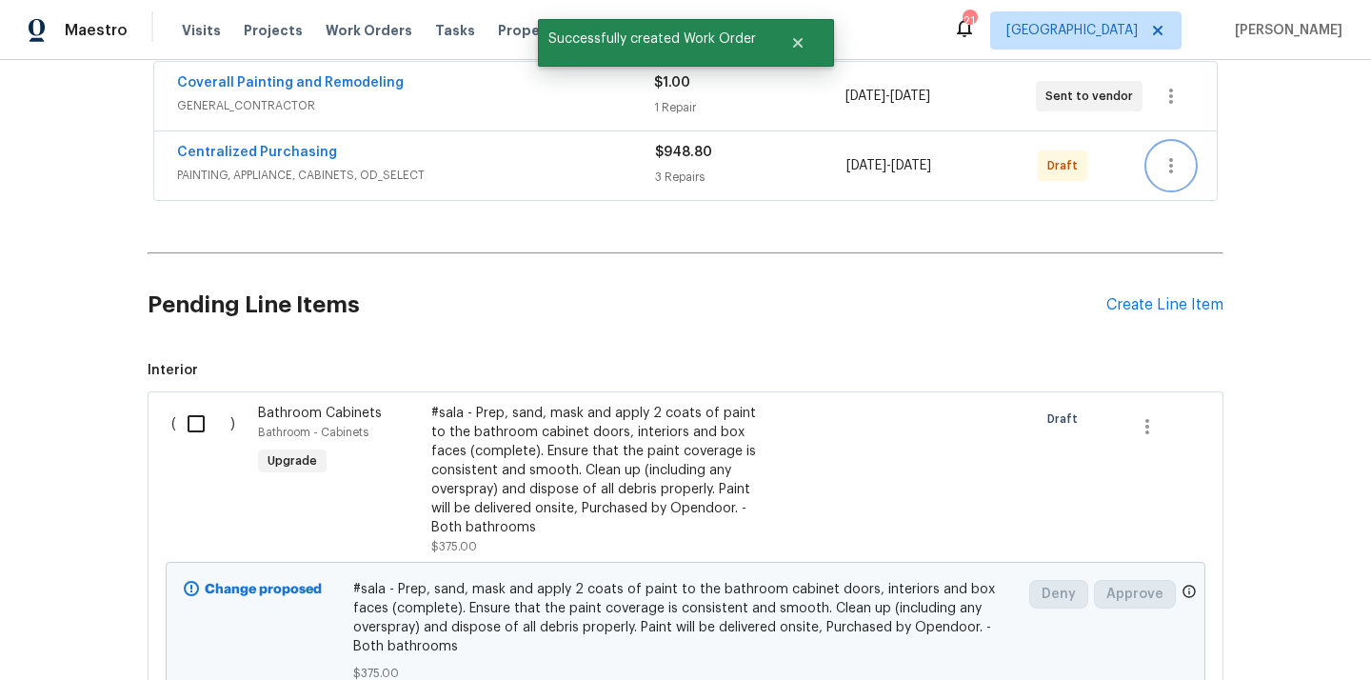
click at [1170, 159] on icon "button" at bounding box center [1172, 165] width 4 height 15
click at [1194, 166] on li "Send to Vendor" at bounding box center [1252, 165] width 206 height 31
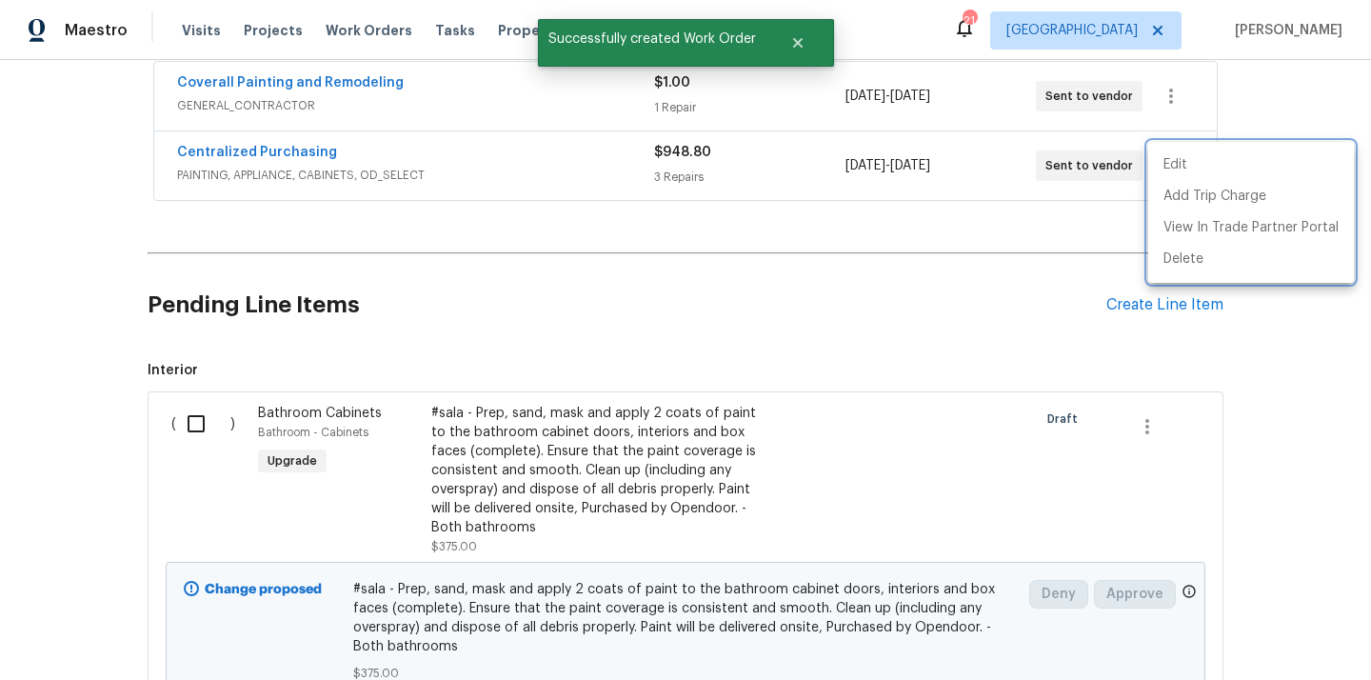
click at [753, 240] on div at bounding box center [685, 340] width 1371 height 680
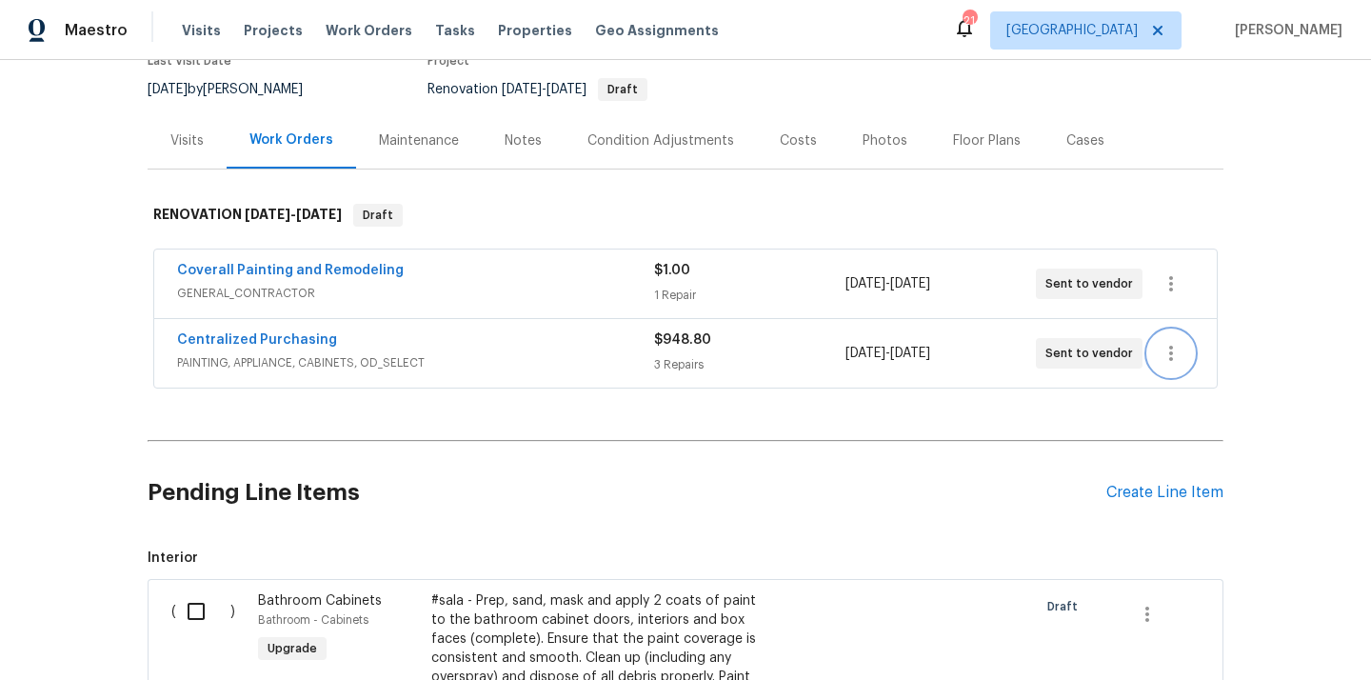
scroll to position [169, 0]
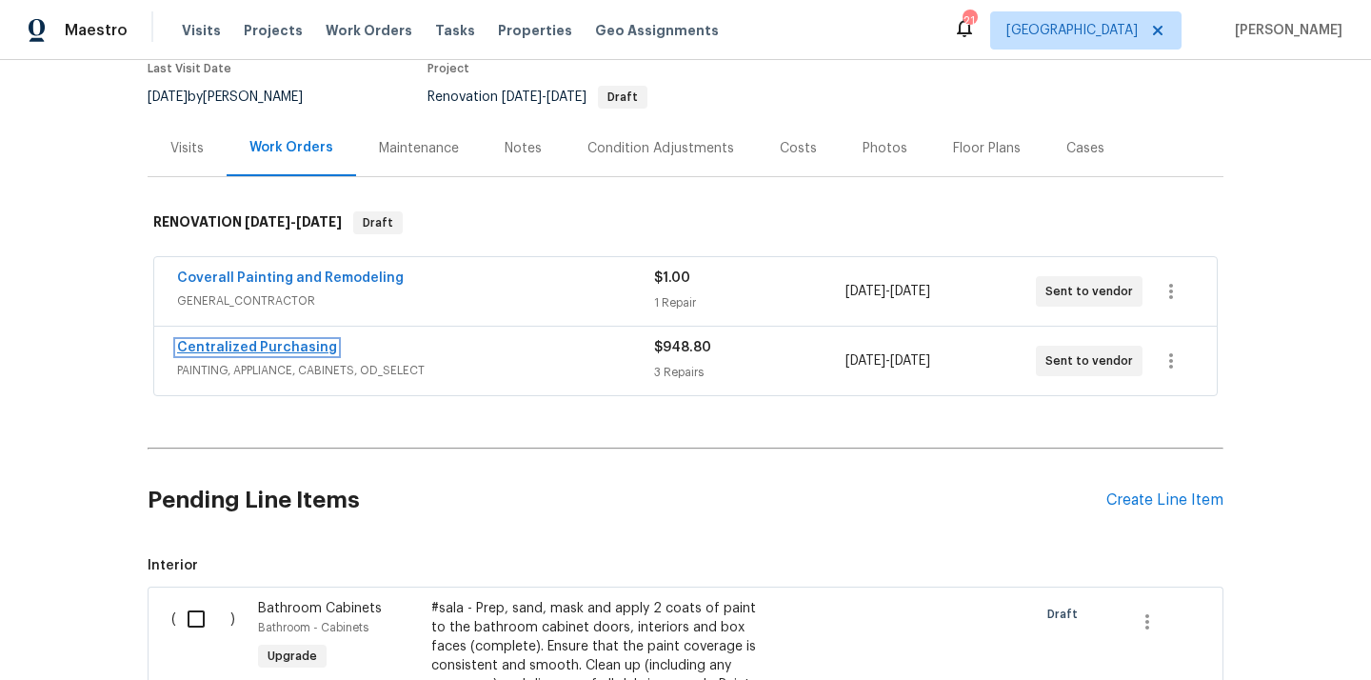
click at [287, 350] on link "Centralized Purchasing" at bounding box center [257, 347] width 160 height 13
